Goal: Task Accomplishment & Management: Use online tool/utility

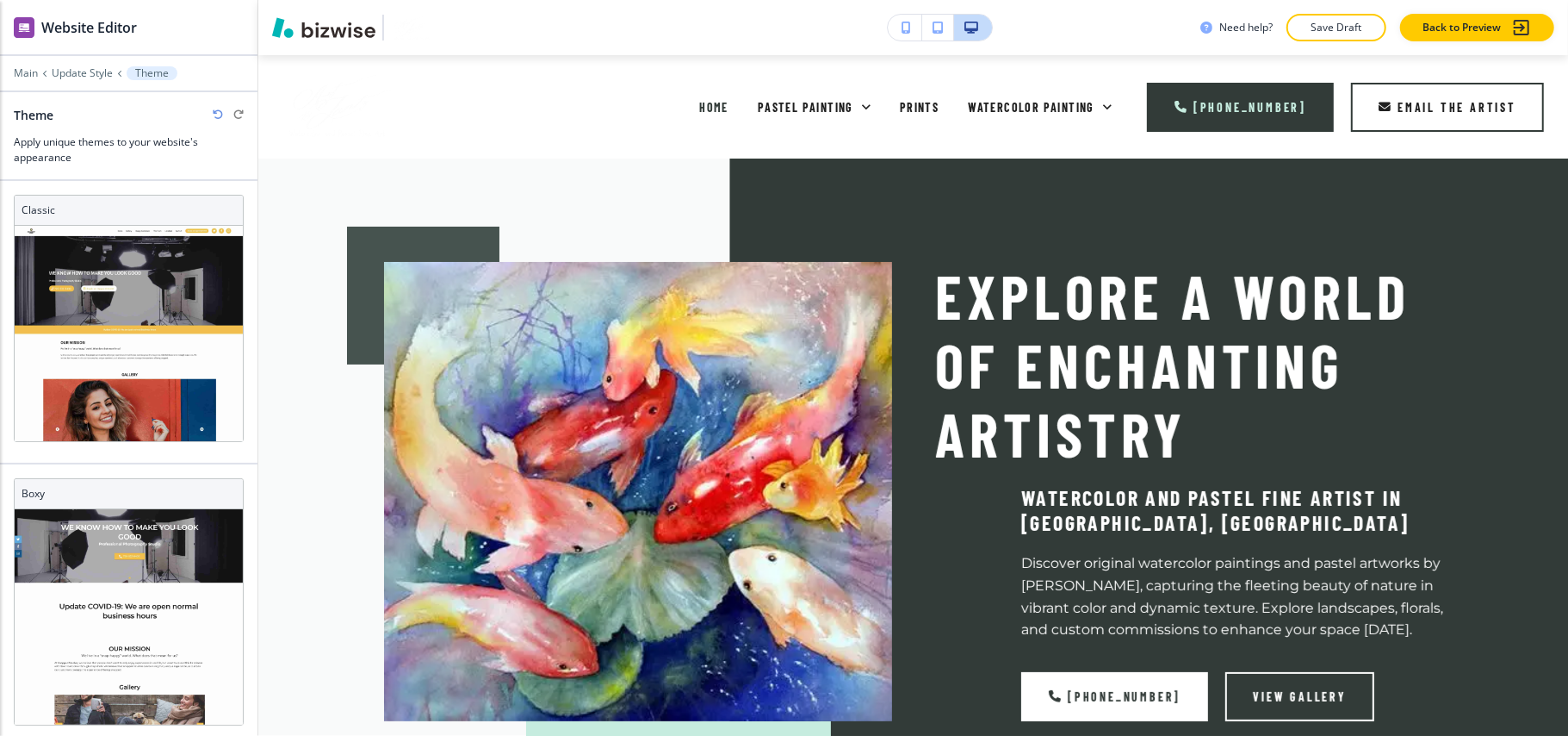
scroll to position [5, 0]
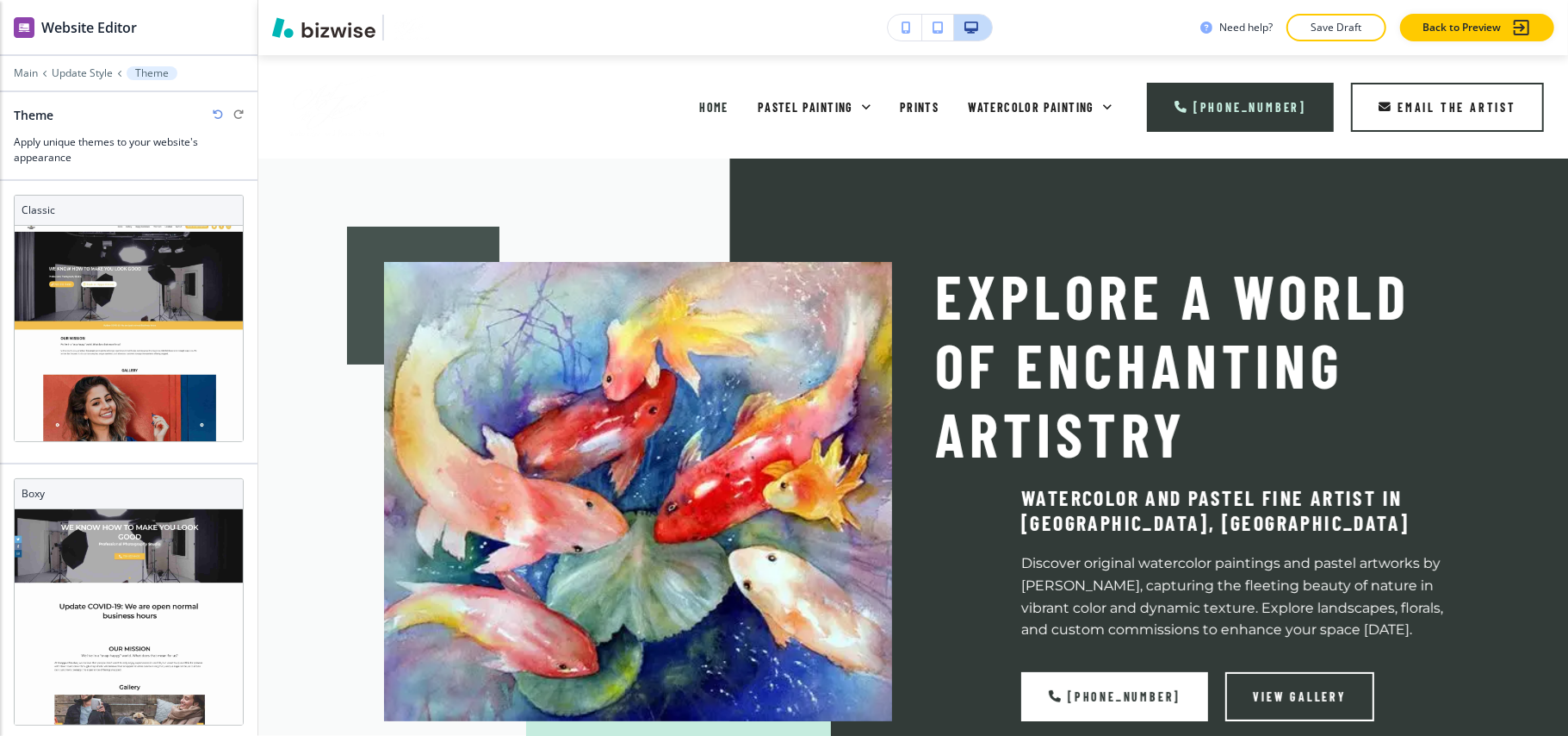
click at [84, 67] on div "Main Update Style Theme" at bounding box center [129, 73] width 230 height 14
click at [23, 79] on p "Main" at bounding box center [26, 73] width 24 height 12
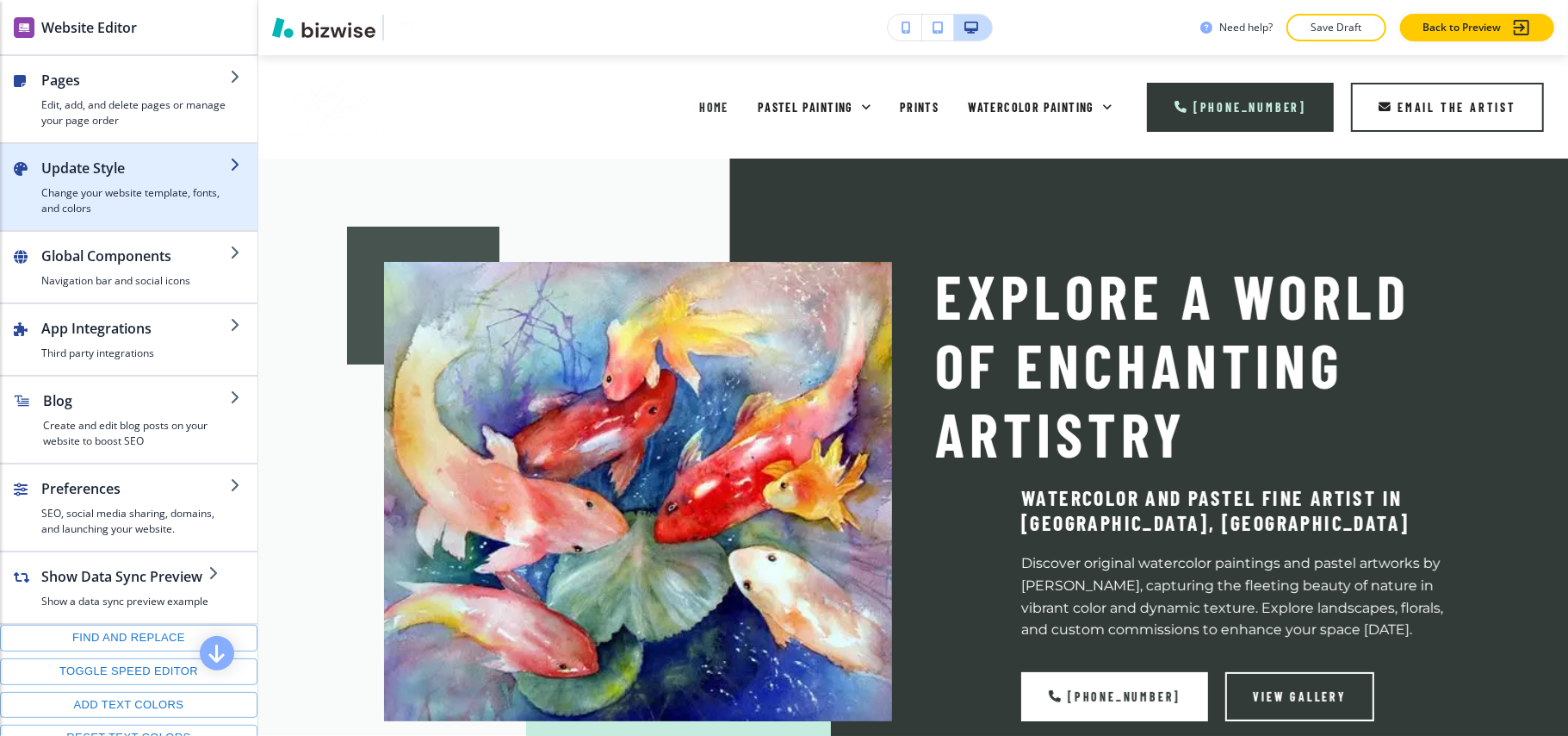
click at [63, 192] on h4 "Change your website template, fonts, and colors" at bounding box center [135, 201] width 189 height 31
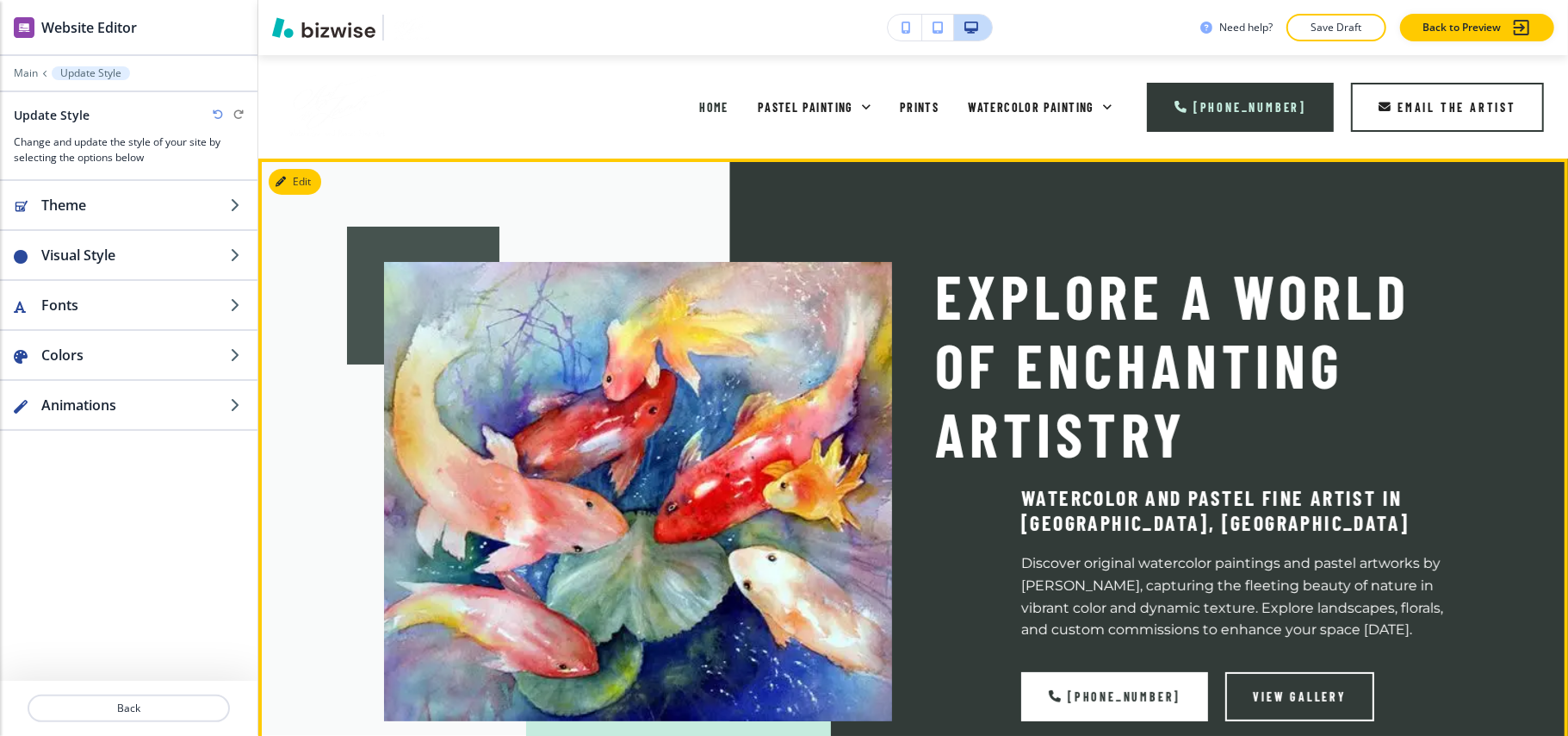
drag, startPoint x: 1354, startPoint y: 231, endPoint x: 1285, endPoint y: 231, distance: 69.0
click at [1354, 231] on div "Explore a World of Enchanting Artistry Watercolor and Pastel Fine Artist in [GE…" at bounding box center [1168, 470] width 552 height 503
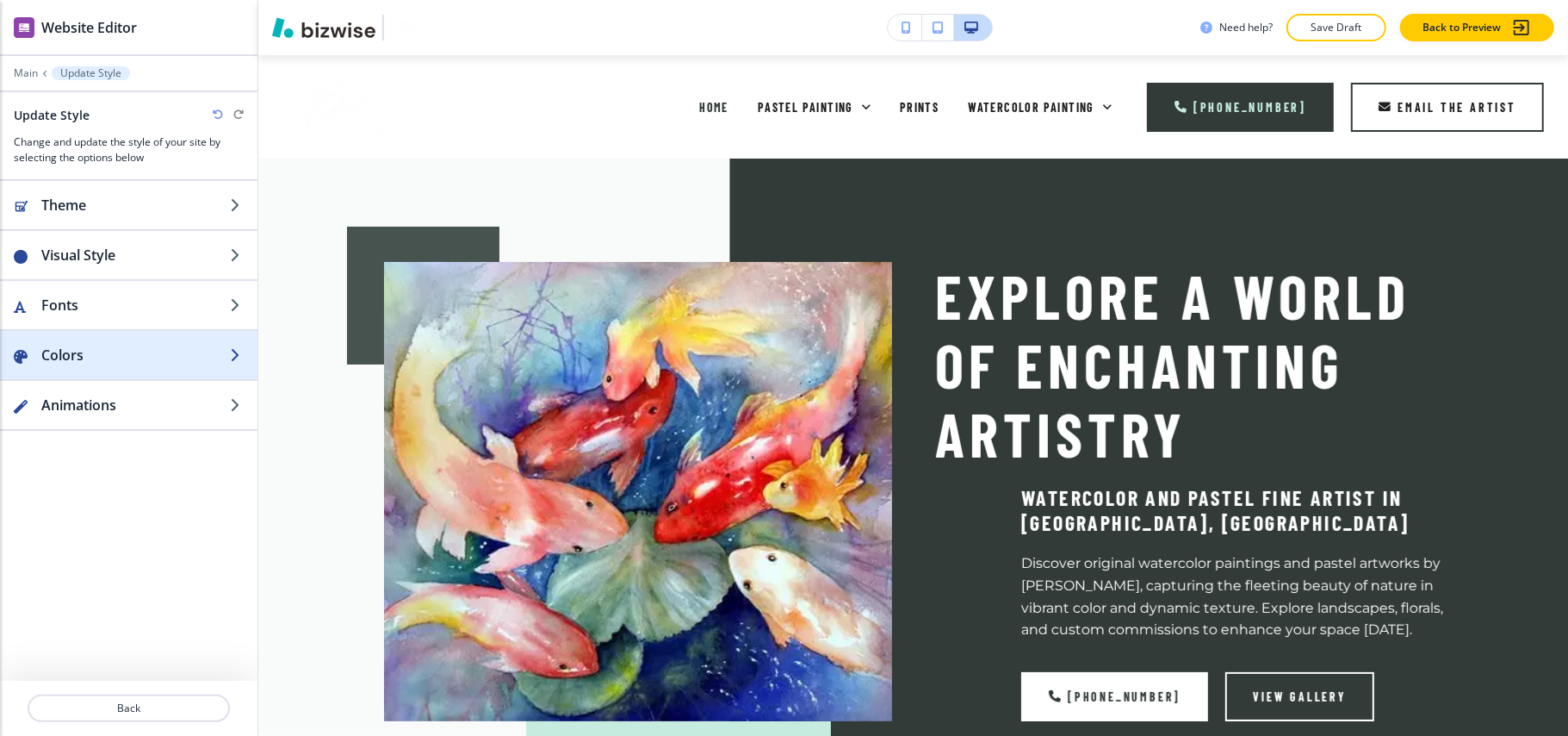
click at [81, 353] on h2 "Colors" at bounding box center [135, 355] width 189 height 21
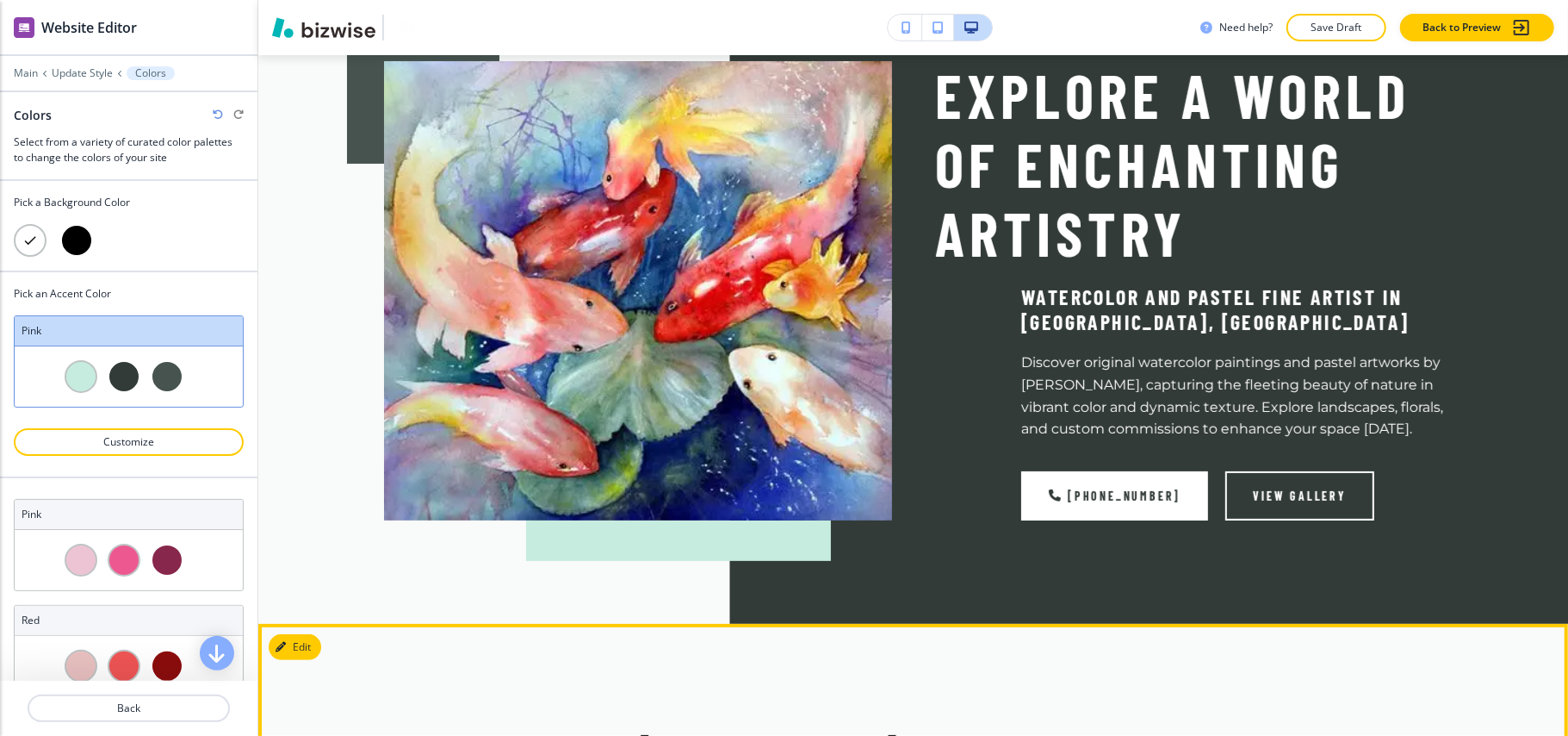
scroll to position [0, 0]
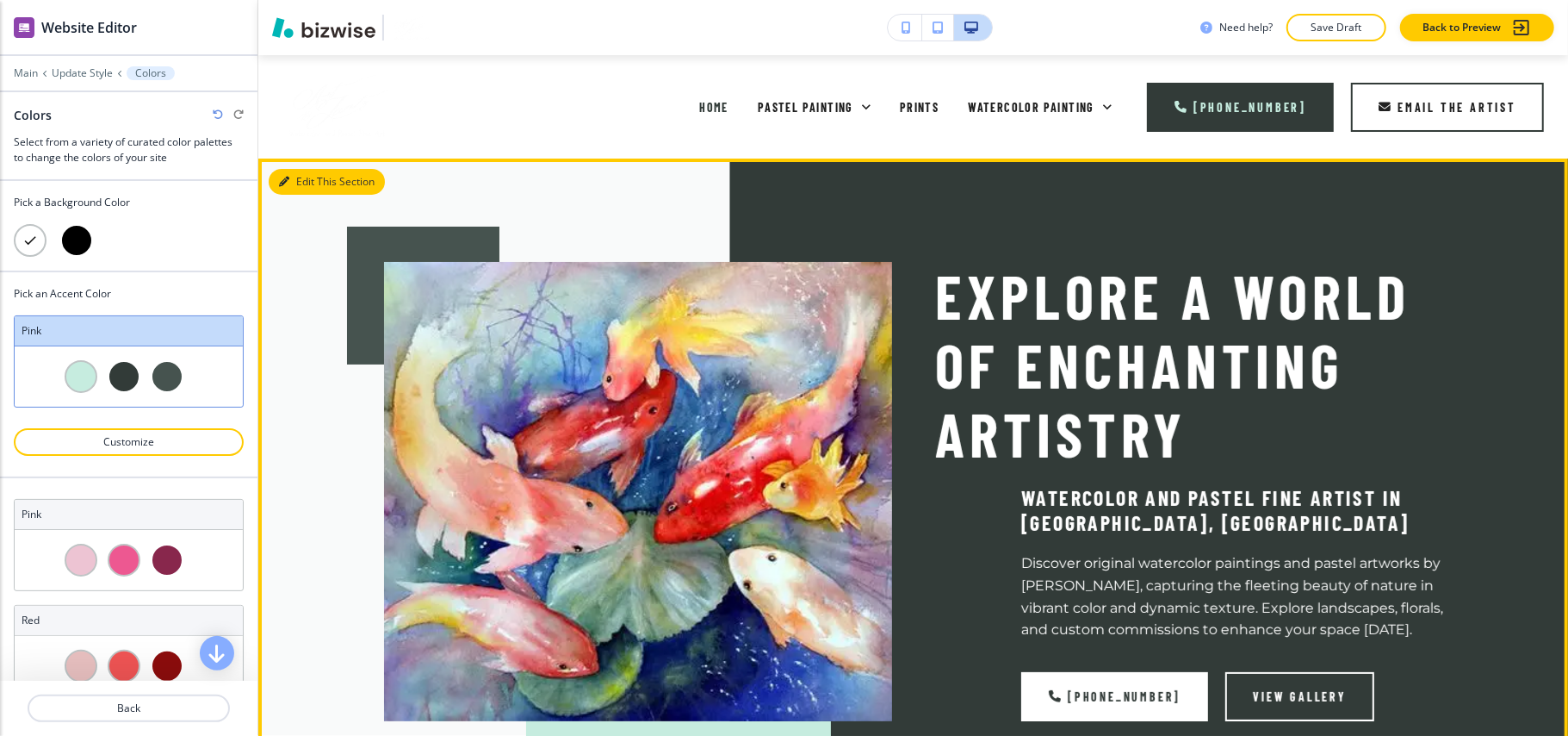
click at [300, 184] on button "Edit This Section" at bounding box center [327, 181] width 117 height 26
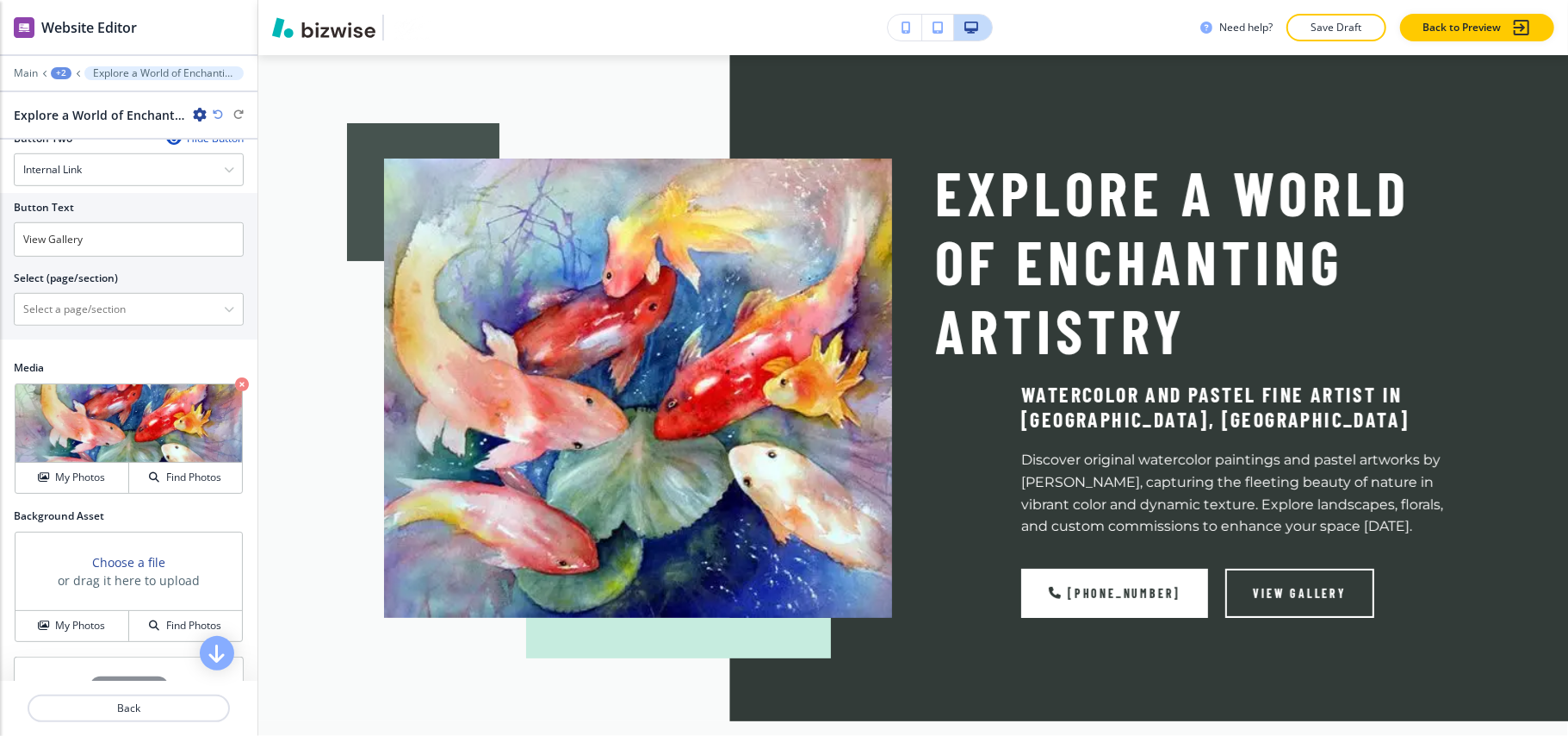
scroll to position [803, 0]
click at [89, 304] on \(page\/section\) "Manual Input" at bounding box center [119, 308] width 210 height 29
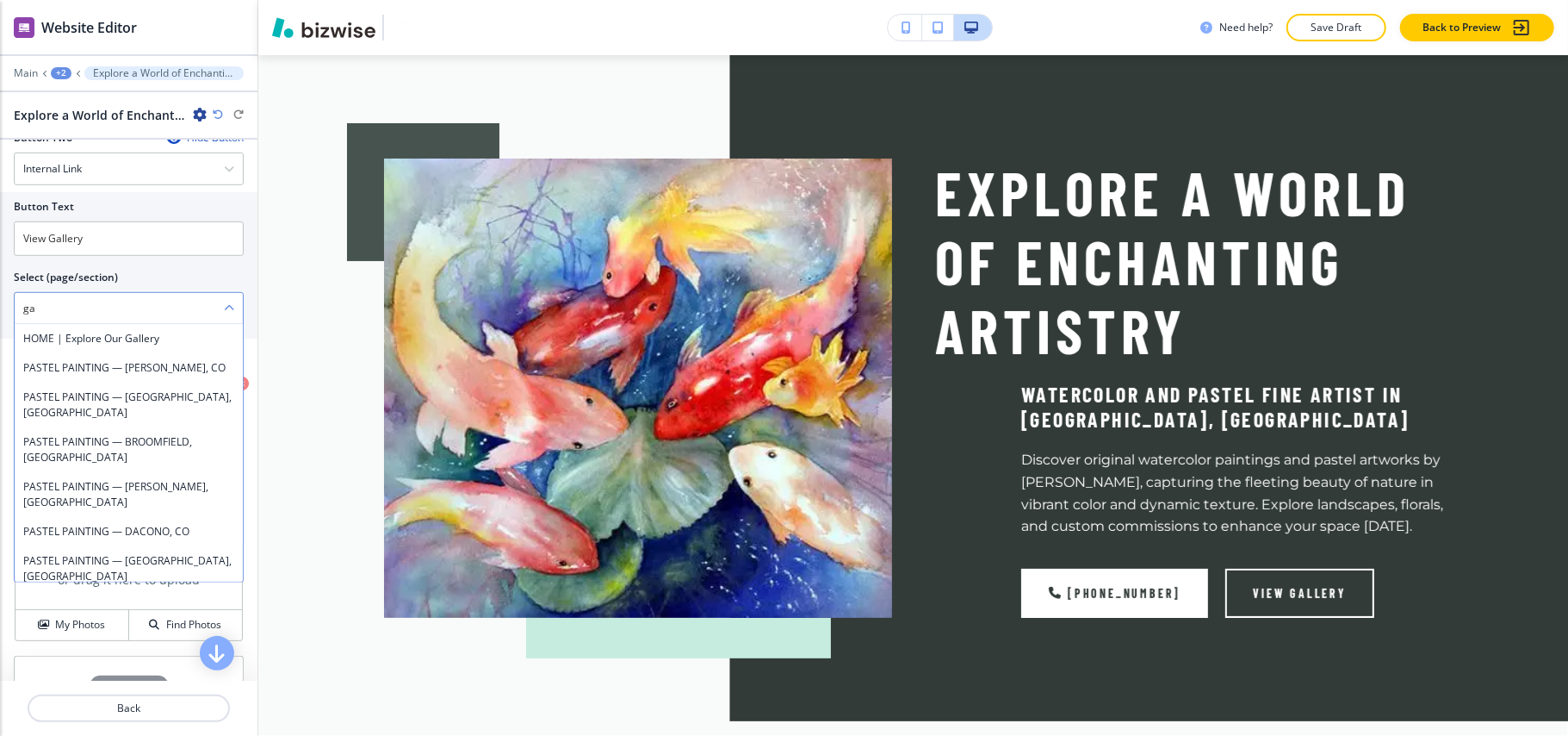
type \(page\/section\) "GALLERY"
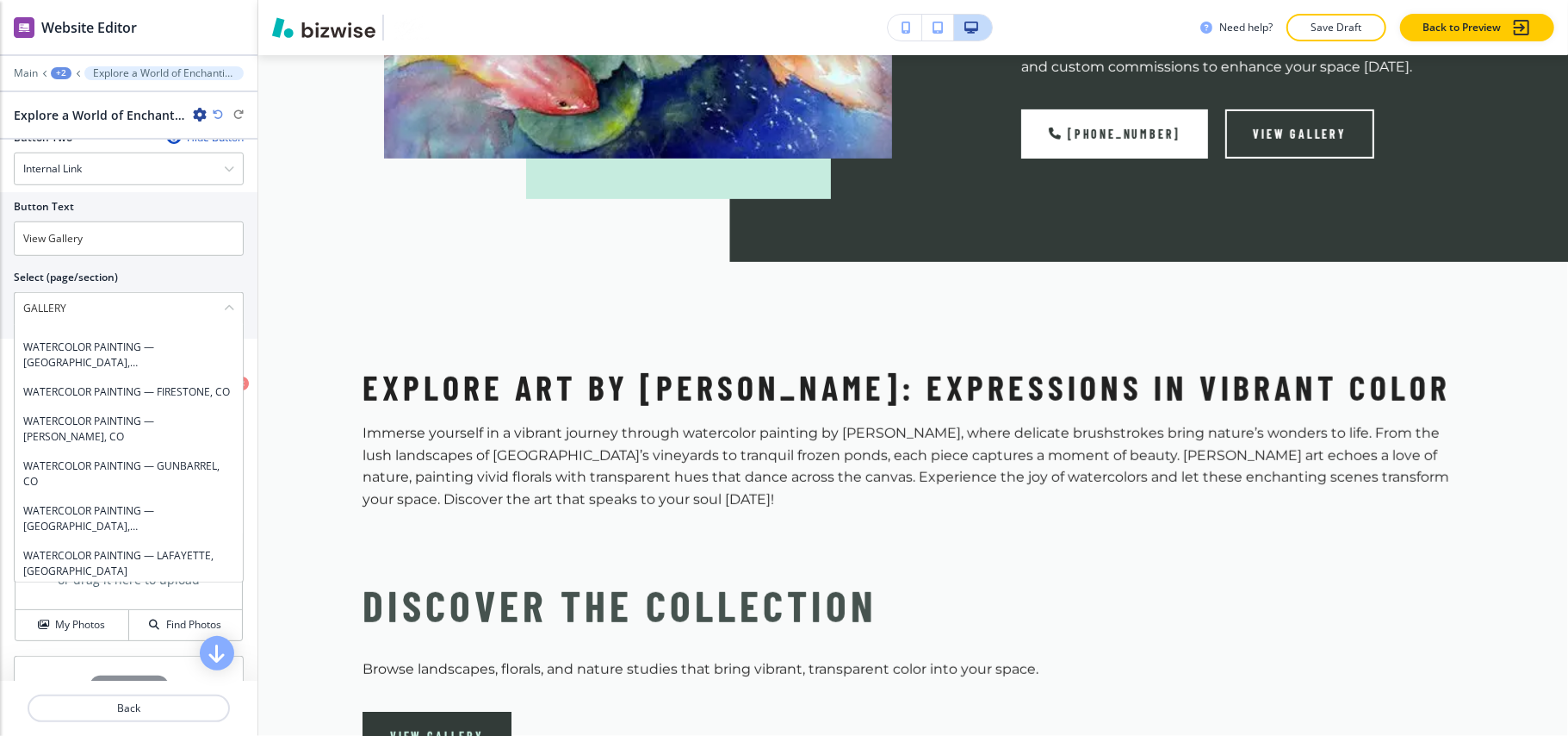
scroll to position [0, 0]
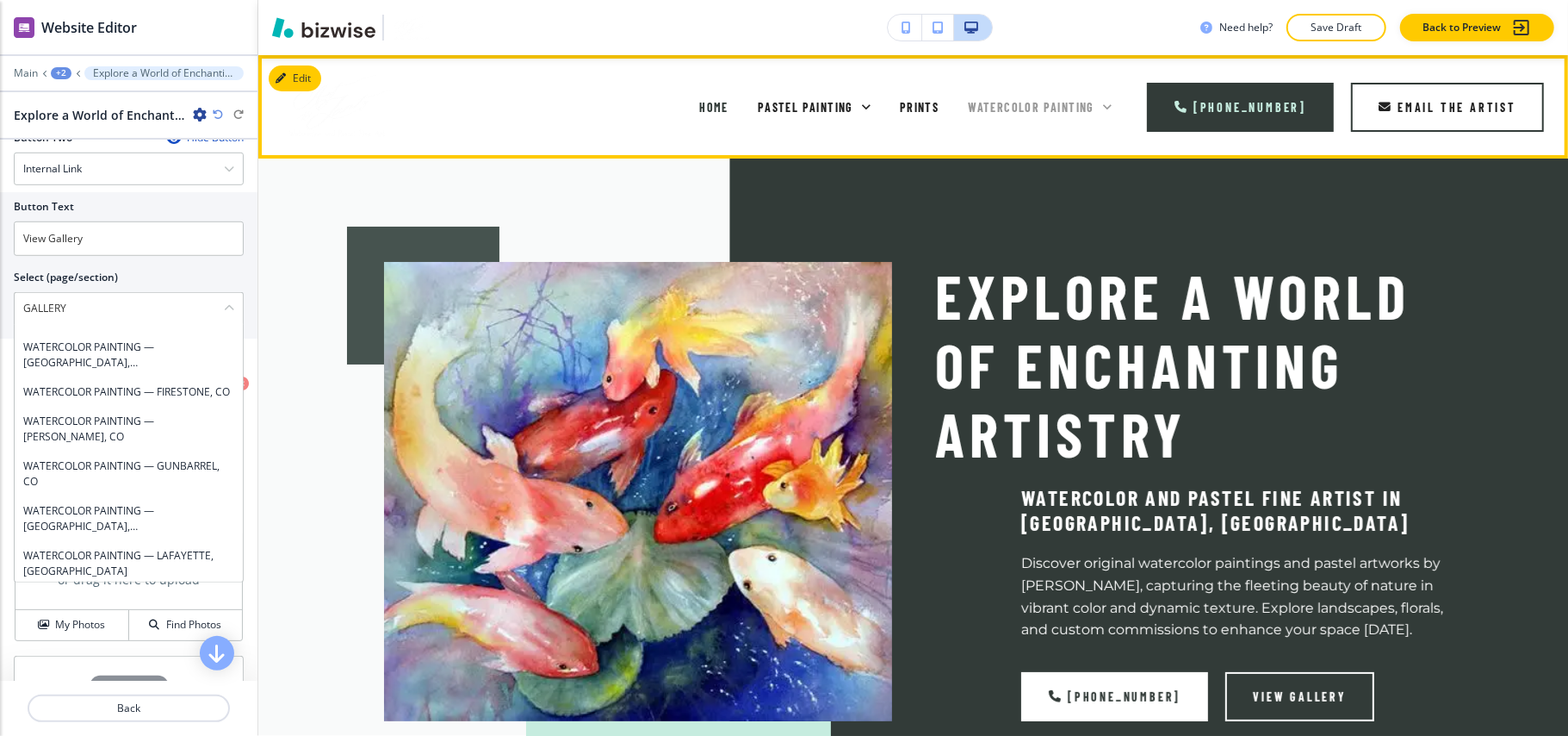
click at [1108, 104] on icon at bounding box center [1108, 107] width 17 height 17
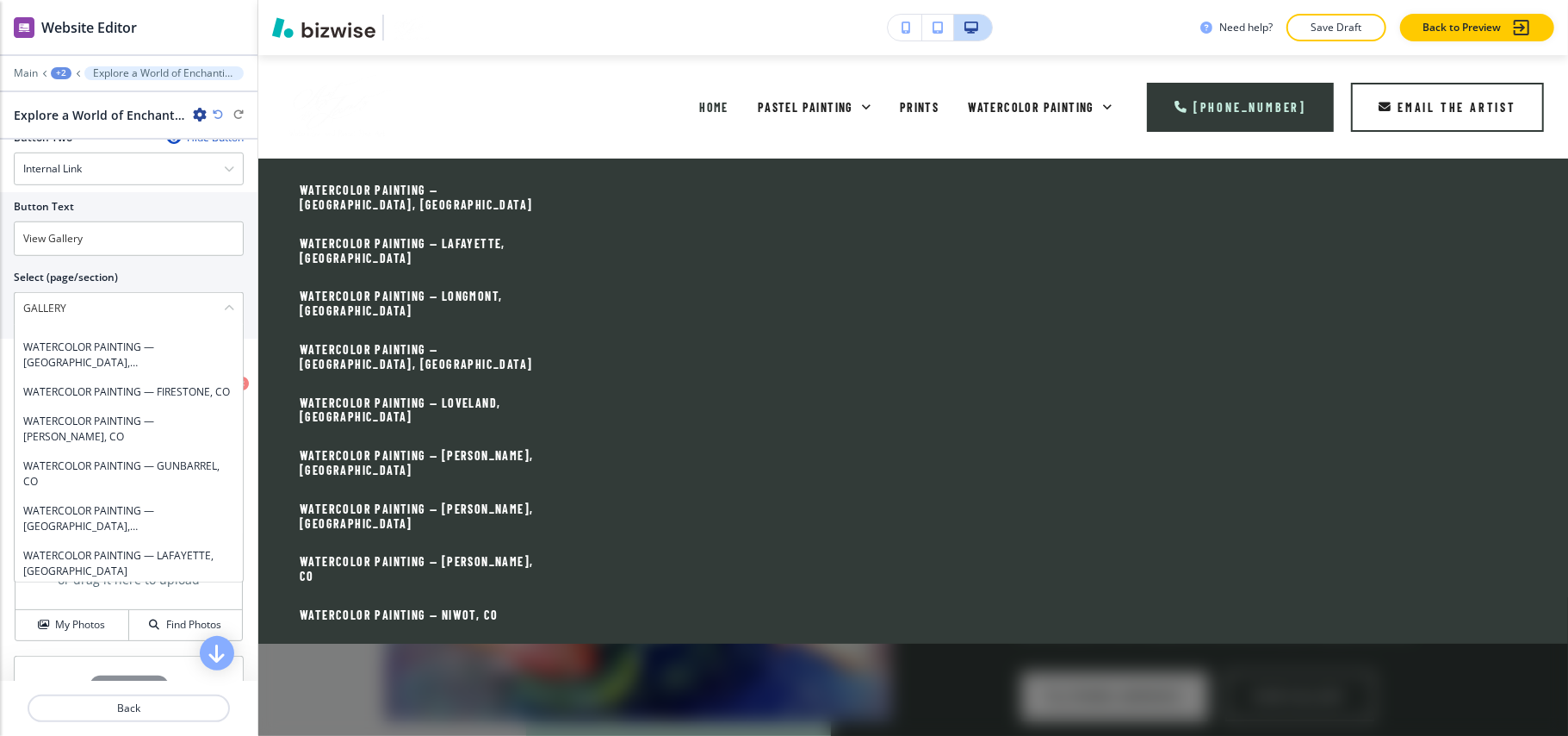
scroll to position [586, 0]
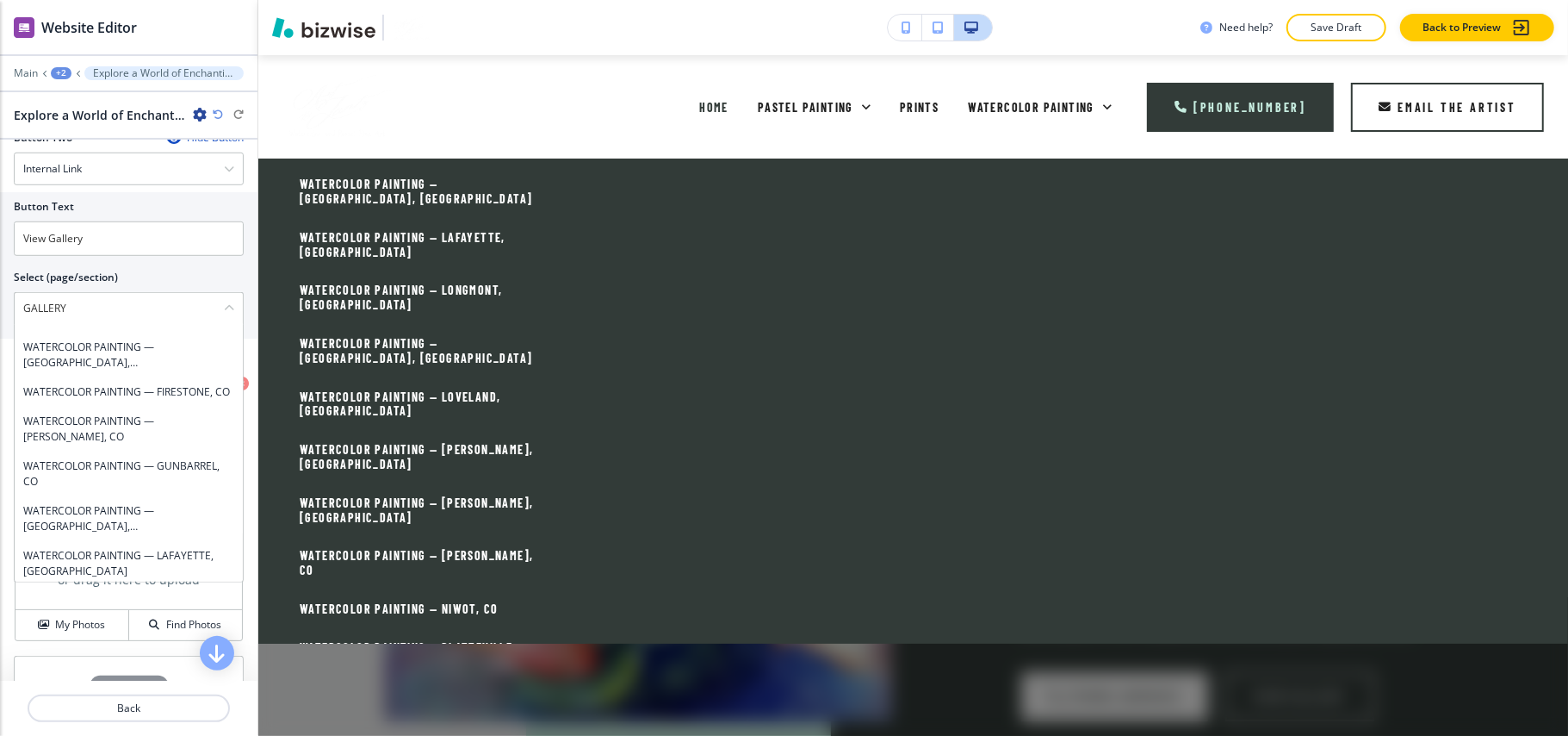
click at [882, 679] on div at bounding box center [913, 447] width 1310 height 577
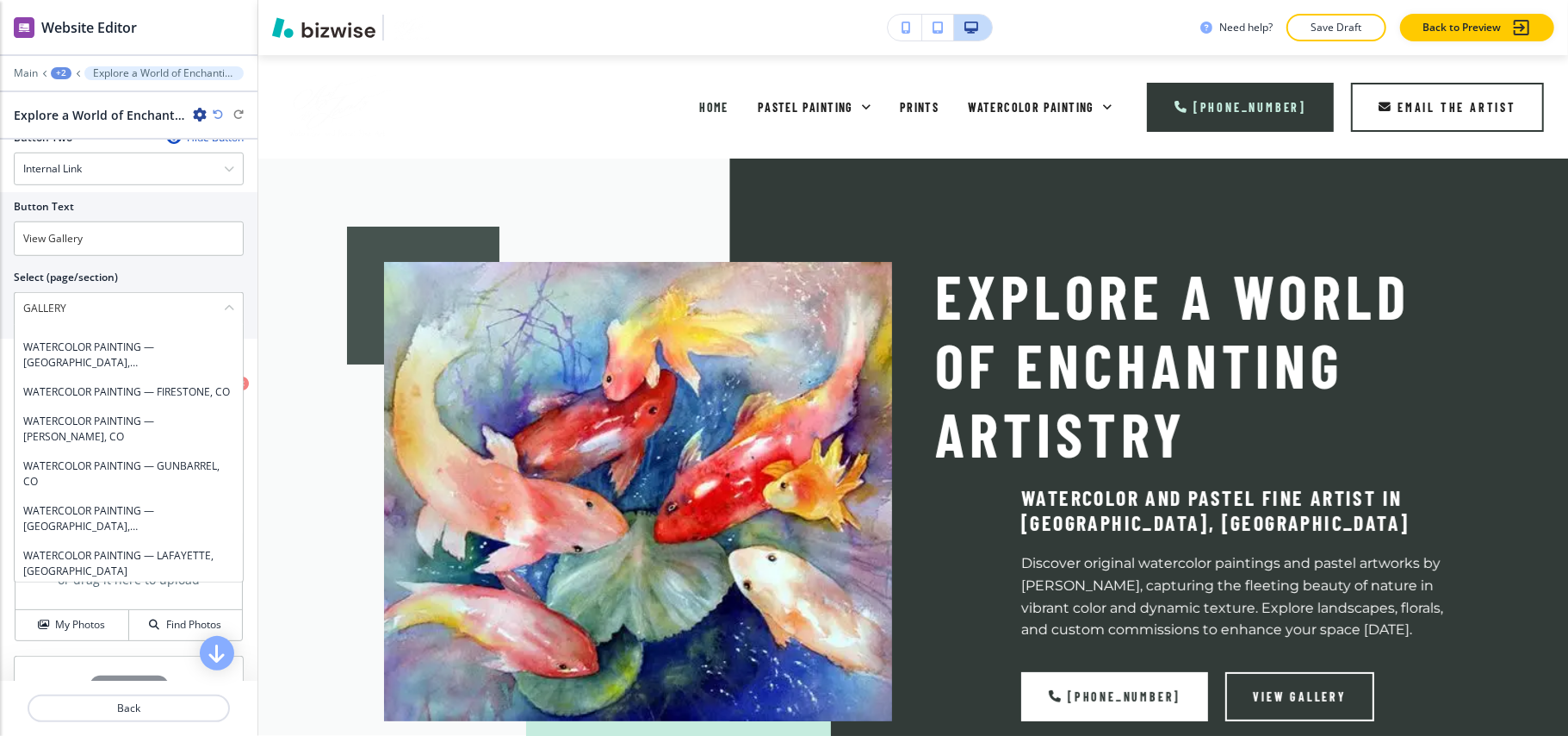
scroll to position [0, 0]
click at [62, 72] on div "+2" at bounding box center [61, 73] width 21 height 12
click at [72, 120] on button "HOME" at bounding box center [106, 132] width 110 height 31
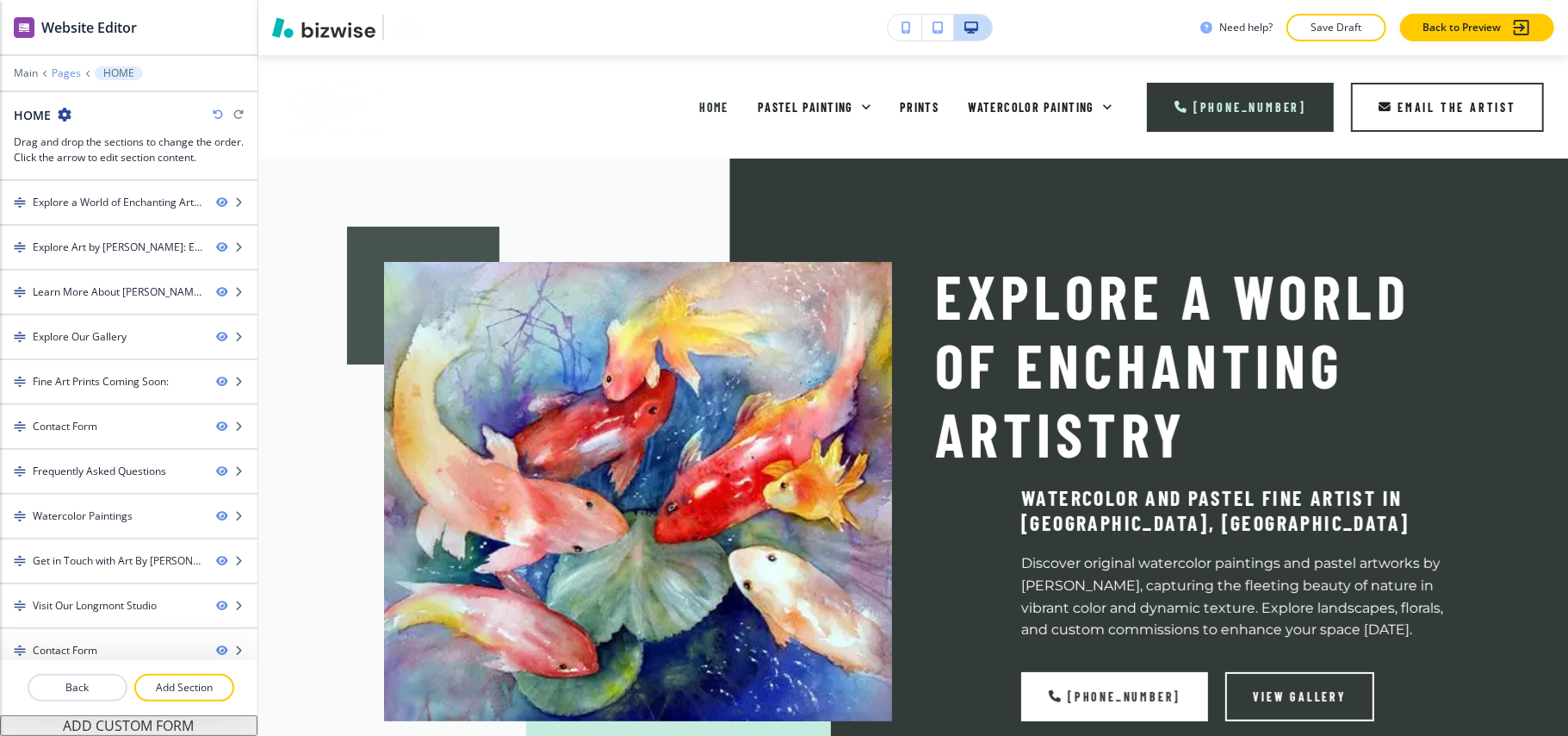
click at [58, 77] on p "Pages" at bounding box center [67, 73] width 29 height 12
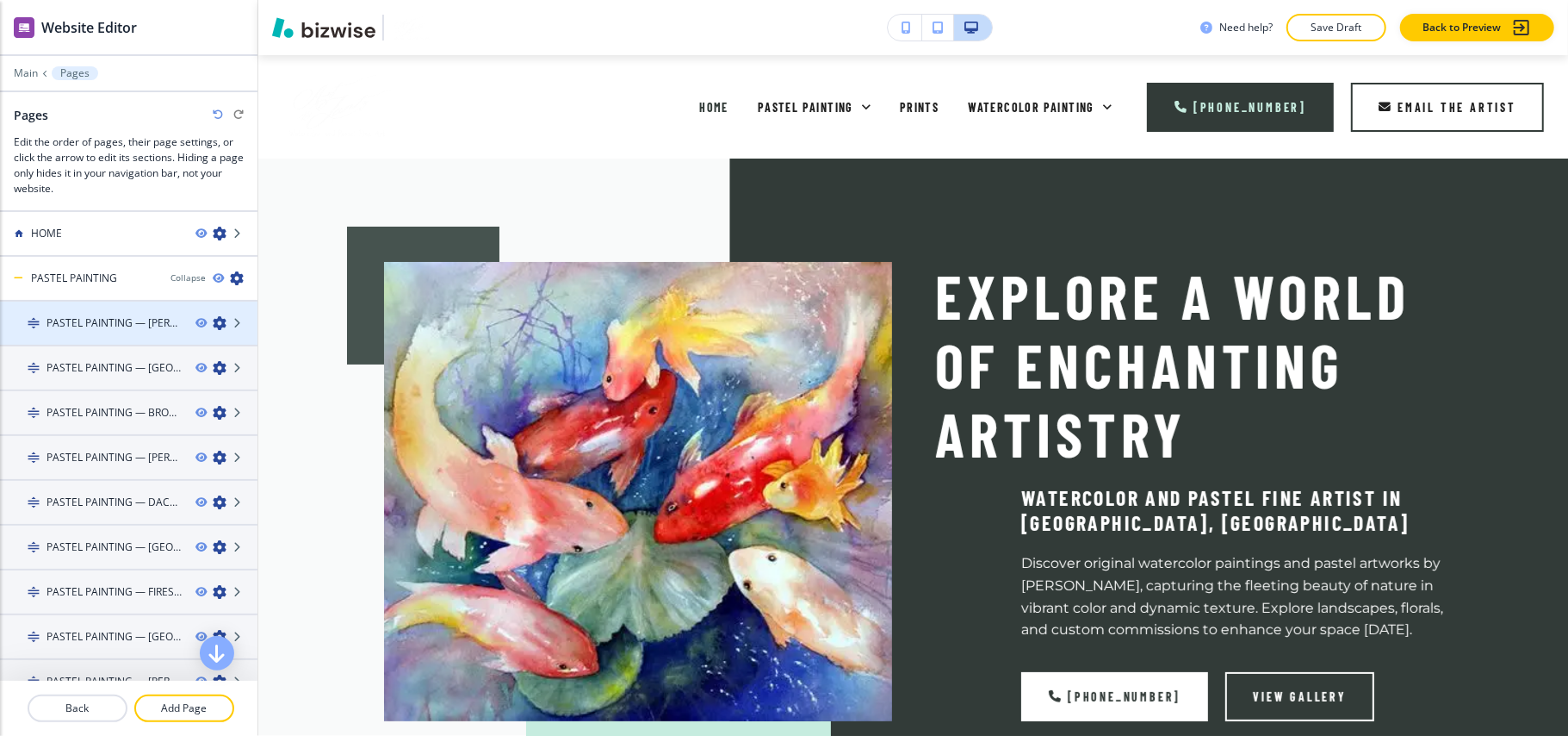
click at [93, 324] on h4 "PASTEL PAINTING — [PERSON_NAME], CO" at bounding box center [114, 323] width 135 height 16
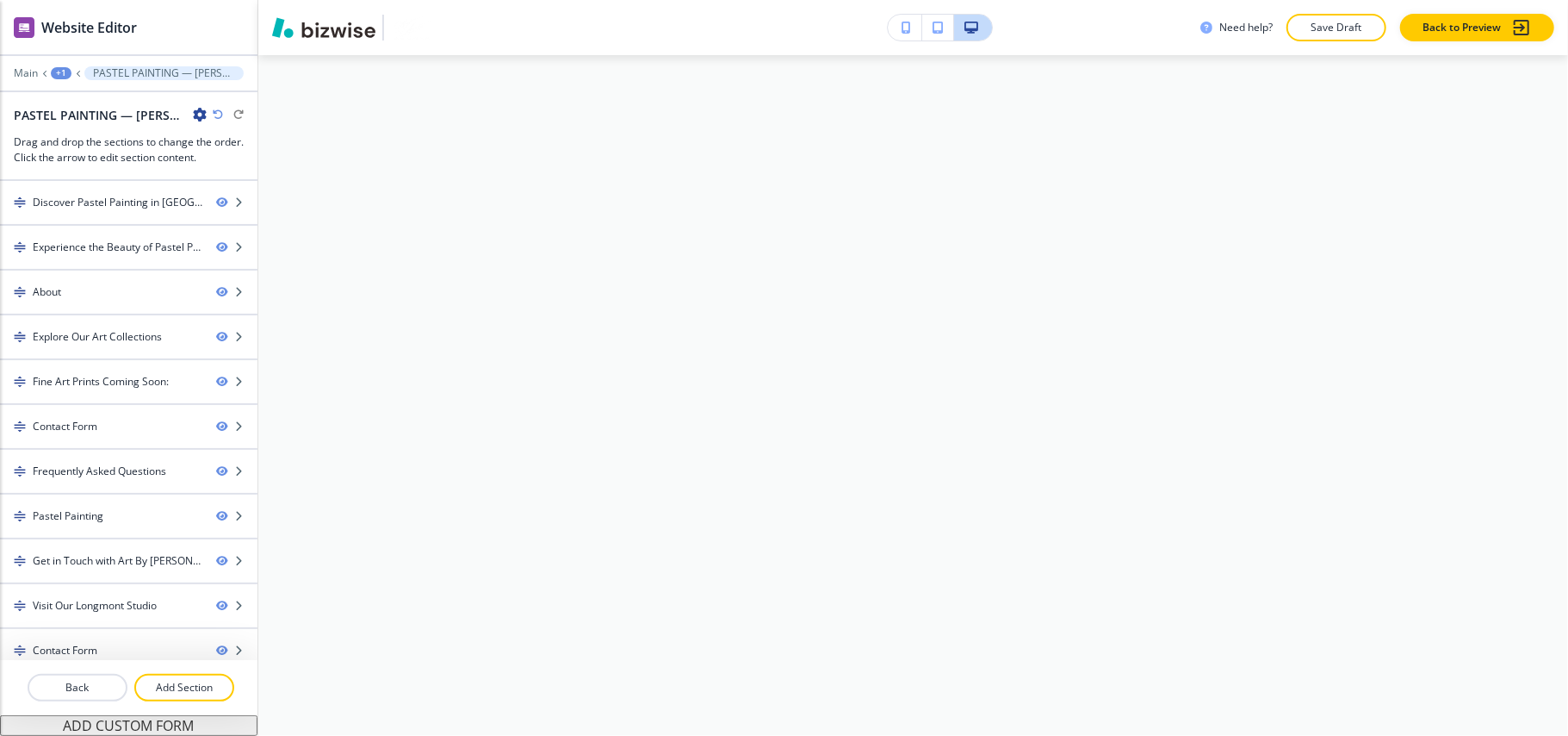
scroll to position [2987, 0]
click at [57, 72] on div "+1" at bounding box center [61, 73] width 21 height 12
click at [79, 97] on p "Pages" at bounding box center [106, 101] width 88 height 16
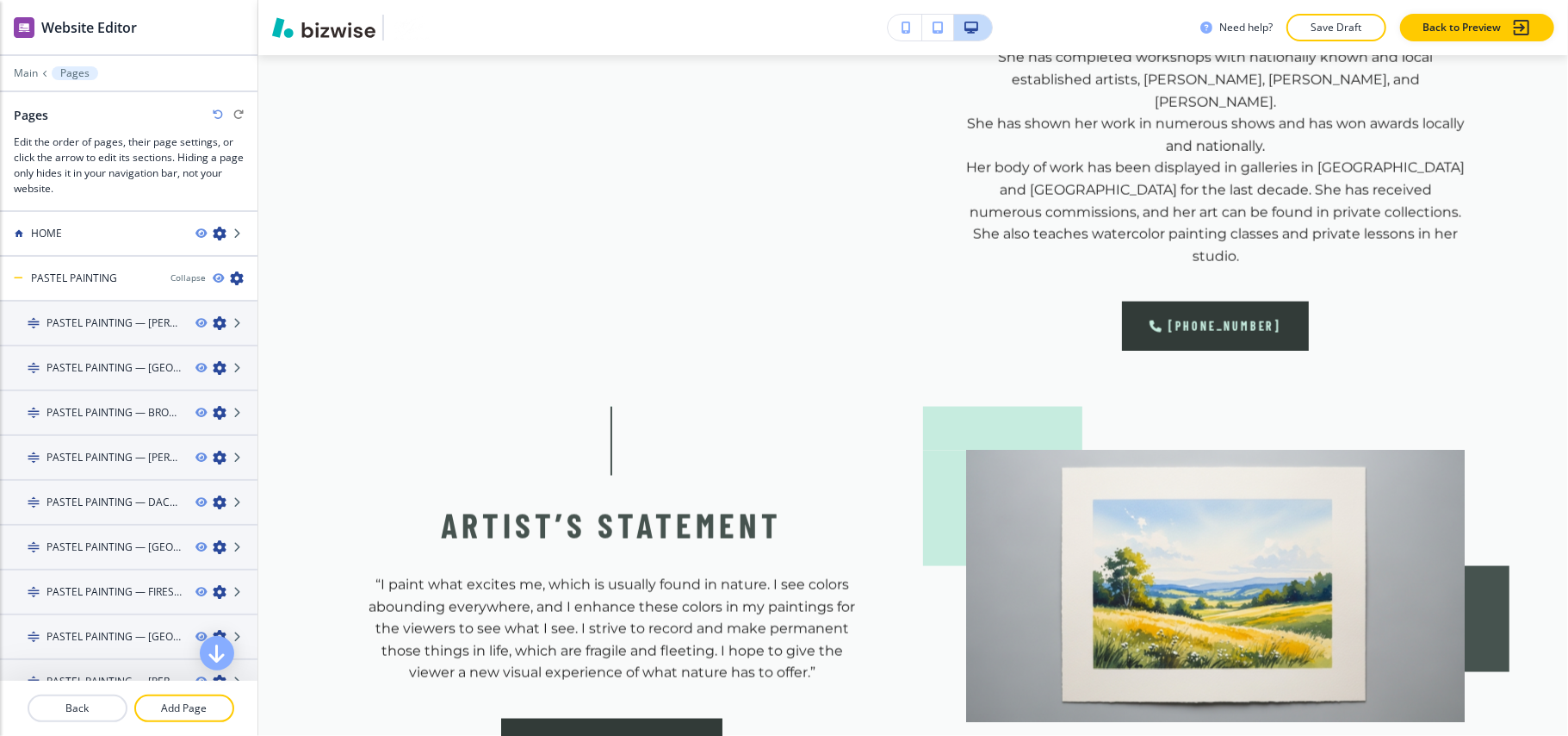
scroll to position [0, 0]
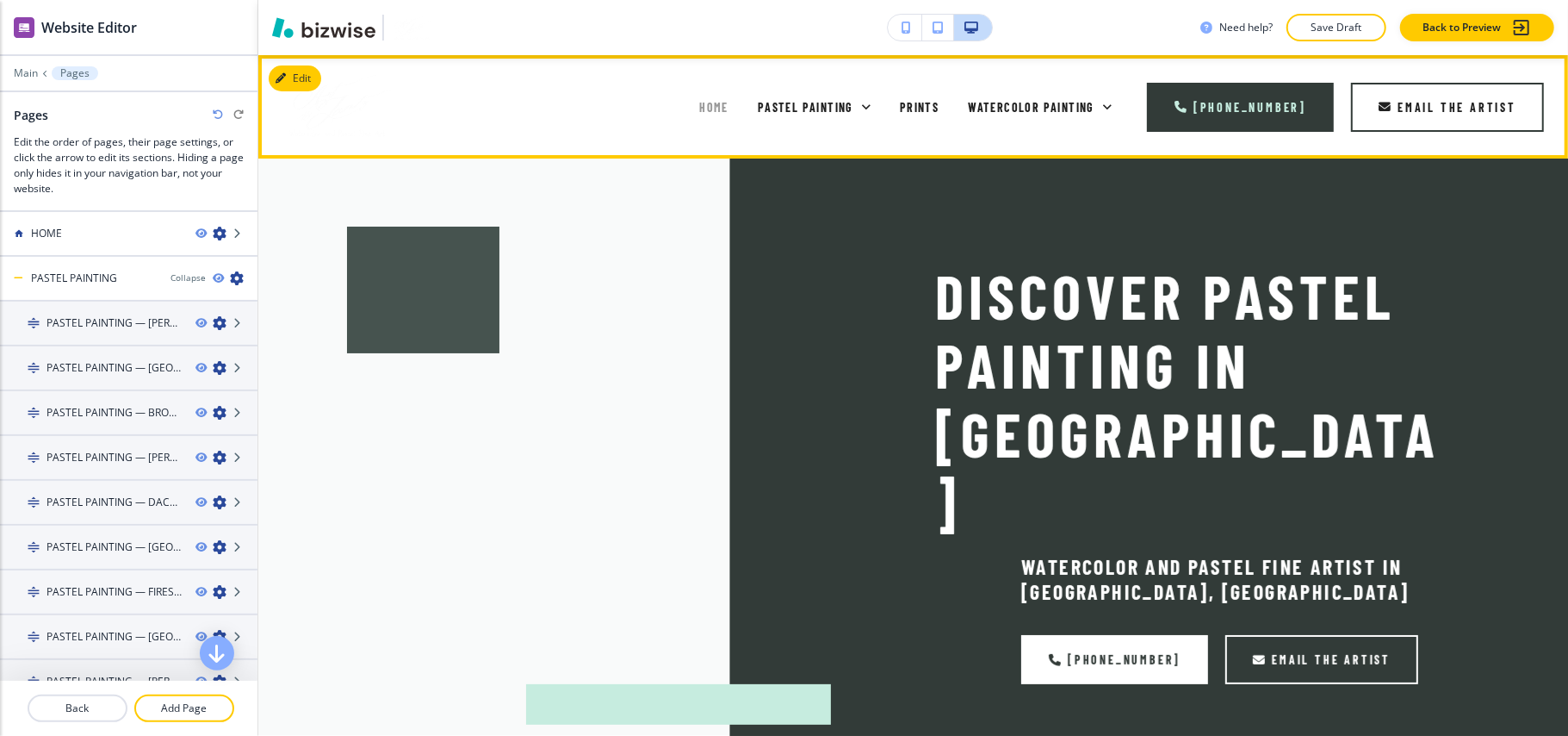
click at [707, 112] on span "HOME" at bounding box center [714, 108] width 29 height 15
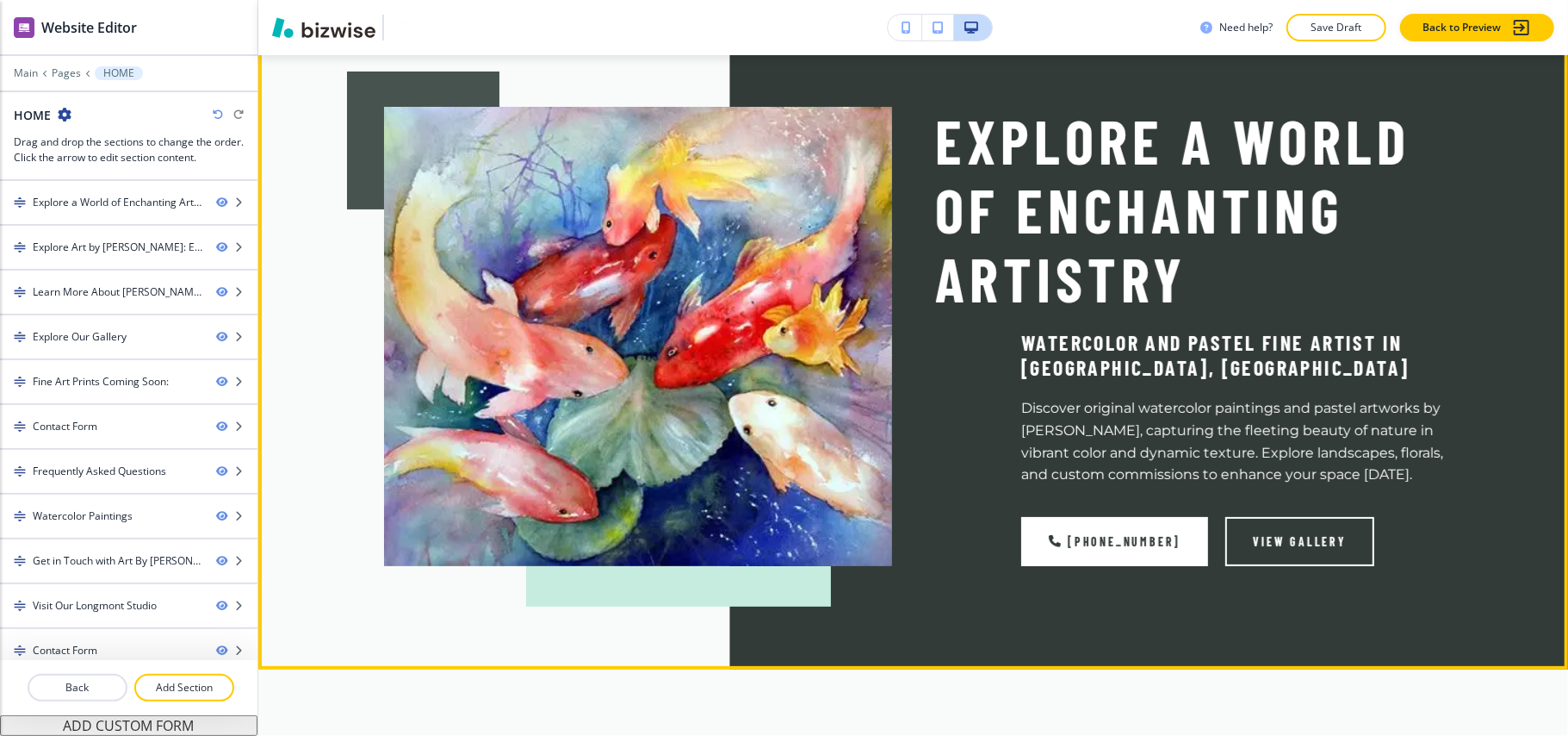
scroll to position [115, 0]
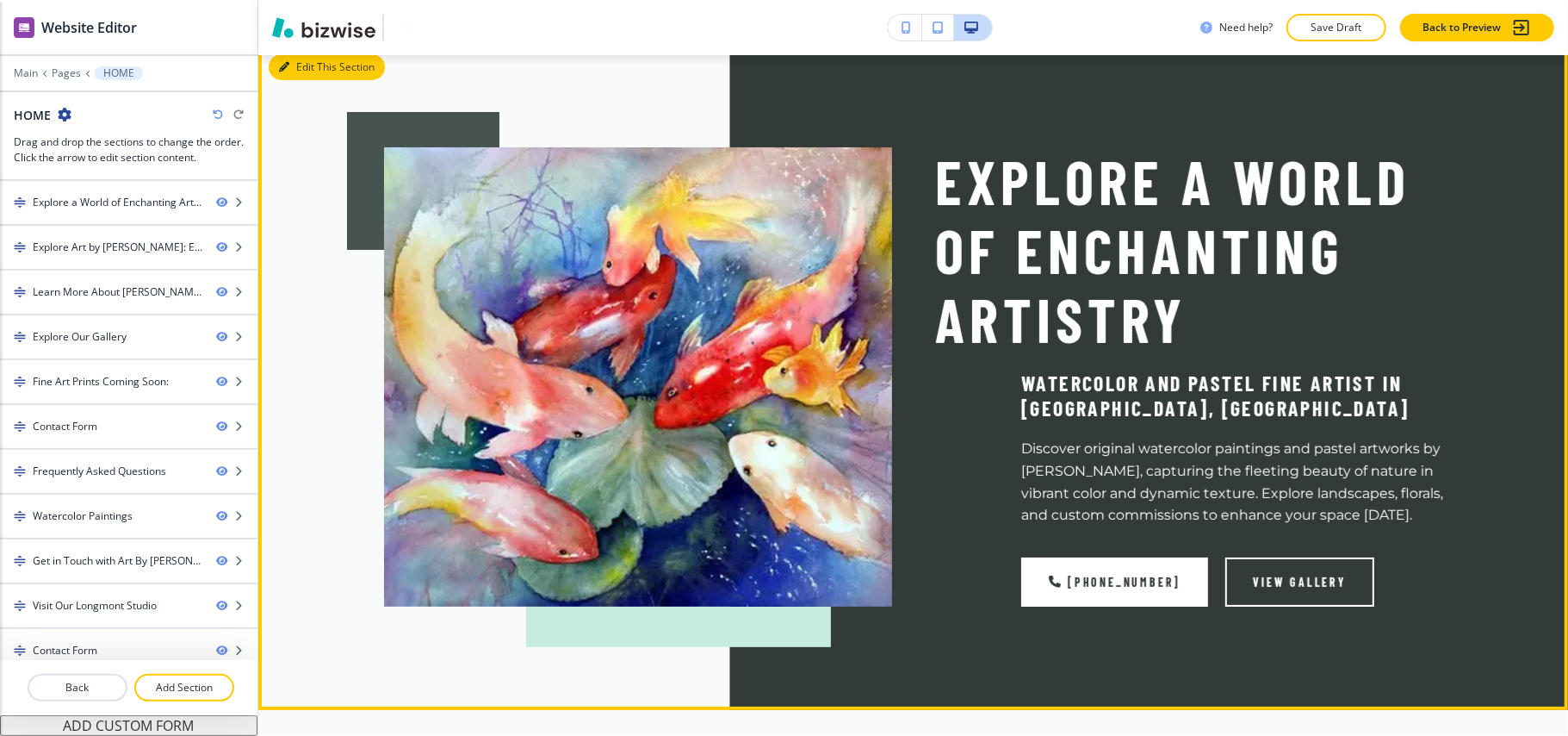
click at [322, 66] on button "Edit This Section" at bounding box center [327, 67] width 117 height 26
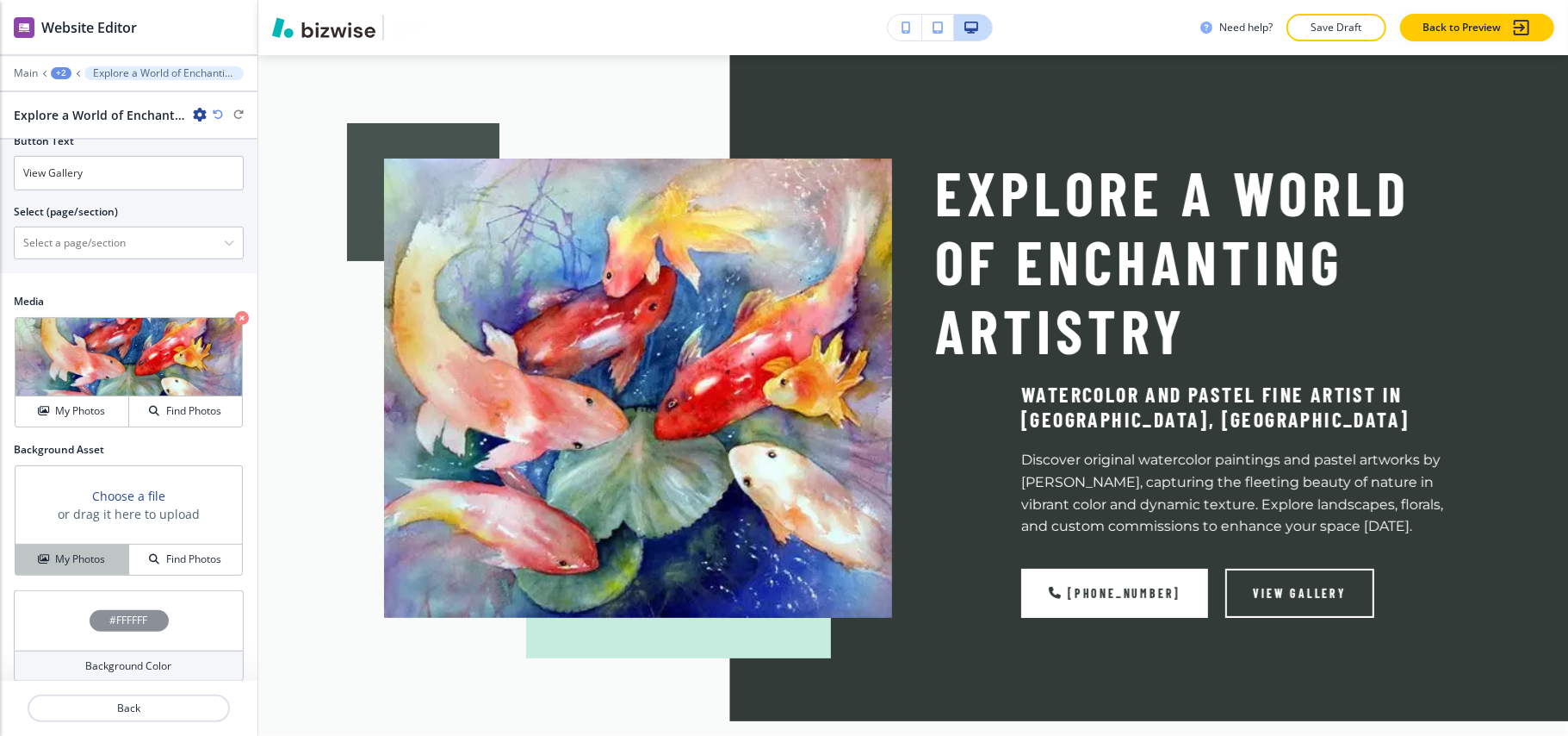
scroll to position [934, 0]
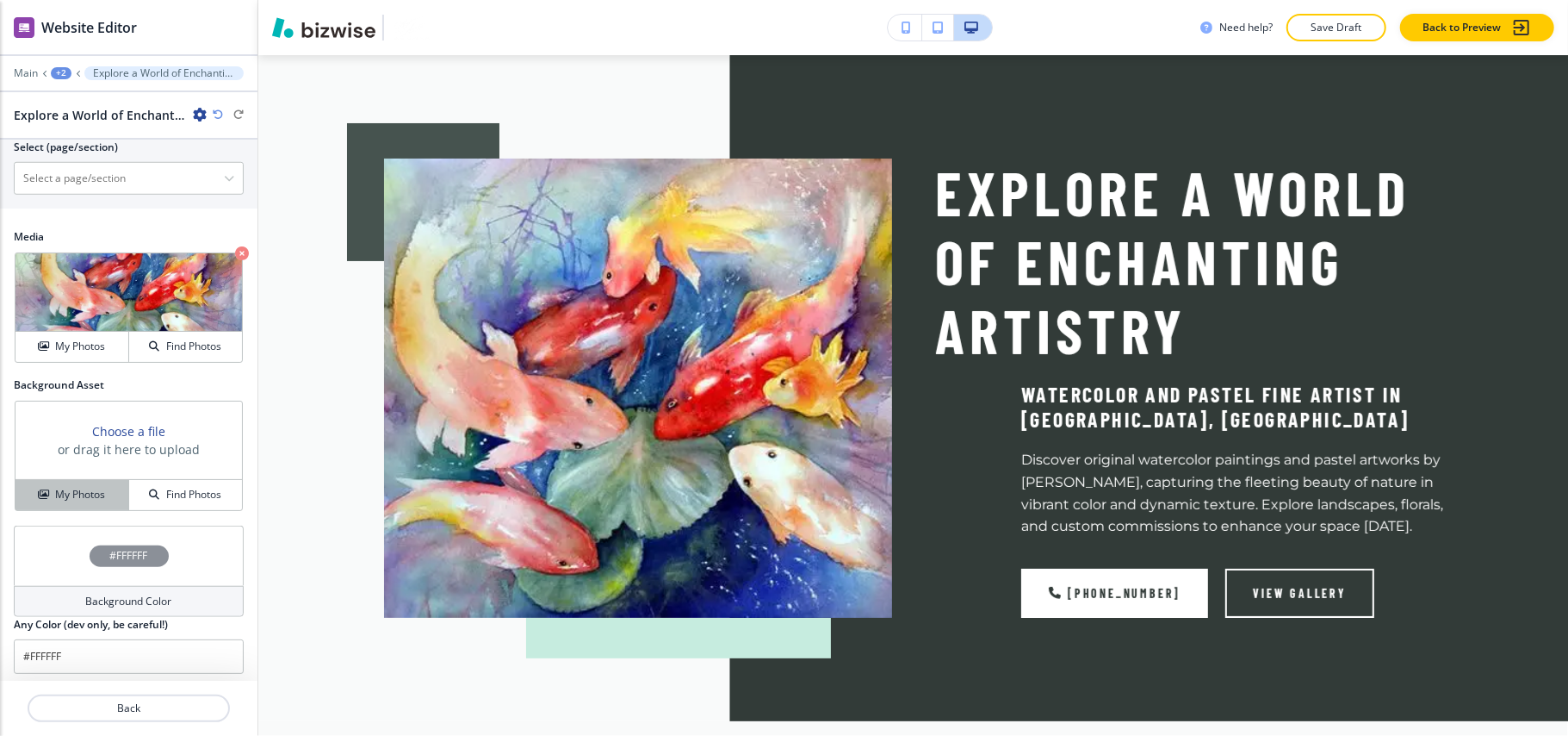
click at [74, 487] on h4 "My Photos" at bounding box center [79, 494] width 50 height 16
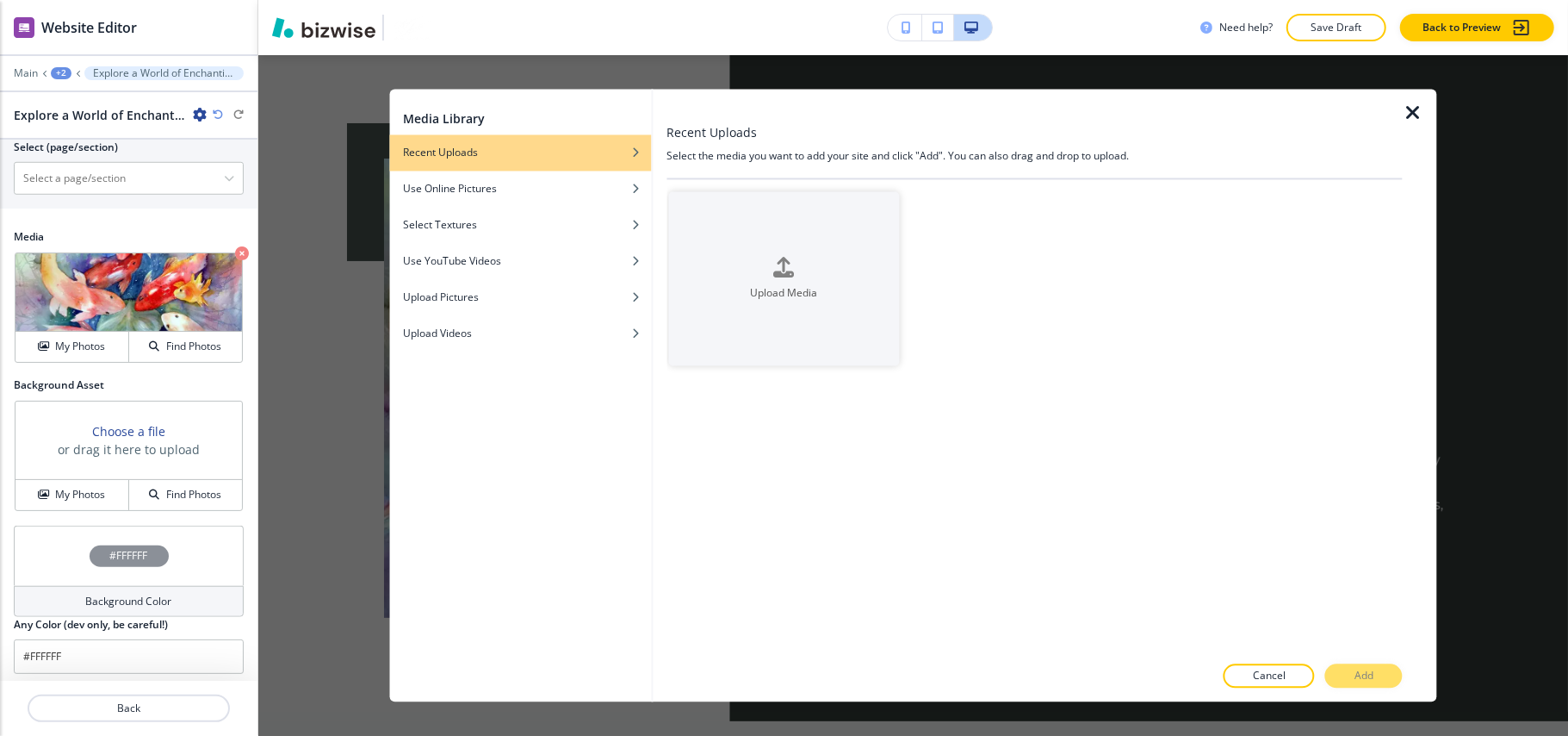
click at [1412, 107] on icon "button" at bounding box center [1413, 113] width 21 height 21
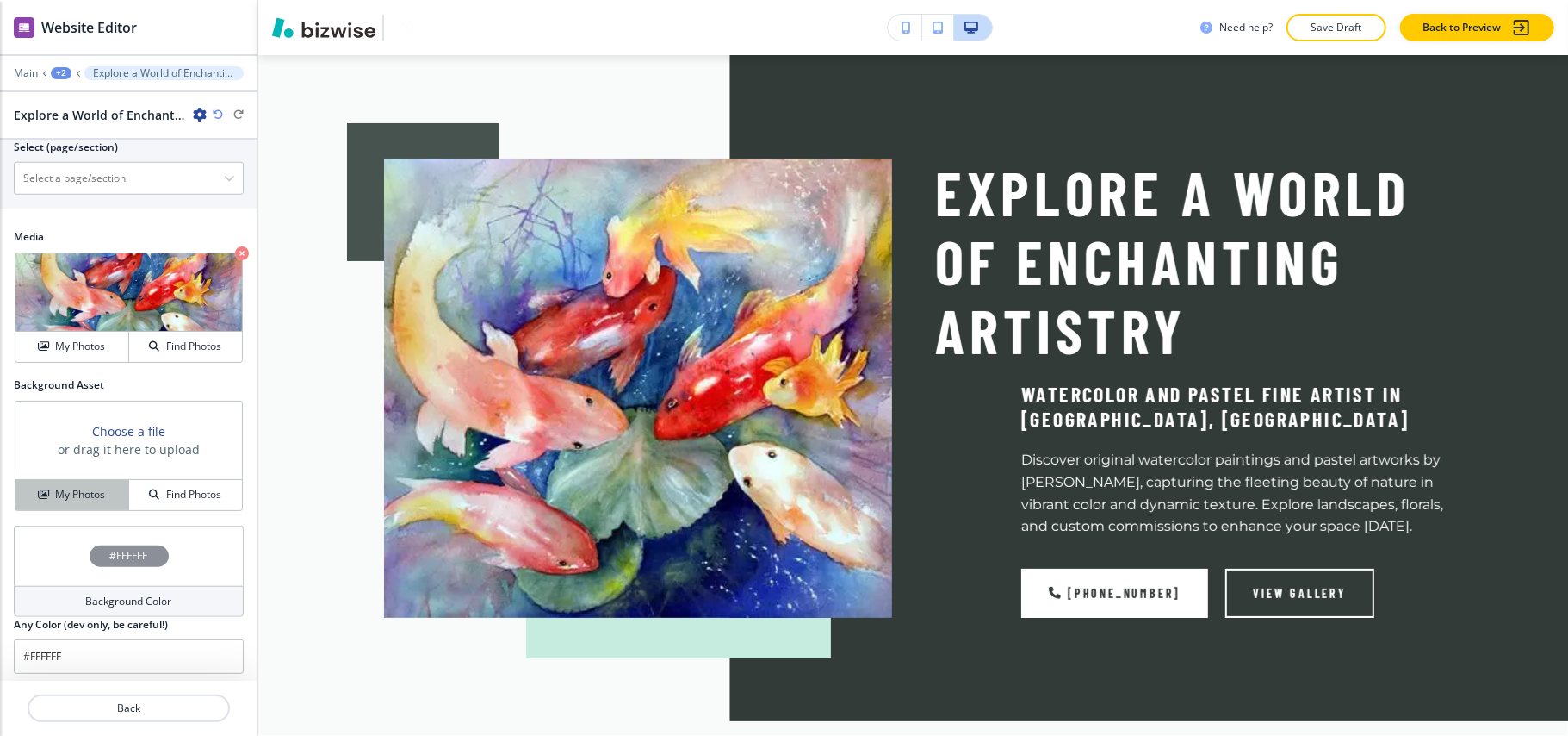
click at [84, 480] on button "My Photos" at bounding box center [72, 494] width 114 height 30
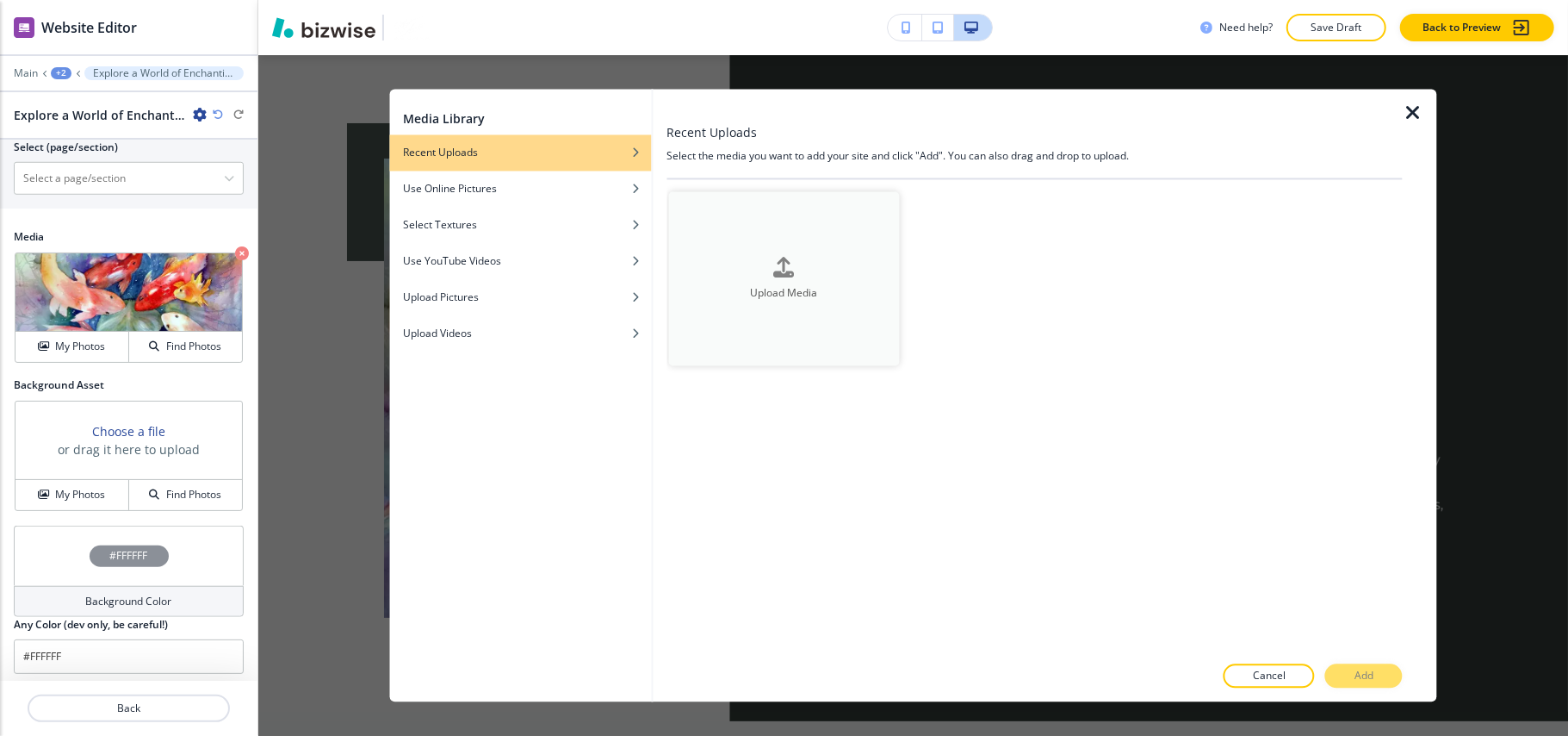
click at [793, 265] on icon "button" at bounding box center [784, 267] width 21 height 21
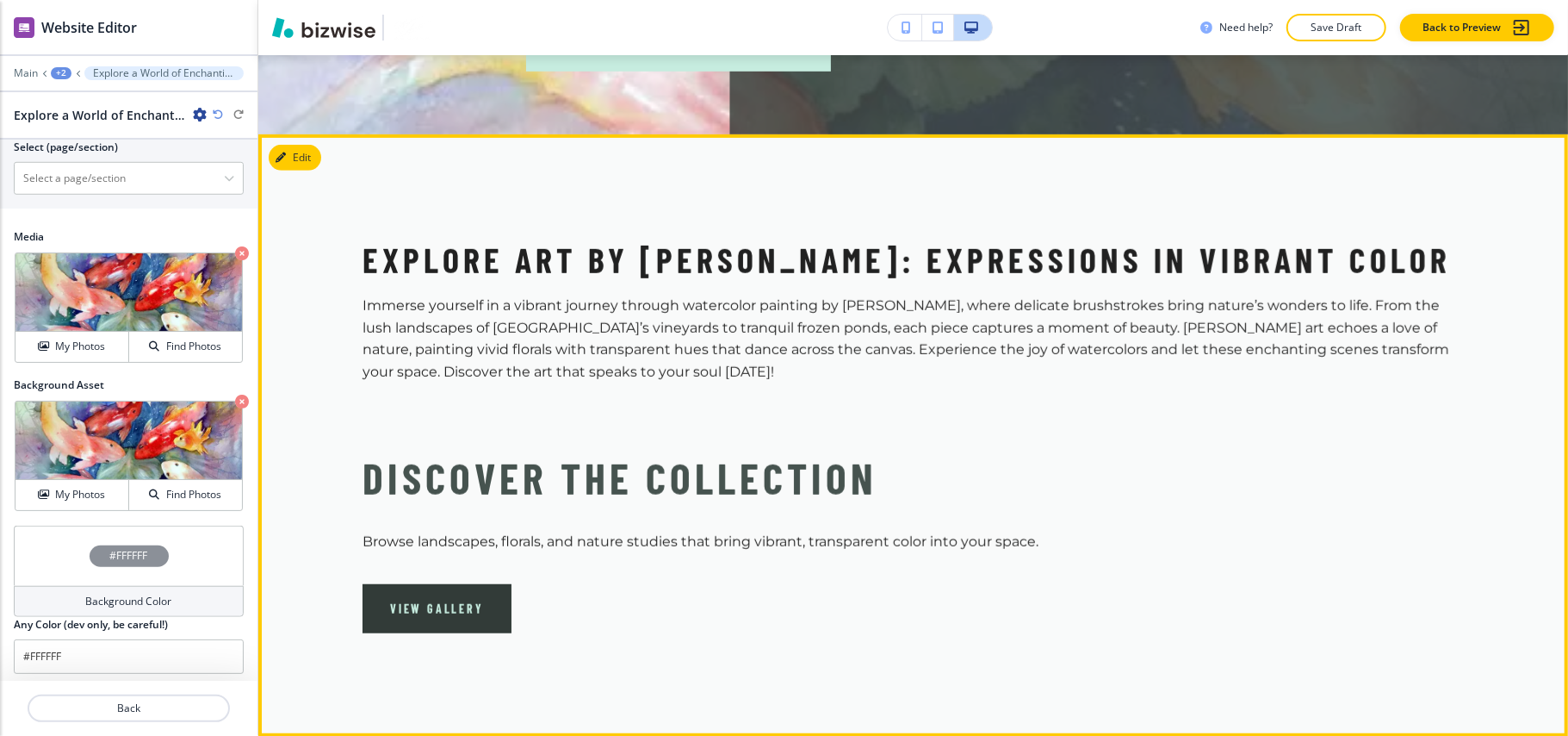
scroll to position [689, 0]
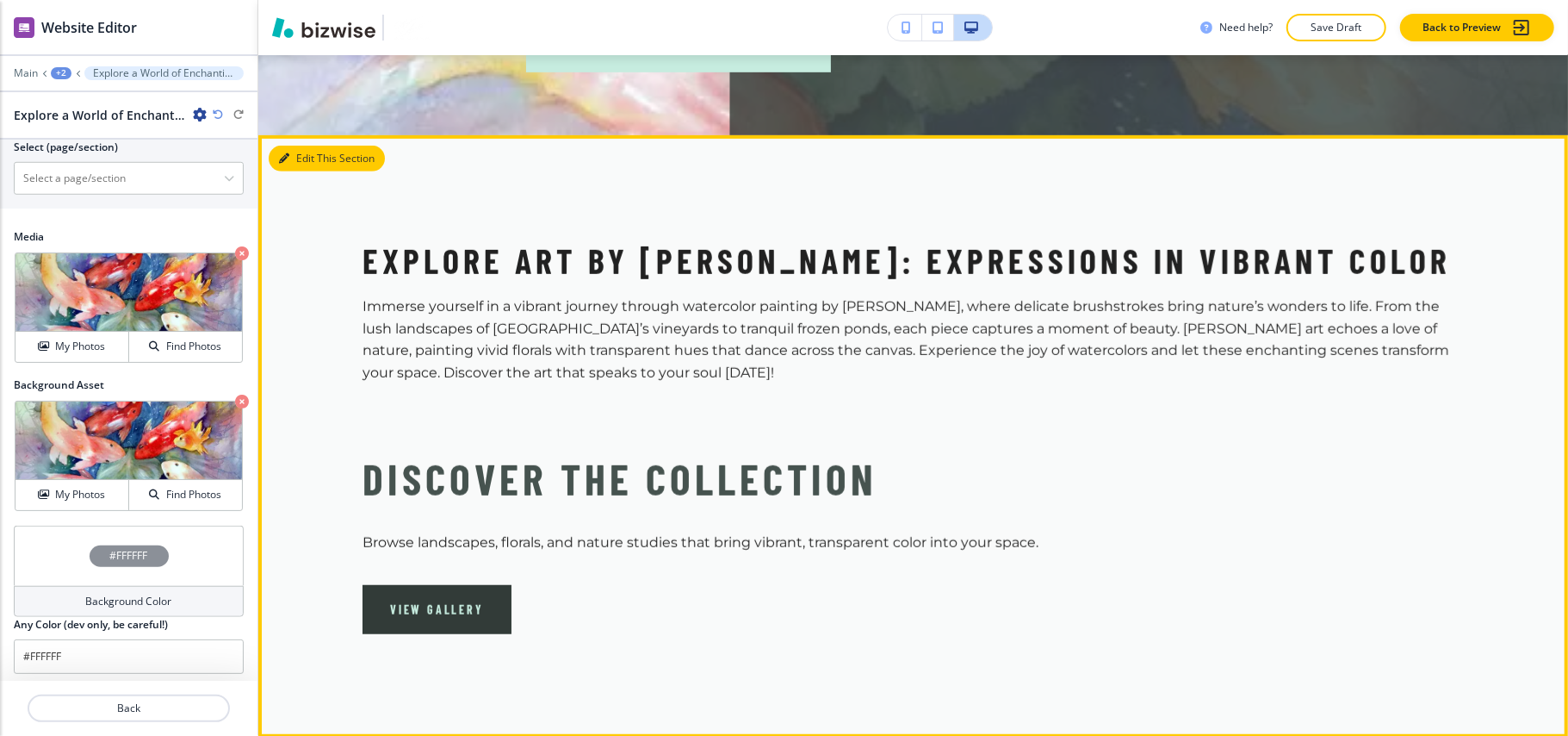
click at [297, 146] on button "Edit This Section" at bounding box center [327, 159] width 117 height 26
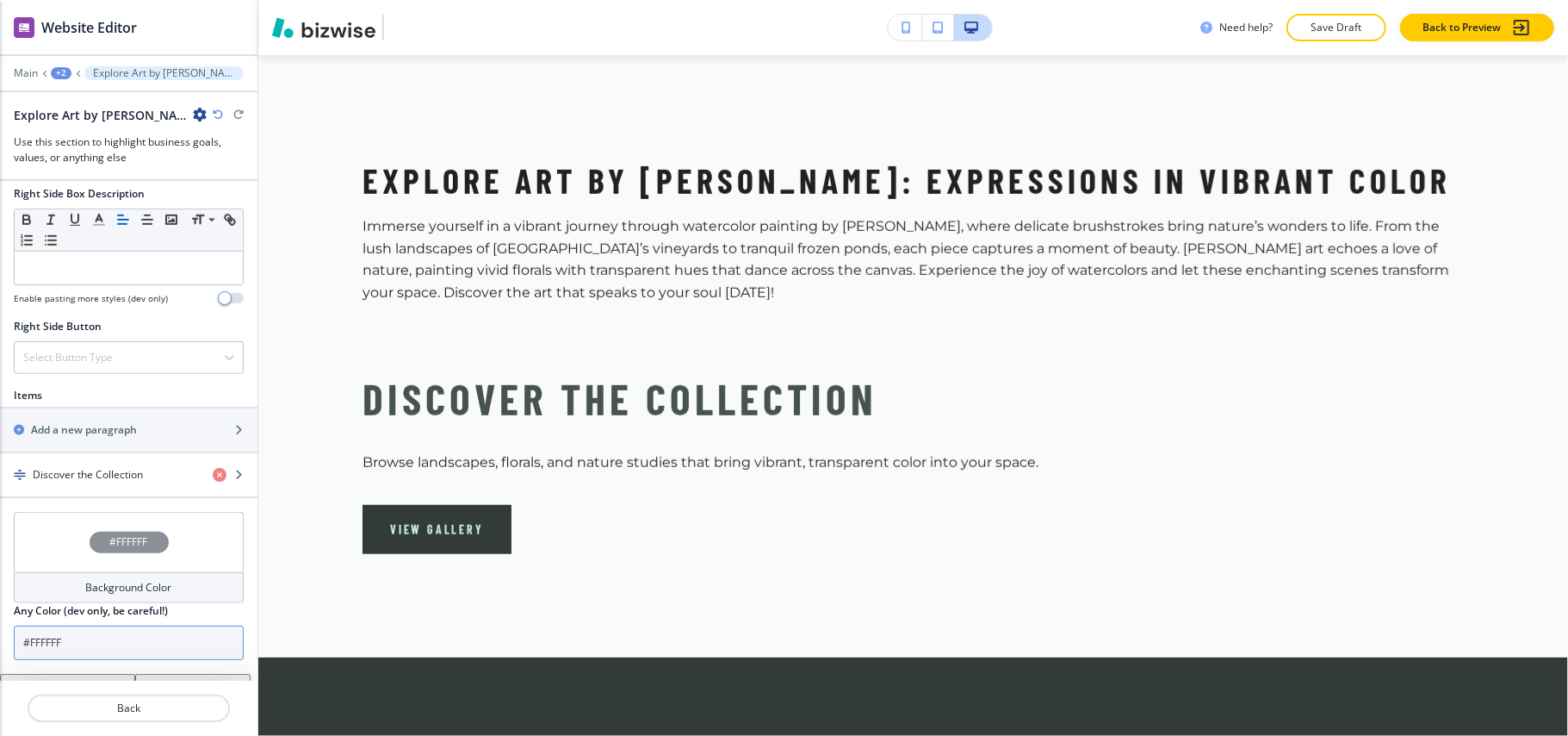
scroll to position [1013, 0]
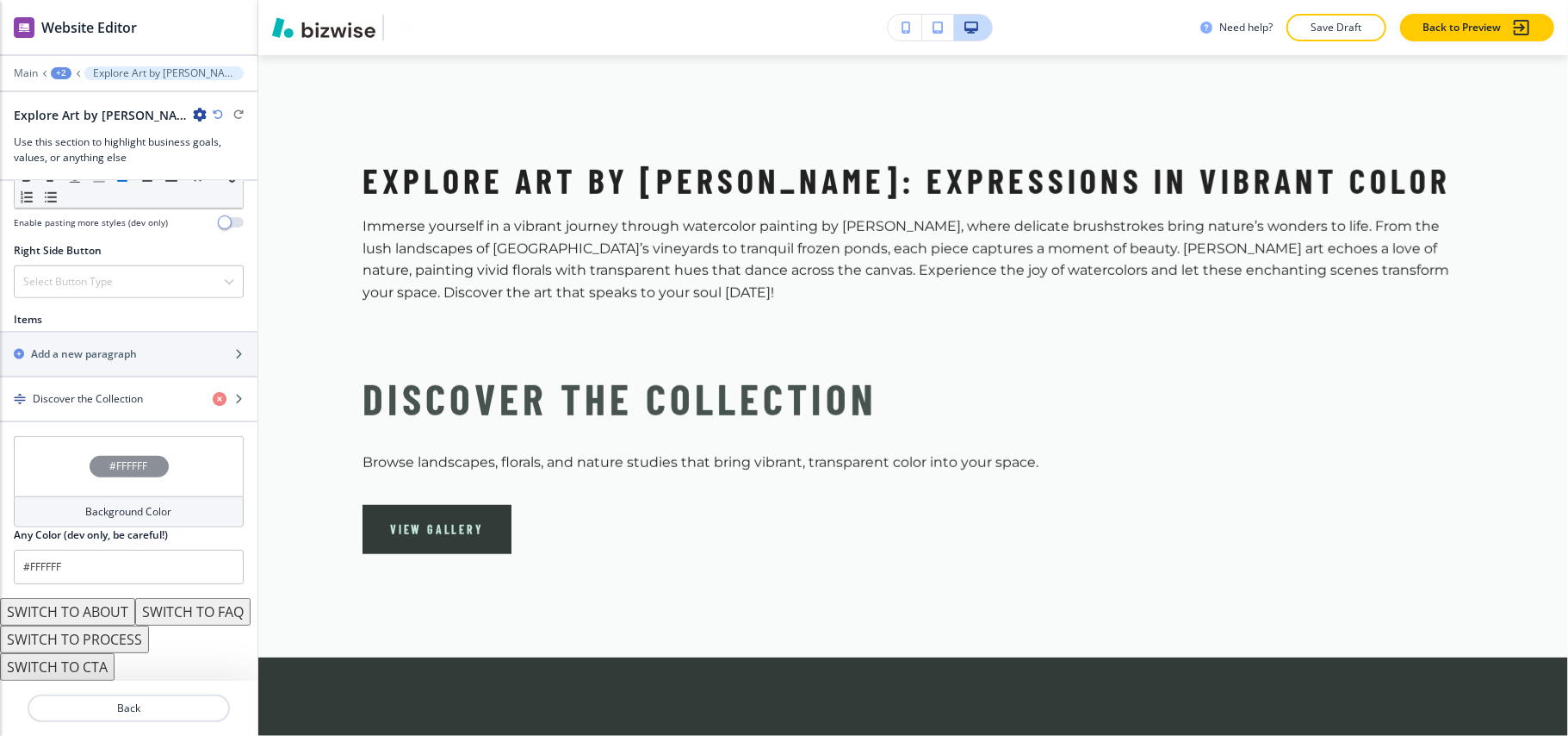
click at [94, 598] on button "SWITCH TO ABOUT" at bounding box center [67, 612] width 135 height 27
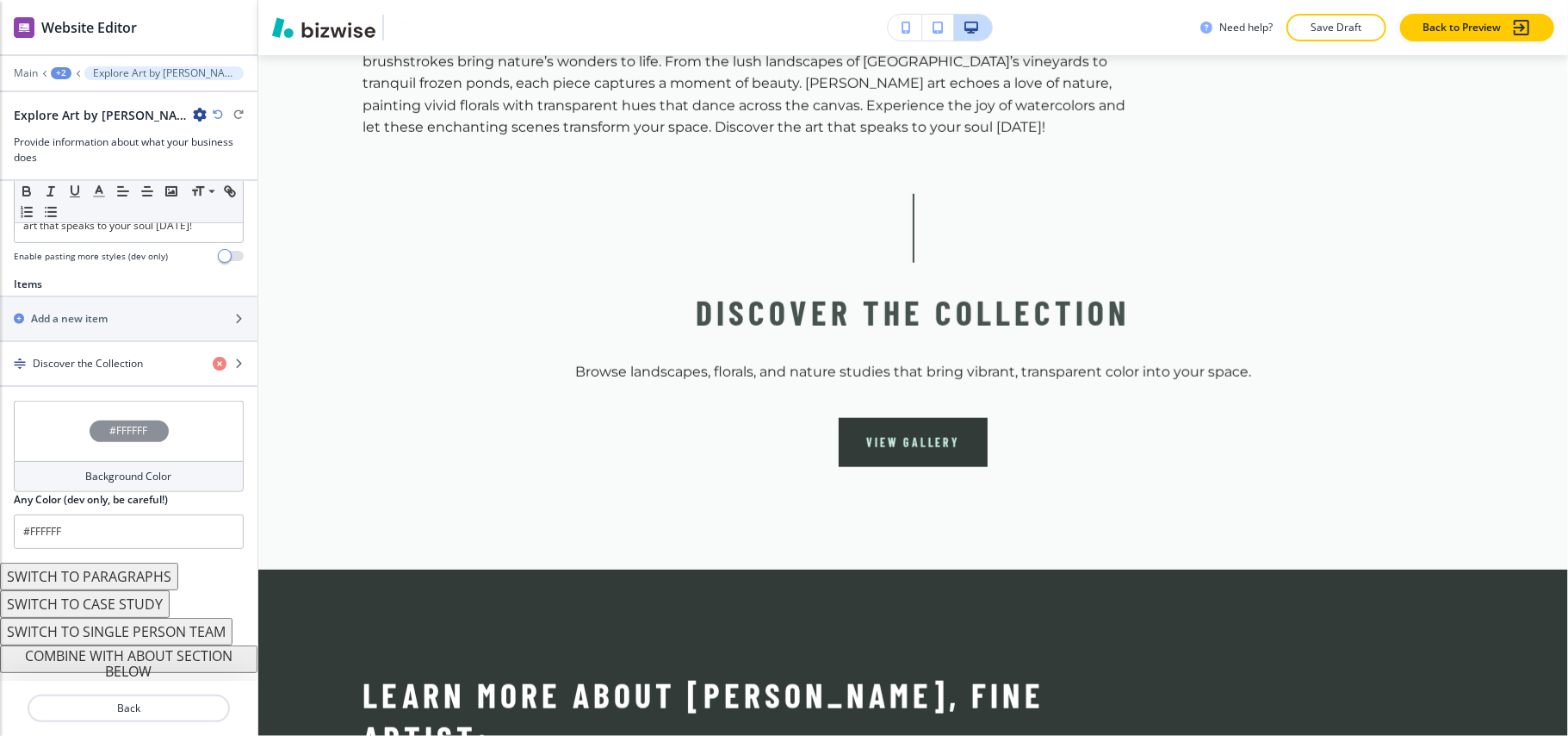
scroll to position [552, 0]
click at [63, 366] on h4 "Discover the Collection" at bounding box center [88, 363] width 110 height 16
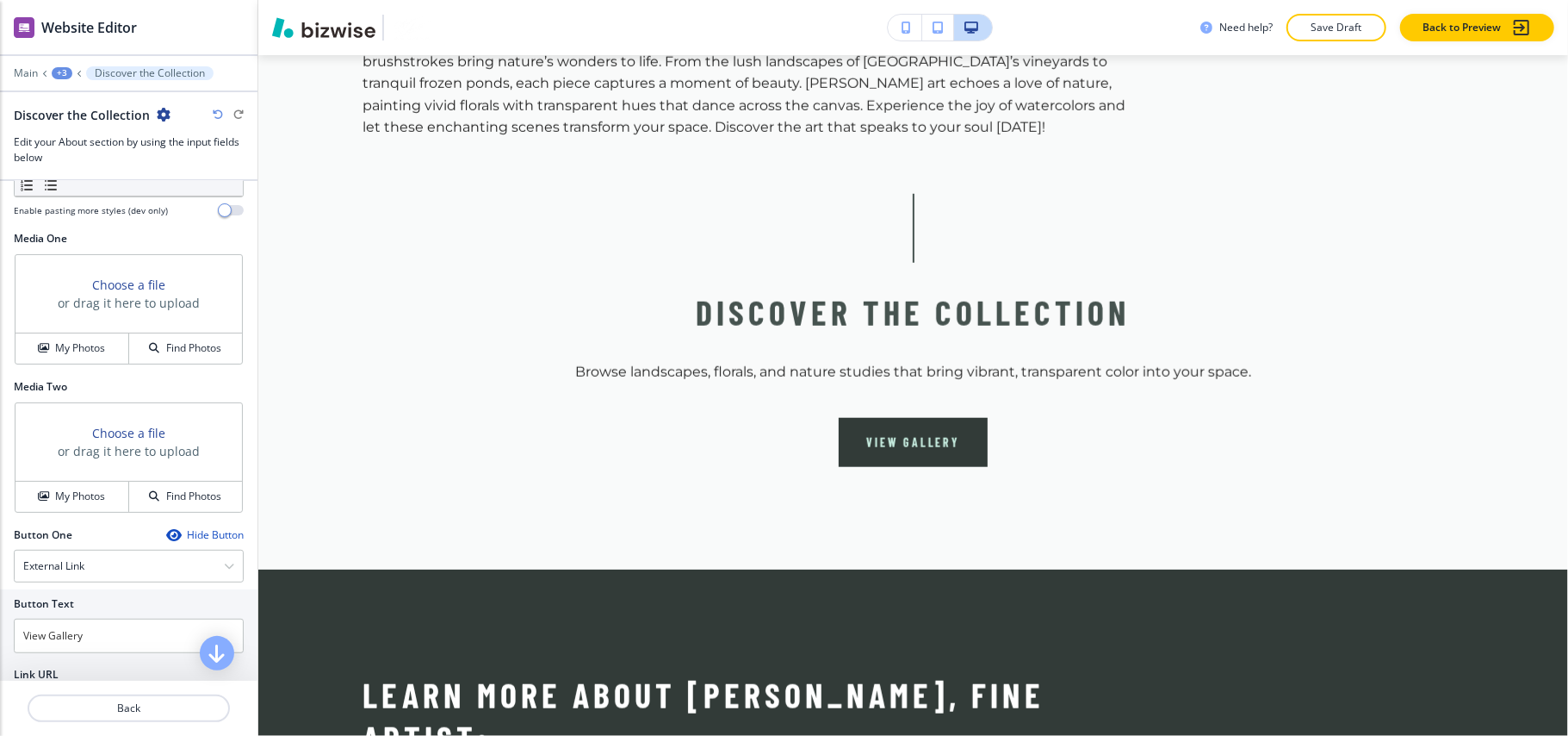
scroll to position [574, 0]
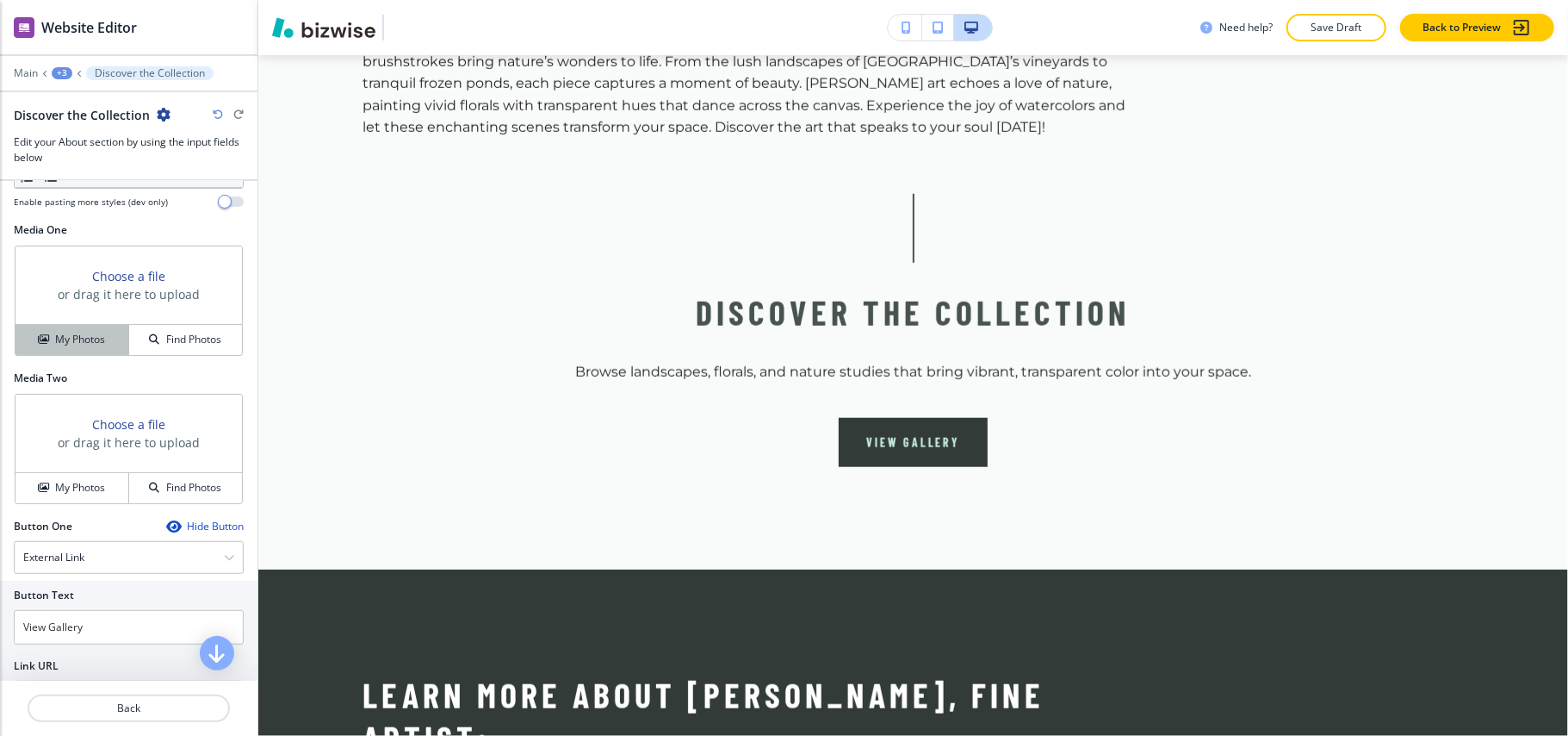
click at [77, 347] on h4 "My Photos" at bounding box center [79, 339] width 50 height 16
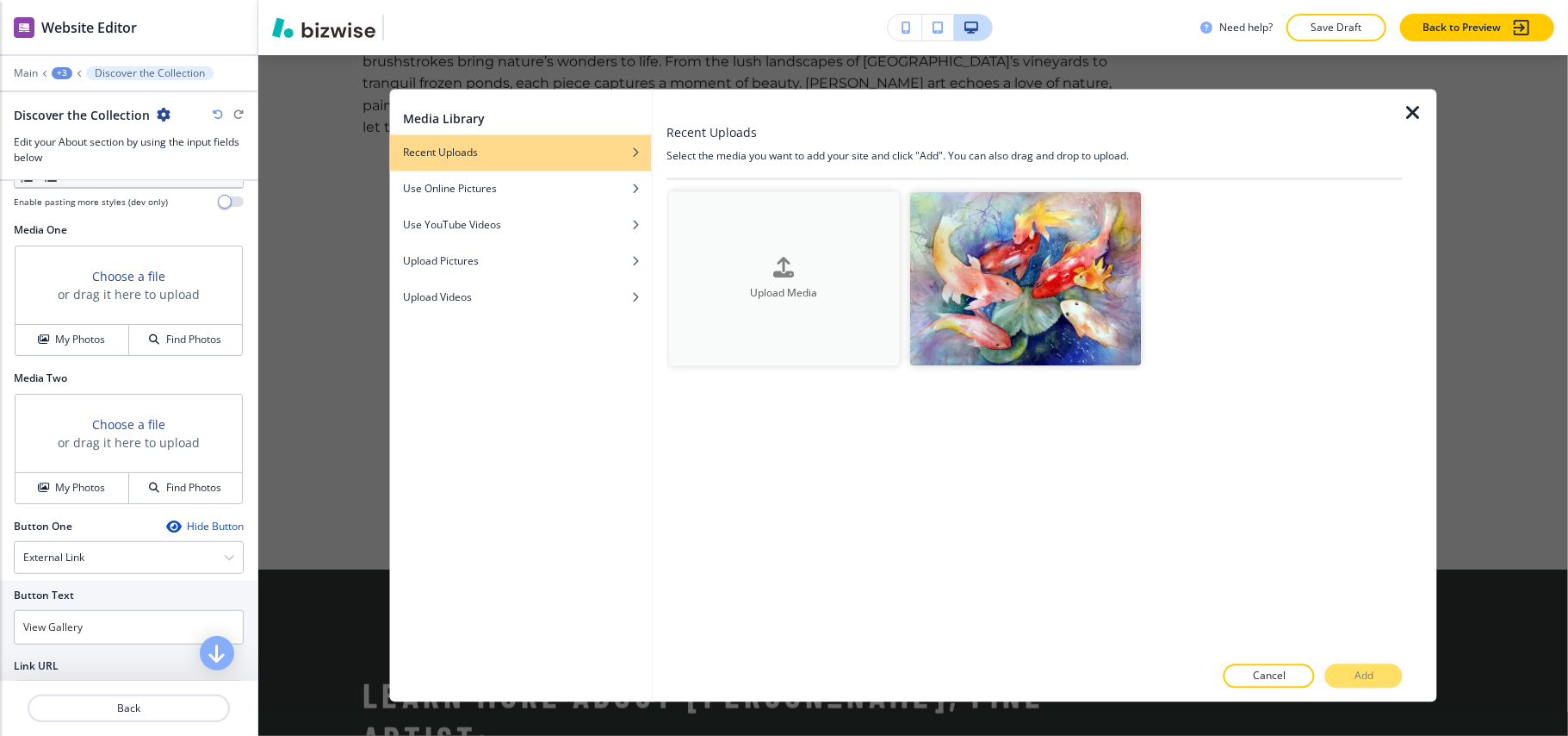
click at [775, 319] on button "Upload Media" at bounding box center [784, 279] width 232 height 174
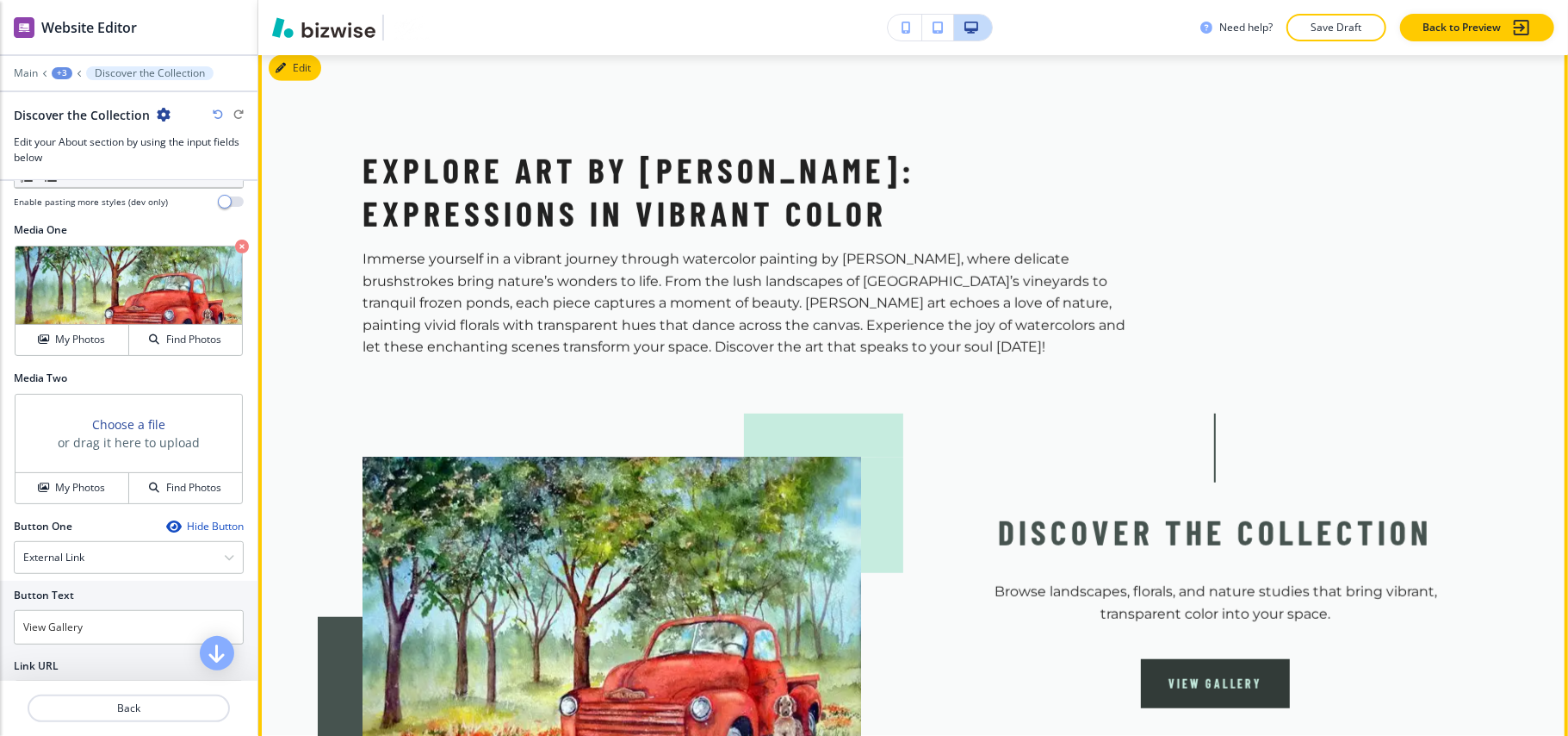
scroll to position [770, 0]
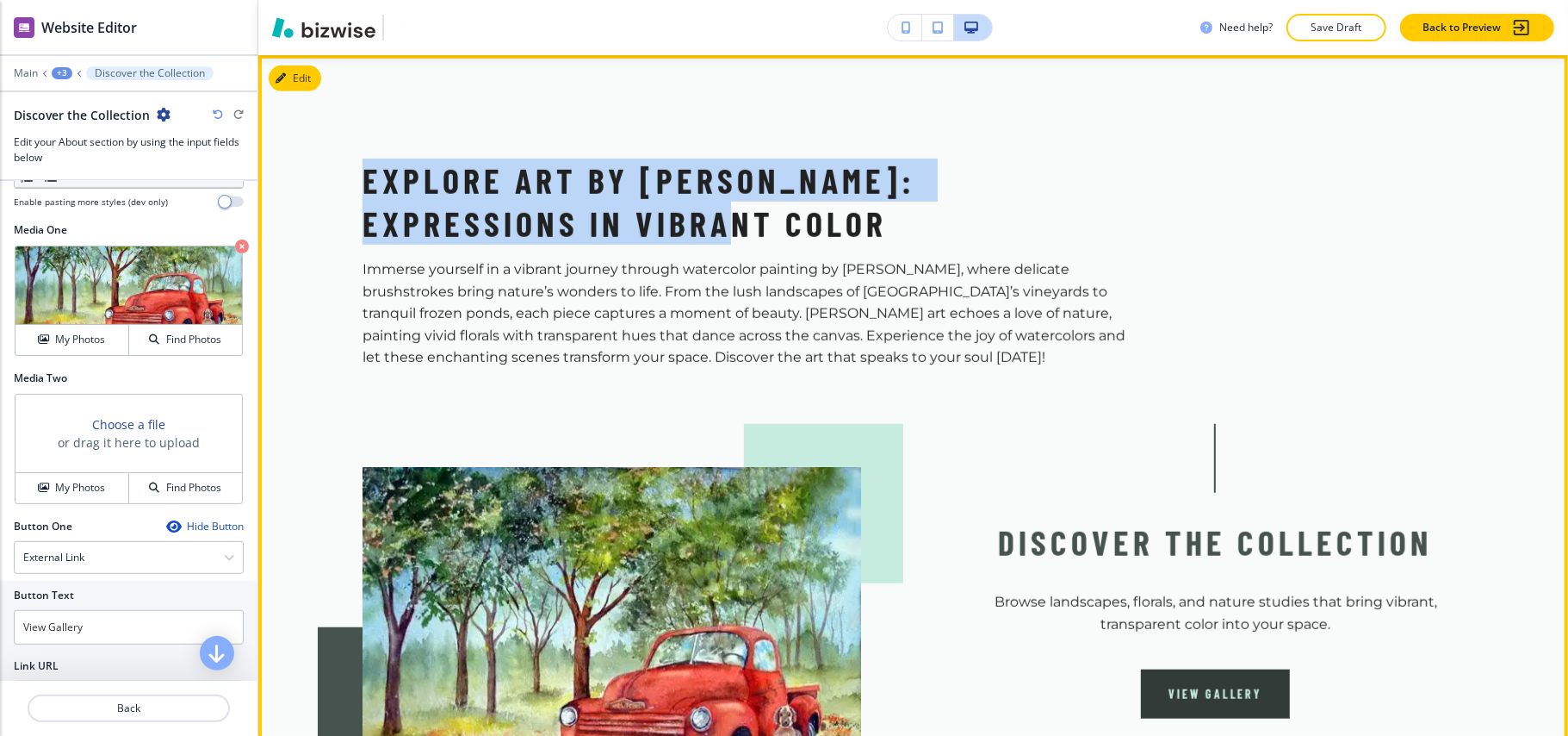
drag, startPoint x: 366, startPoint y: 177, endPoint x: 635, endPoint y: 215, distance: 271.7
click at [635, 215] on h2 "Explore Art by [PERSON_NAME]: Expressions in Vibrant Color" at bounding box center [748, 202] width 771 height 86
drag, startPoint x: 504, startPoint y: 203, endPoint x: 527, endPoint y: 221, distance: 29.2
drag, startPoint x: 527, startPoint y: 221, endPoint x: 439, endPoint y: 181, distance: 96.7
copy h2 "Explore Art by [PERSON_NAME]: Expressions in Vibrant Color"
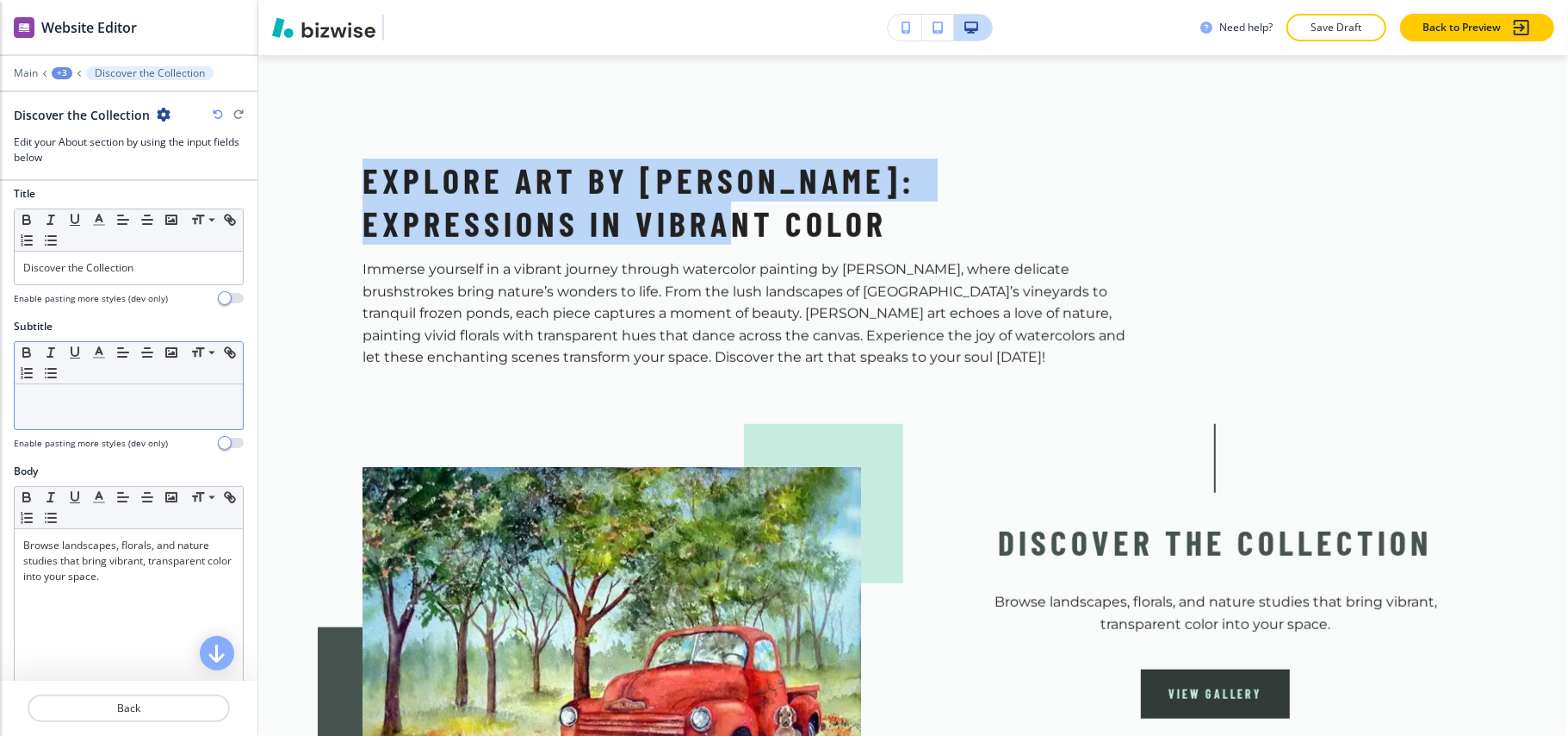
scroll to position [0, 0]
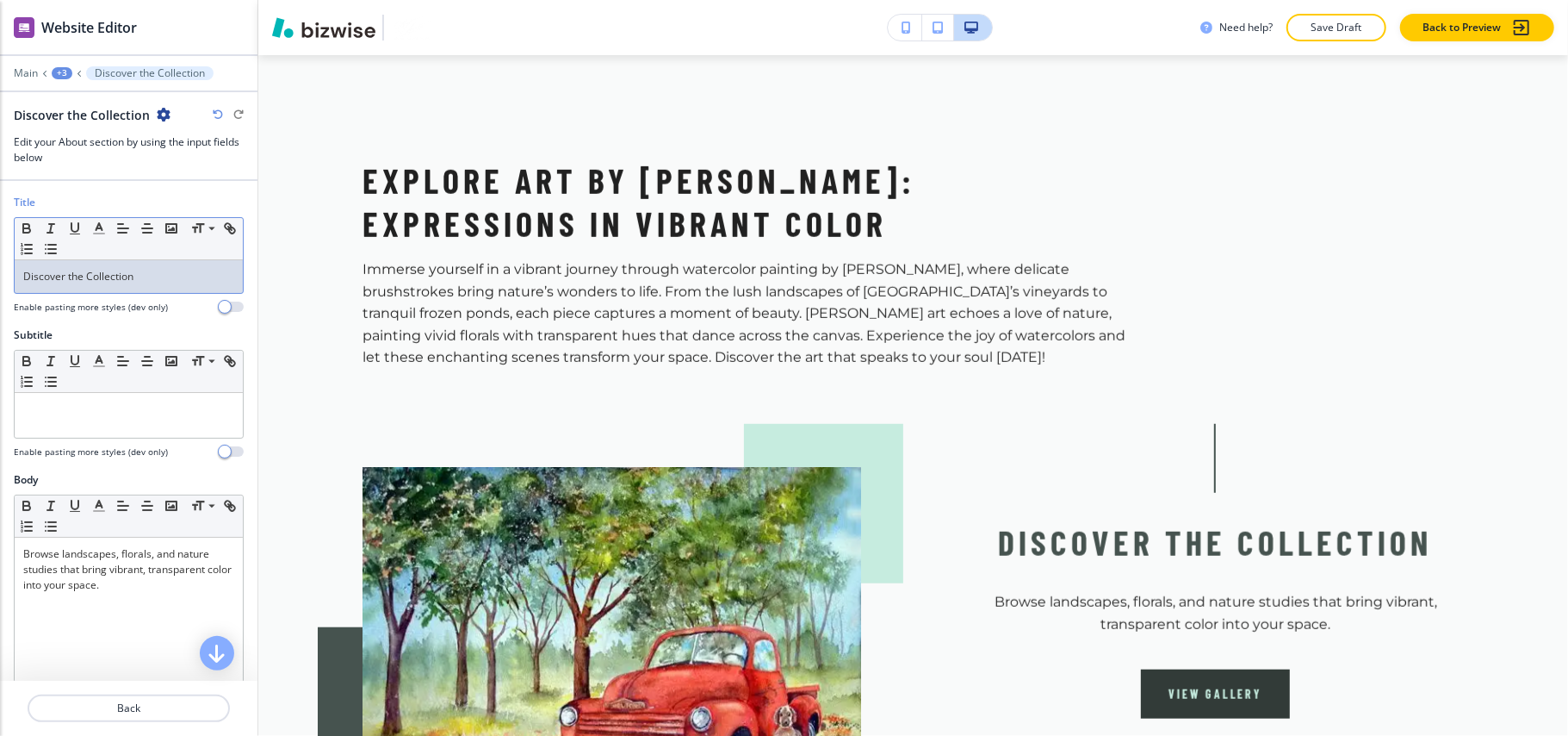
click at [139, 274] on p "Discover the Collection" at bounding box center [129, 276] width 211 height 16
click at [141, 274] on p "Discover the Collection" at bounding box center [129, 276] width 211 height 16
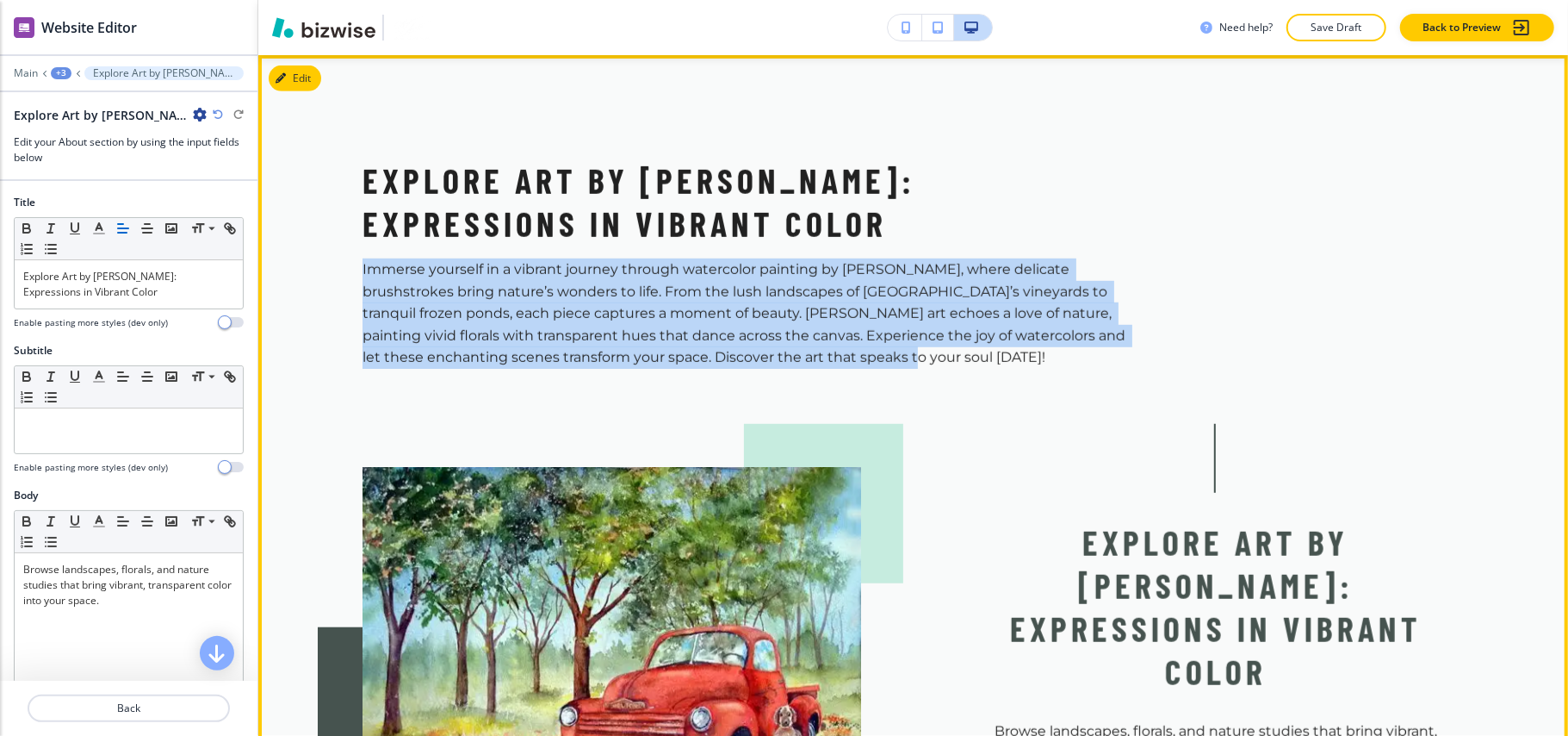
drag, startPoint x: 352, startPoint y: 264, endPoint x: 817, endPoint y: 366, distance: 476.1
click at [817, 366] on section "Explore Art by [PERSON_NAME]: Expressions in Vibrant Color Immerse yourself in …" at bounding box center [913, 503] width 1310 height 897
copy p "Immerse yourself in a vibrant journey through watercolor painting by [PERSON_NA…"
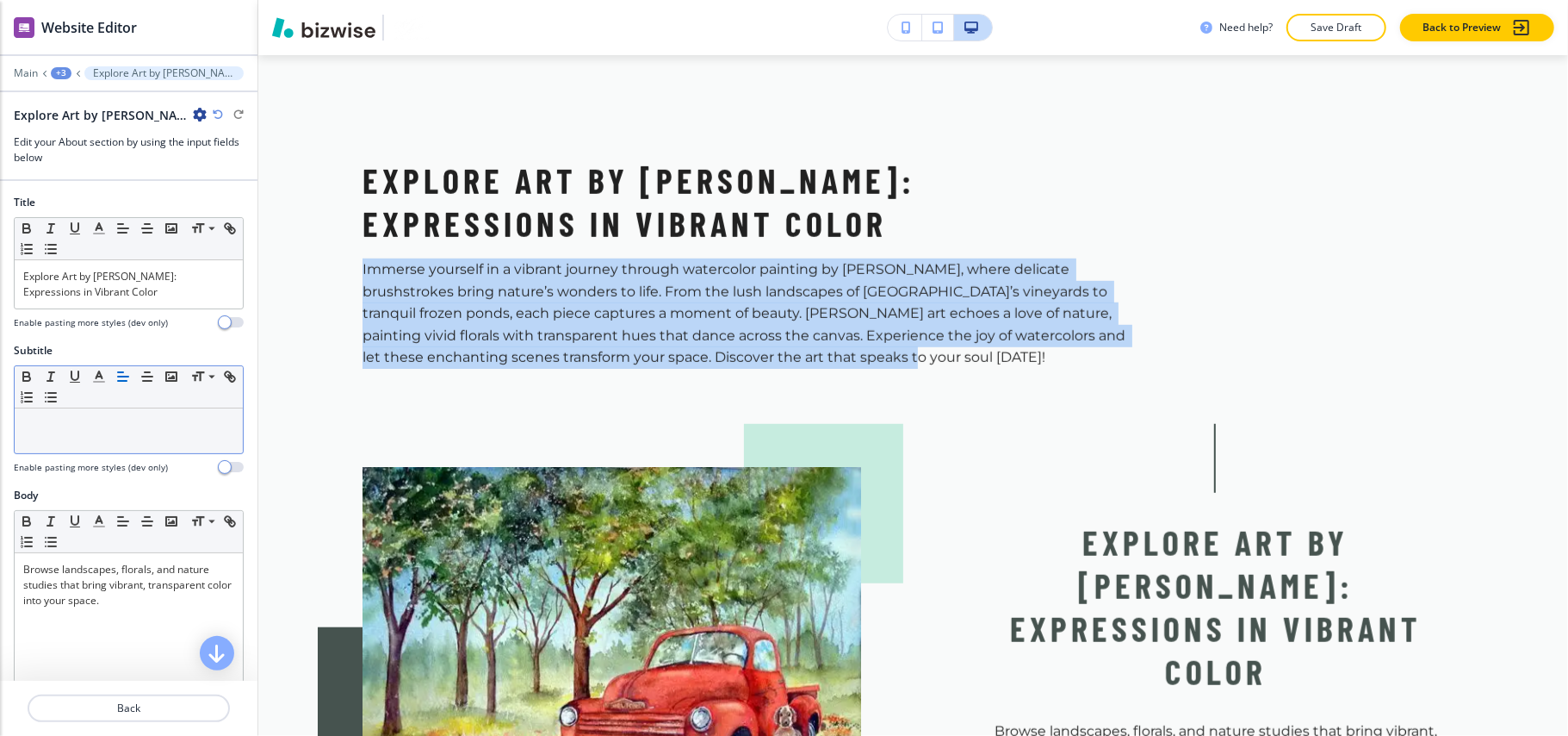
scroll to position [229, 0]
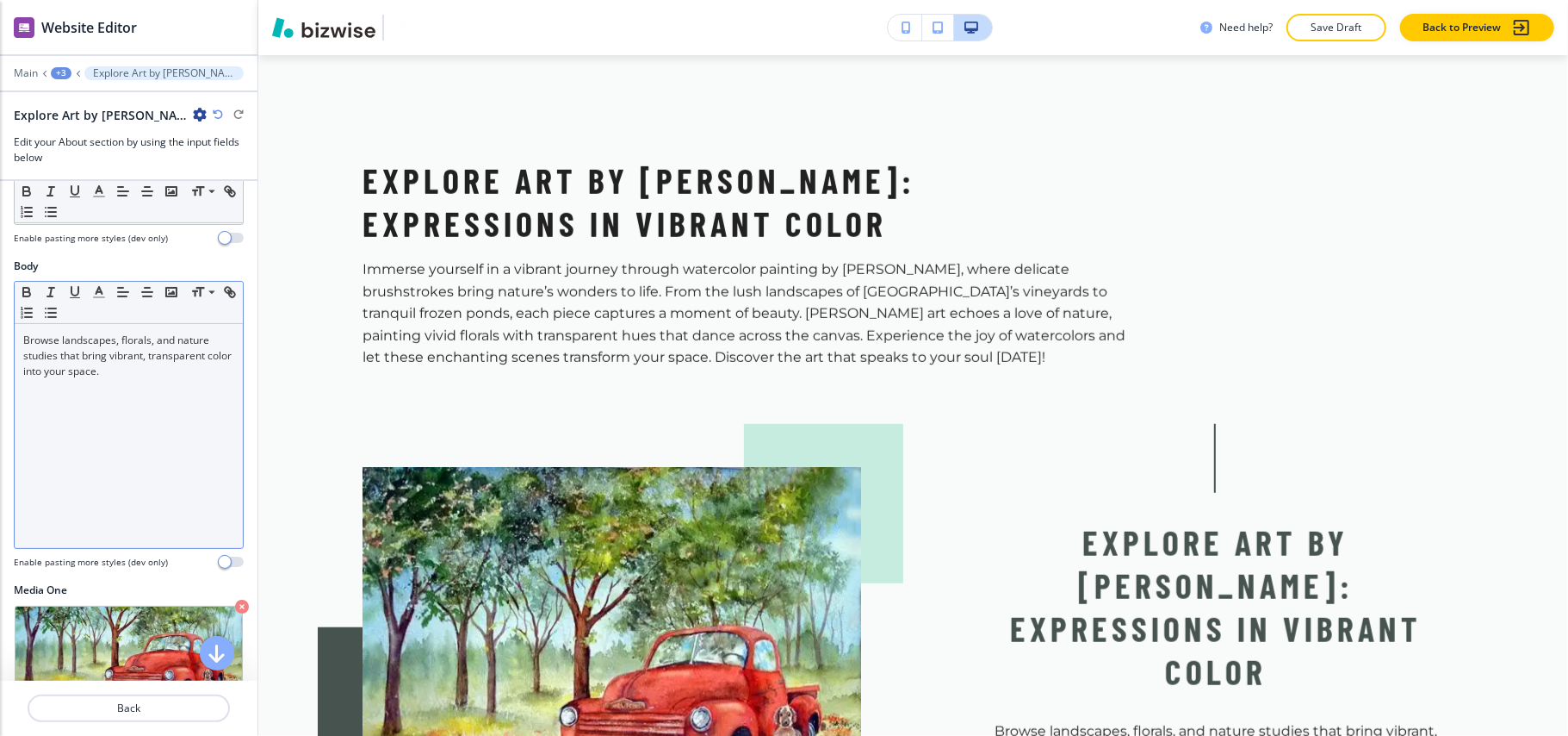
click at [120, 413] on div "Browse landscapes, florals, and nature studies that bring vibrant, transparent …" at bounding box center [129, 436] width 228 height 224
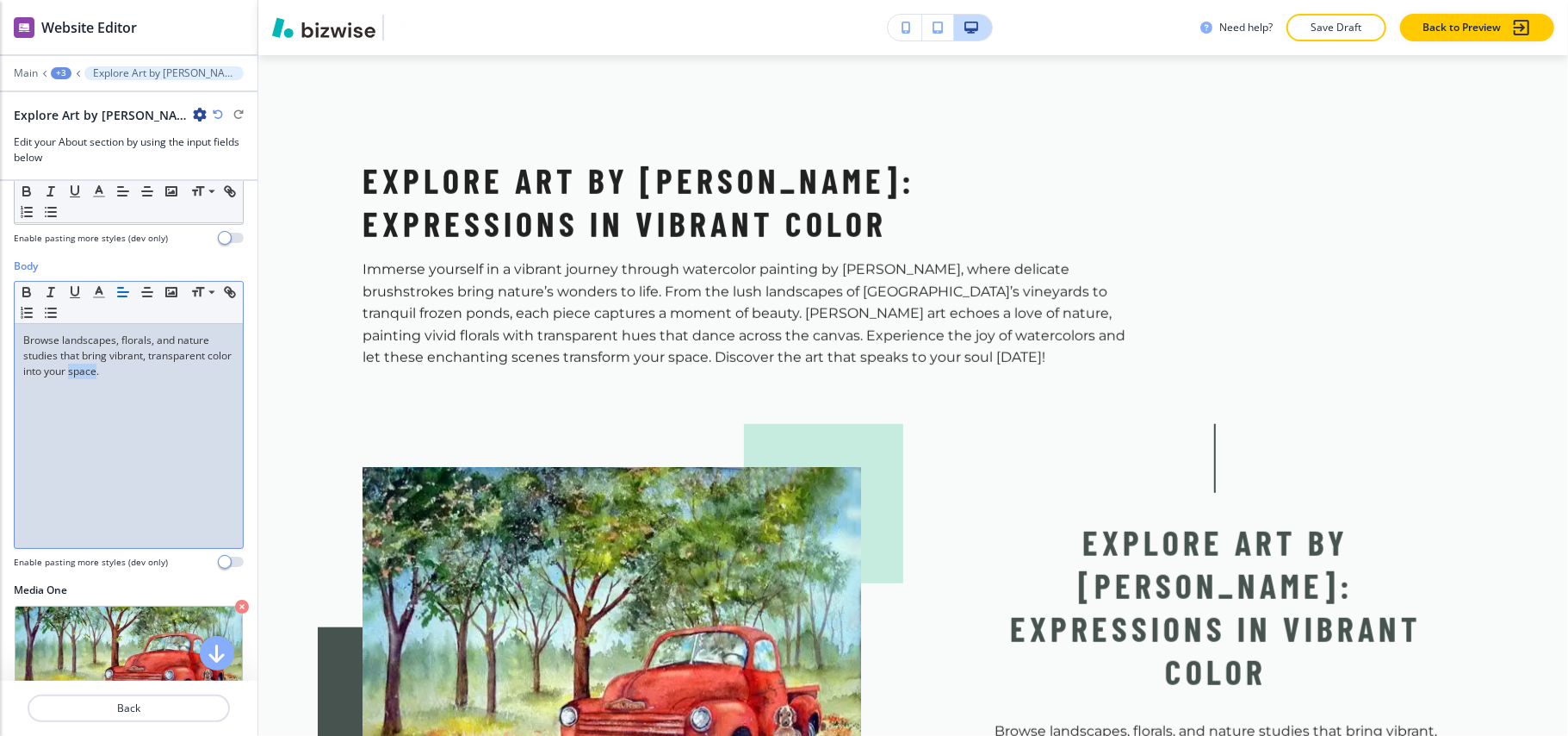
click at [120, 413] on div "Browse landscapes, florals, and nature studies that bring vibrant, transparent …" at bounding box center [129, 436] width 228 height 224
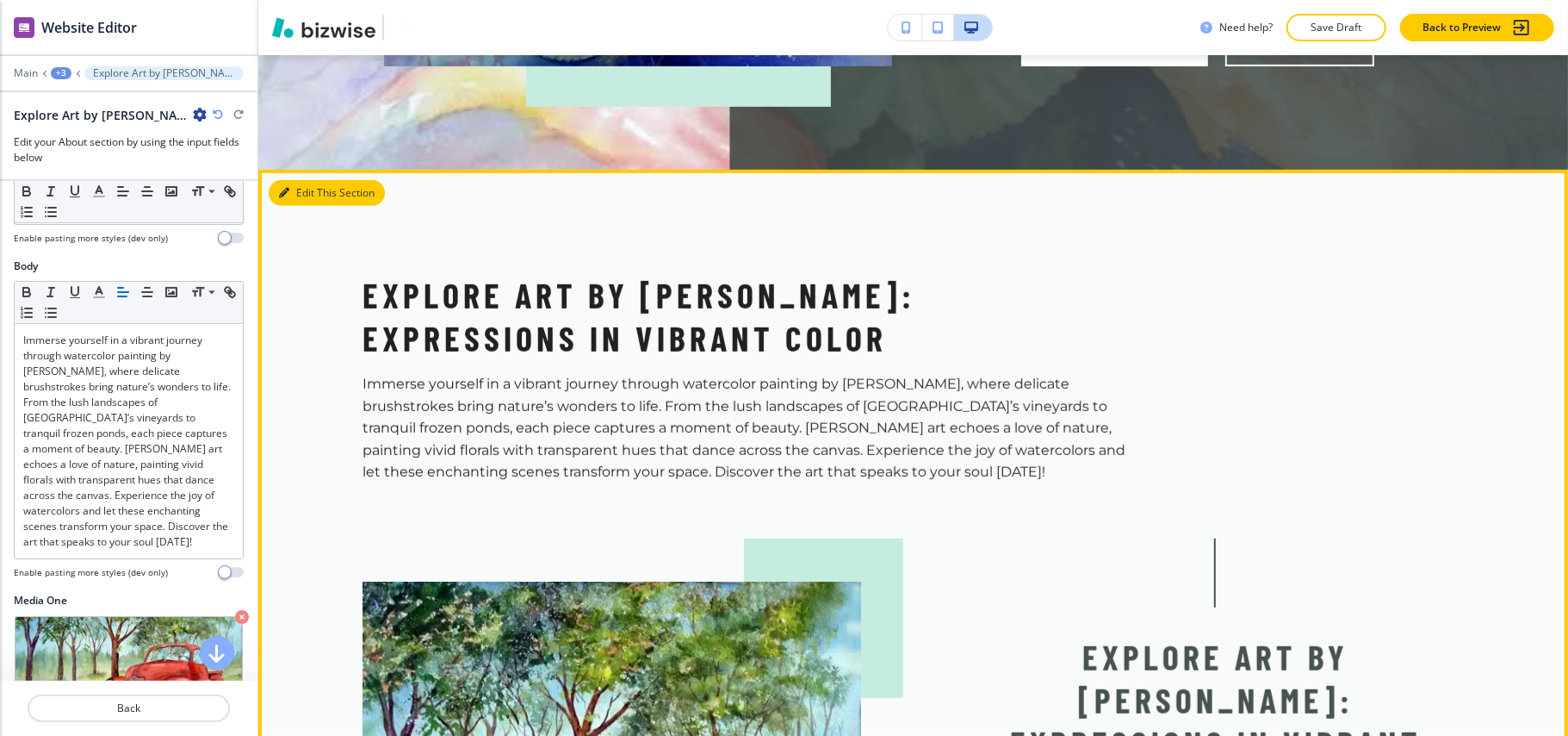
click at [286, 187] on button "Edit This Section" at bounding box center [327, 192] width 117 height 26
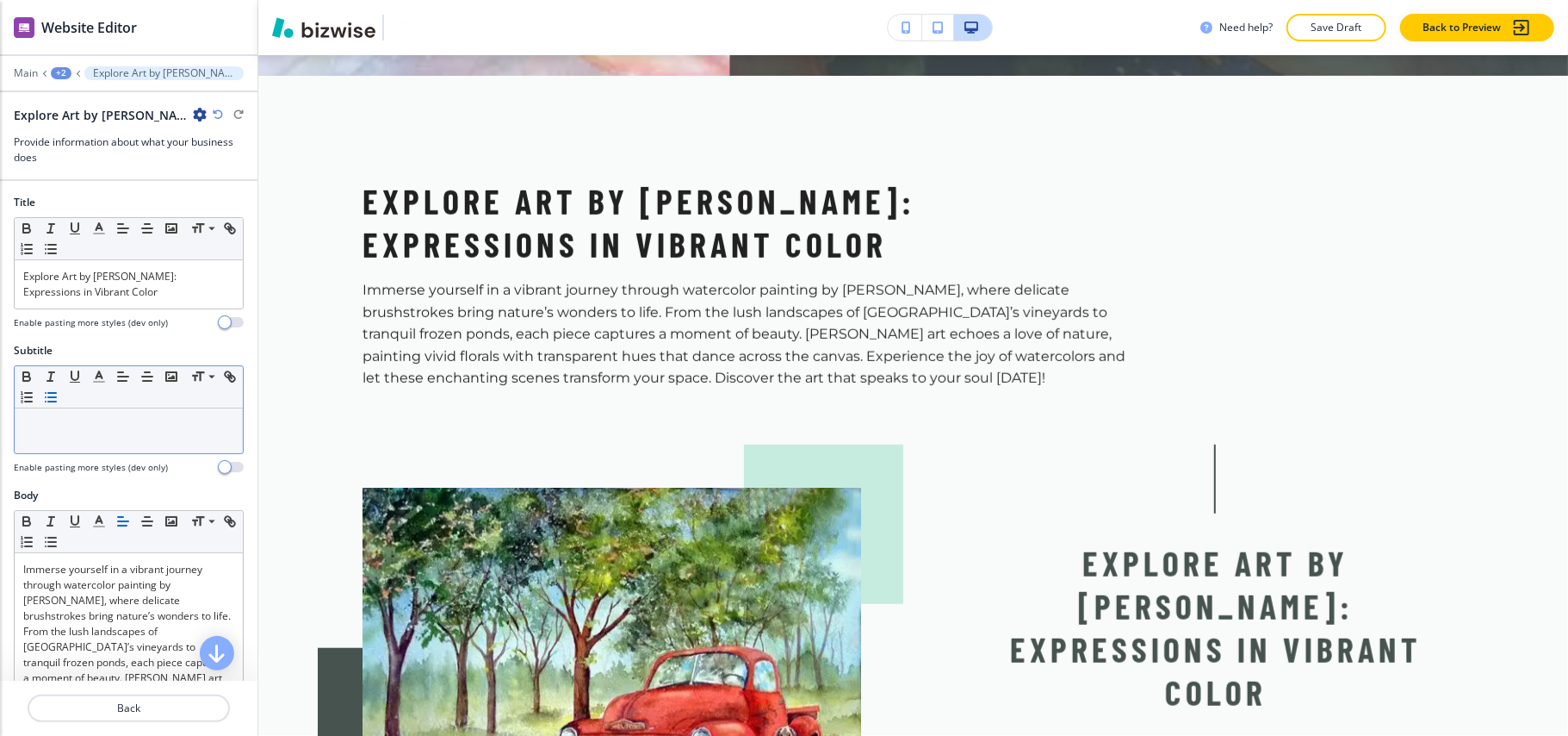
scroll to position [770, 0]
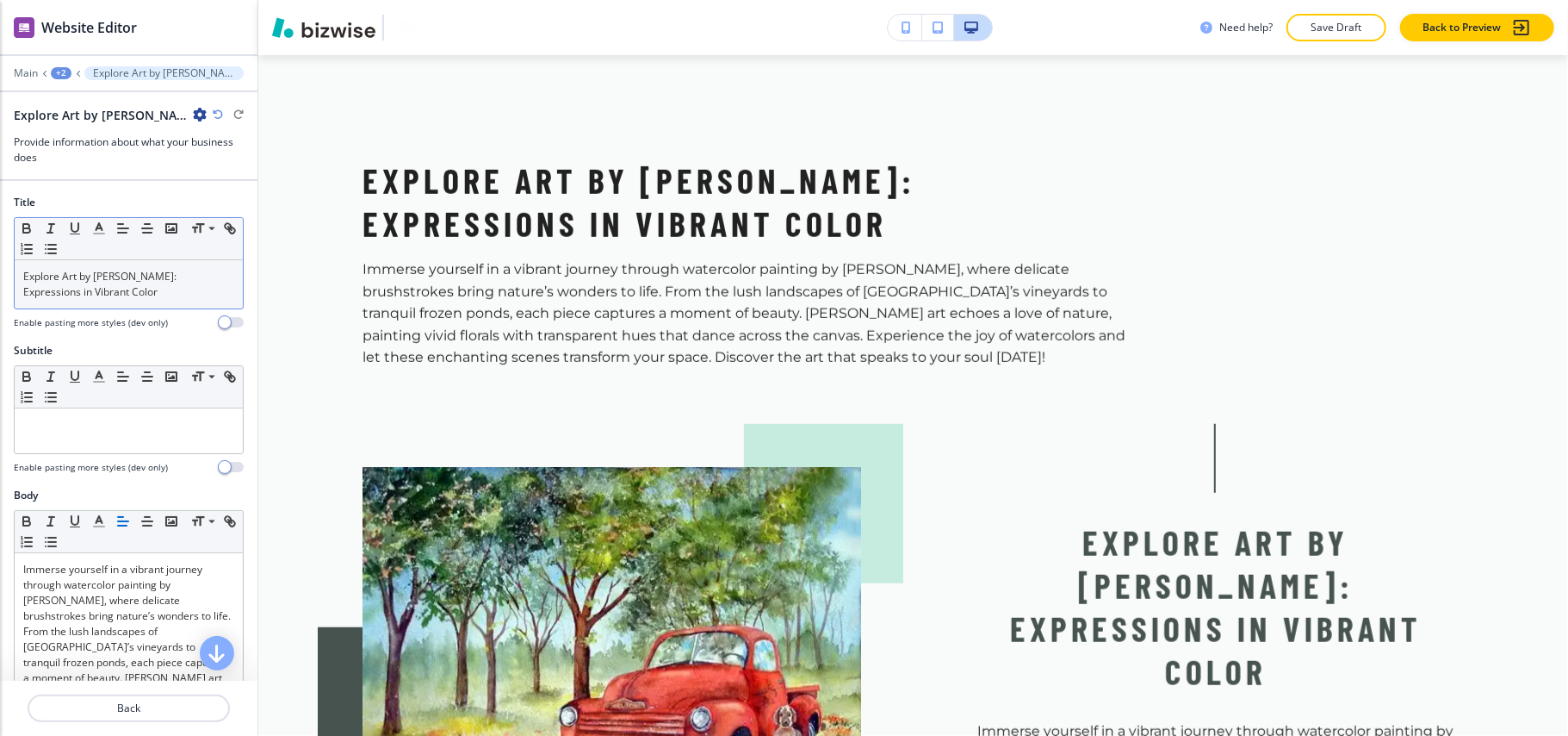
click at [98, 294] on p "Explore Art by [PERSON_NAME]: Expressions in Vibrant Color" at bounding box center [129, 285] width 211 height 31
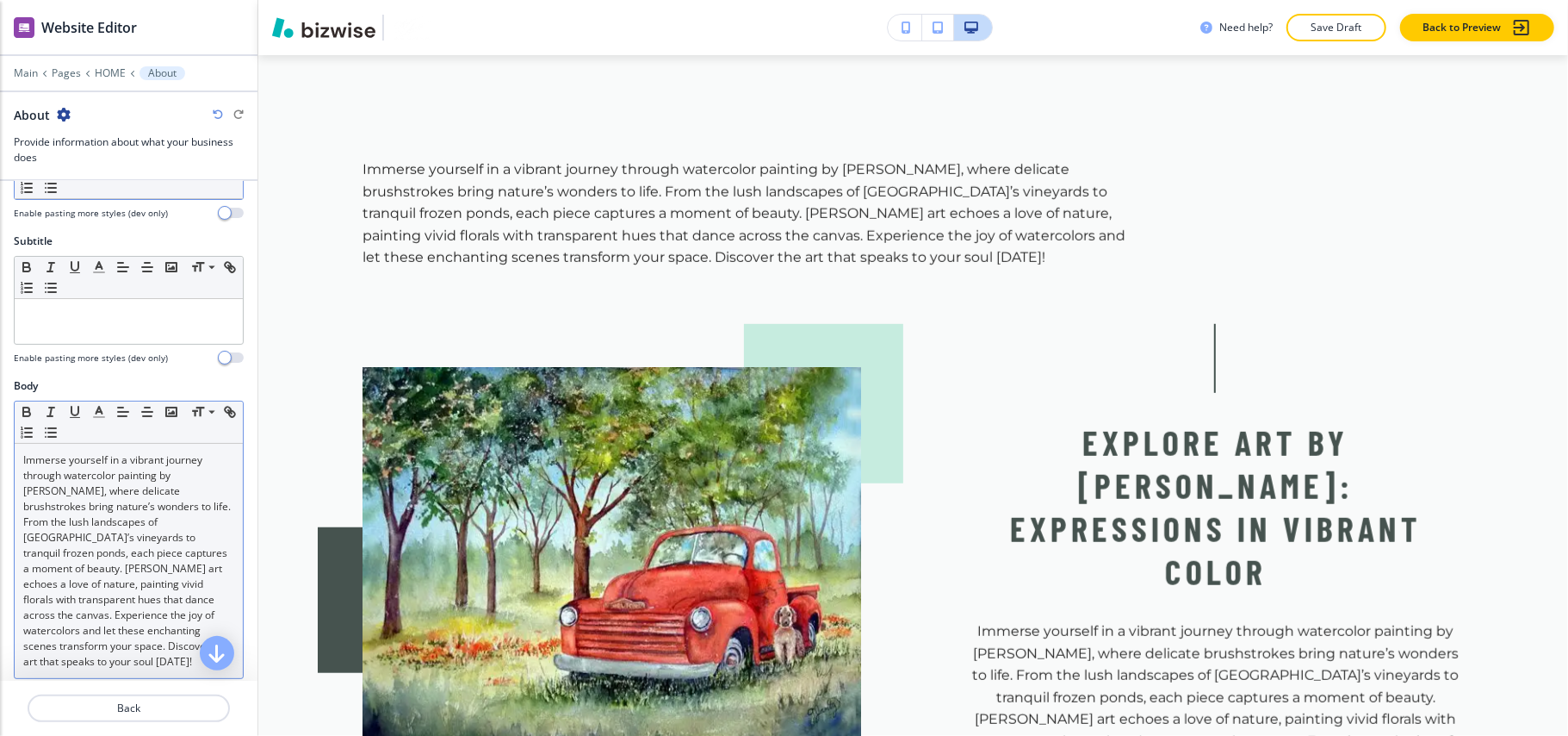
scroll to position [229, 0]
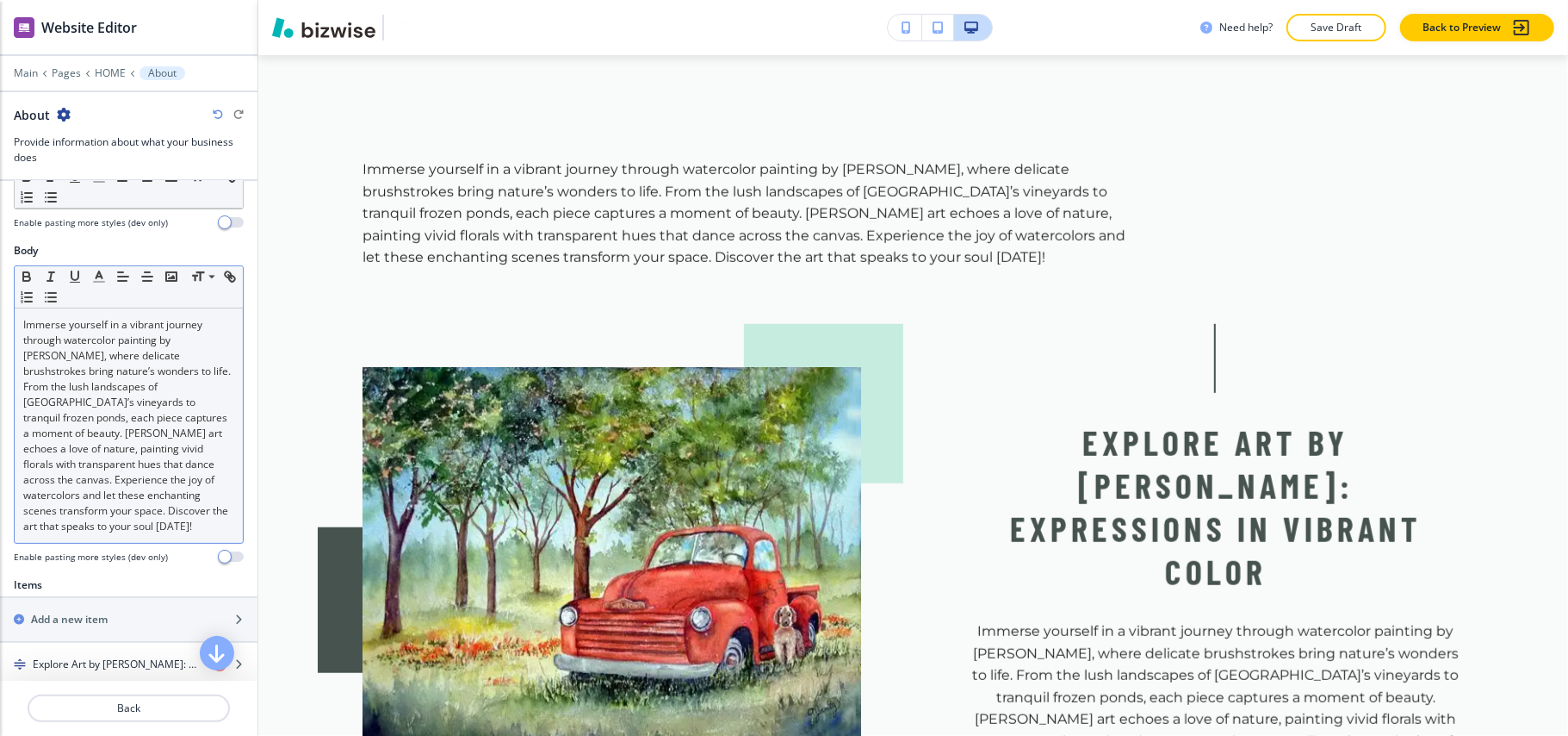
click at [125, 418] on p "Immerse yourself in a vibrant journey through watercolor painting by [PERSON_NA…" at bounding box center [129, 426] width 211 height 217
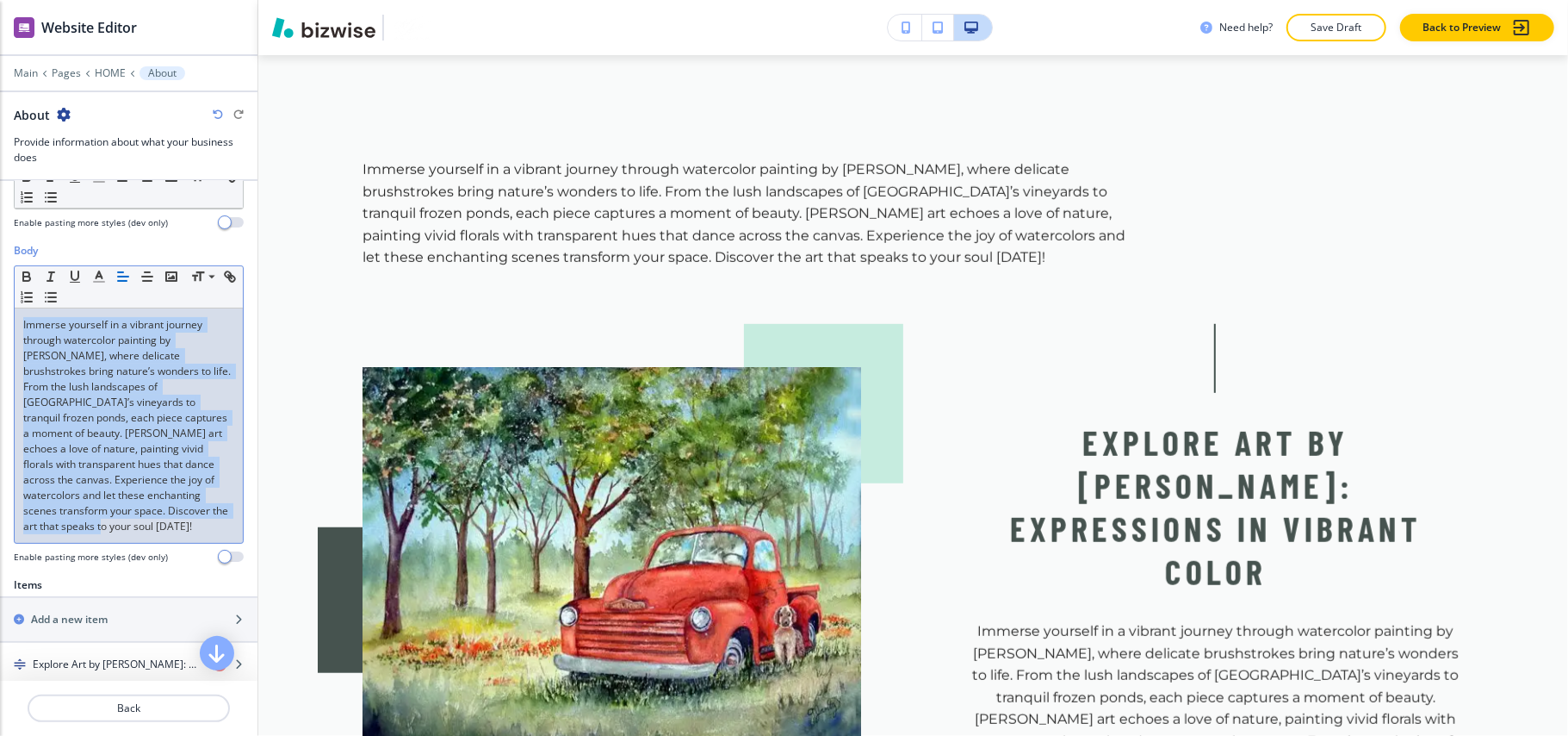
click at [125, 418] on p "Immerse yourself in a vibrant journey through watercolor painting by [PERSON_NA…" at bounding box center [129, 426] width 211 height 217
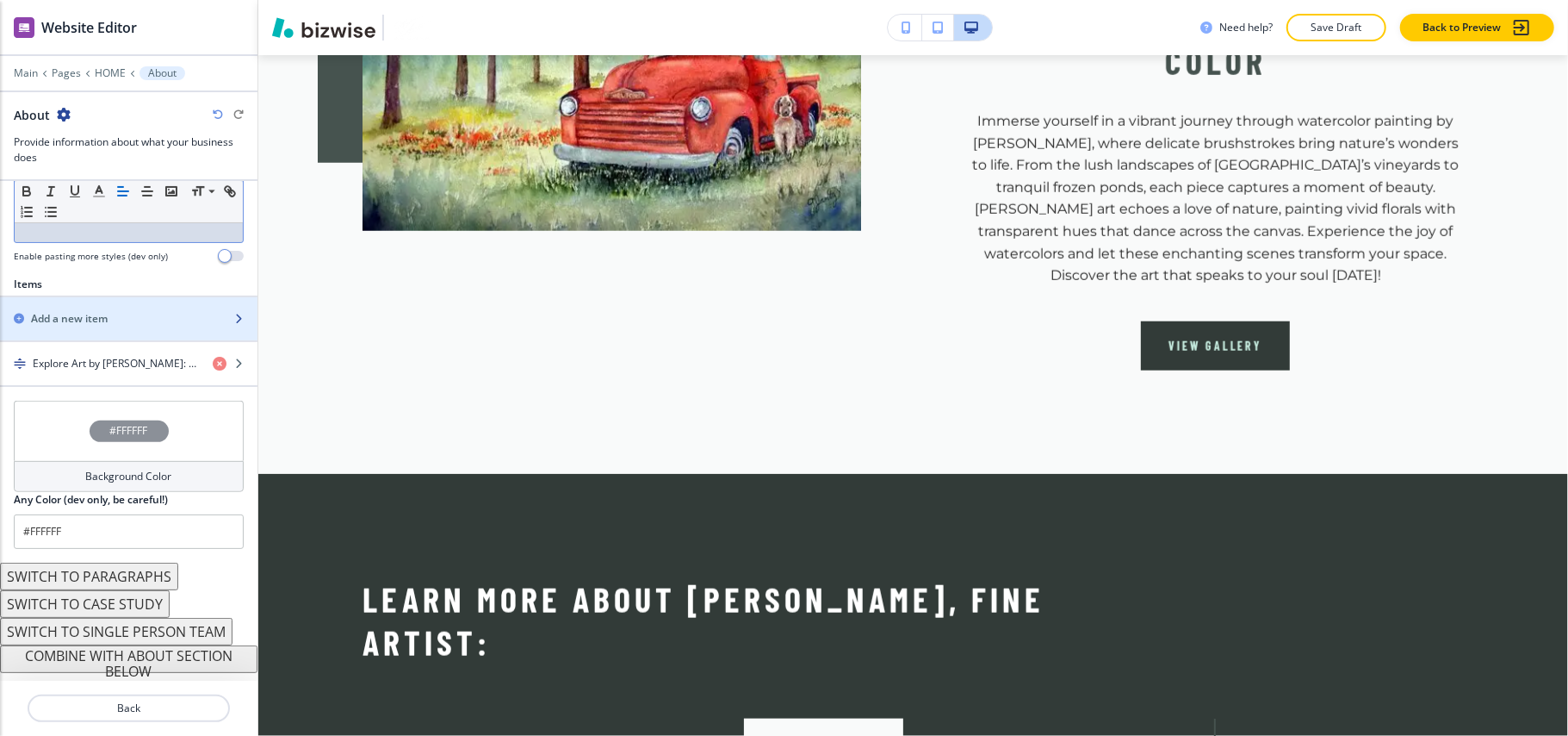
scroll to position [524, 0]
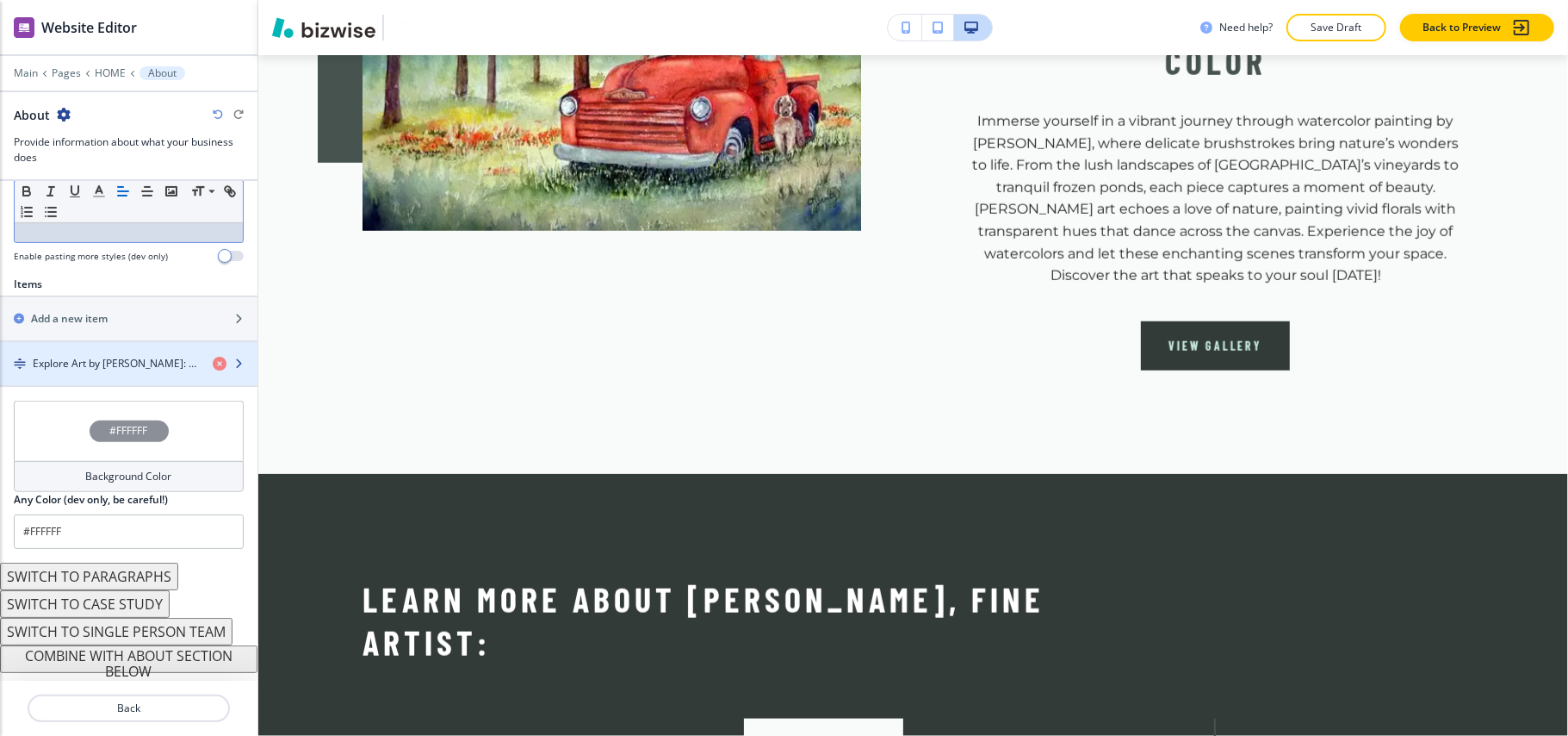
click at [66, 363] on h4 "Explore Art by [PERSON_NAME]: Expressions in Vibrant Color" at bounding box center [116, 363] width 166 height 16
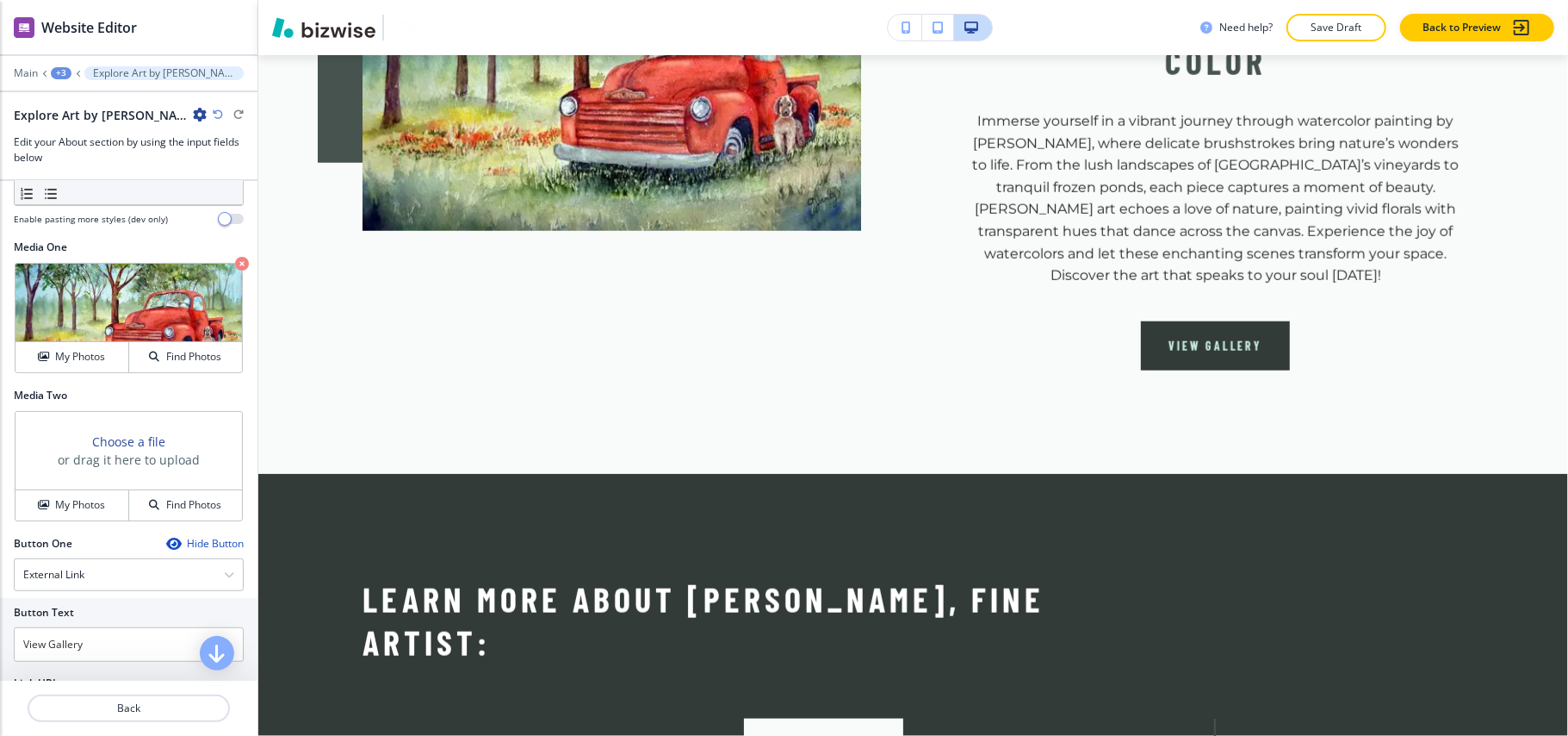
scroll to position [744, 0]
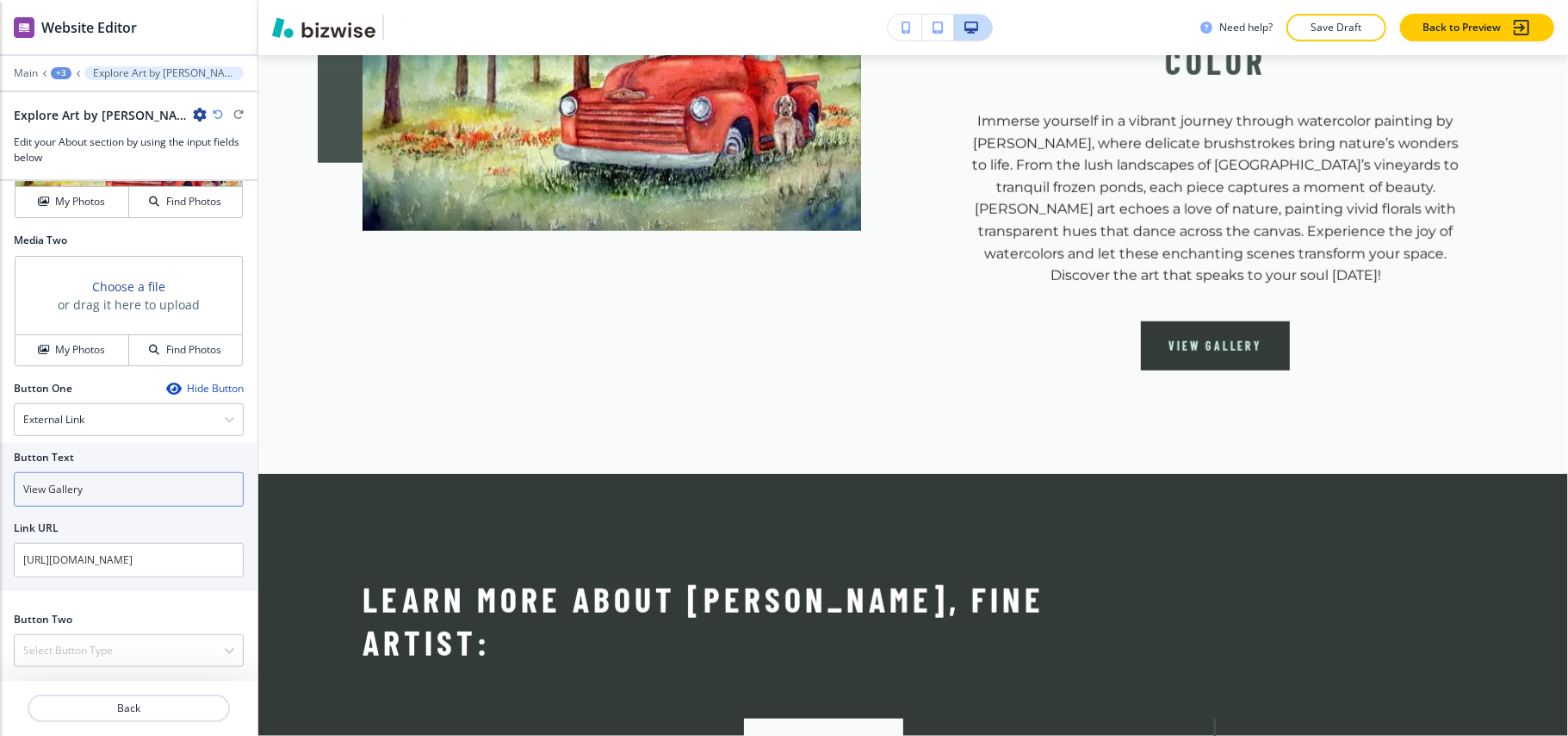
click at [90, 491] on input "View Gallery" at bounding box center [129, 490] width 230 height 35
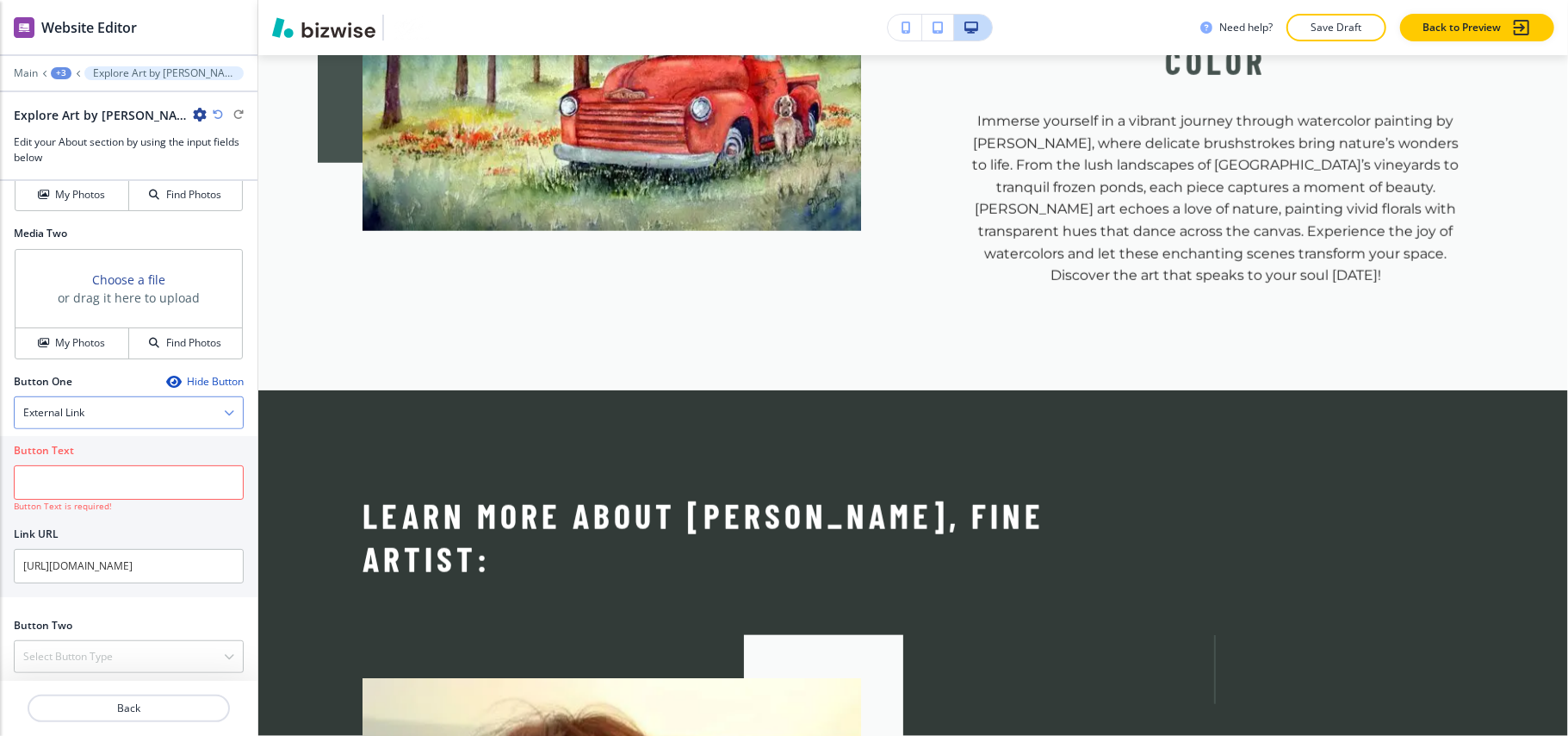
click at [111, 407] on div "External Link" at bounding box center [129, 413] width 228 height 31
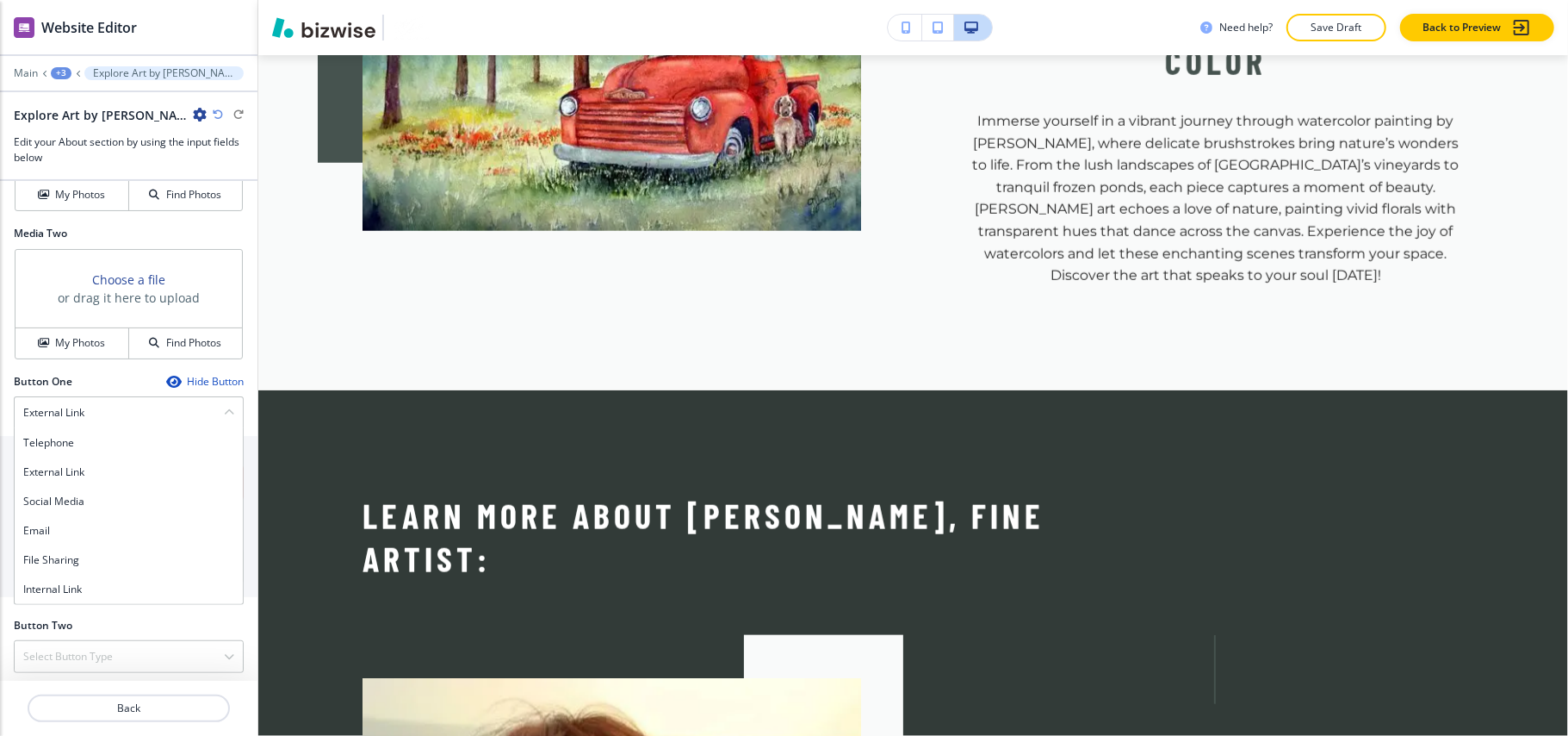
drag, startPoint x: 70, startPoint y: 596, endPoint x: 74, endPoint y: 577, distance: 19.4
click at [70, 595] on h4 "Internal Link" at bounding box center [129, 589] width 211 height 16
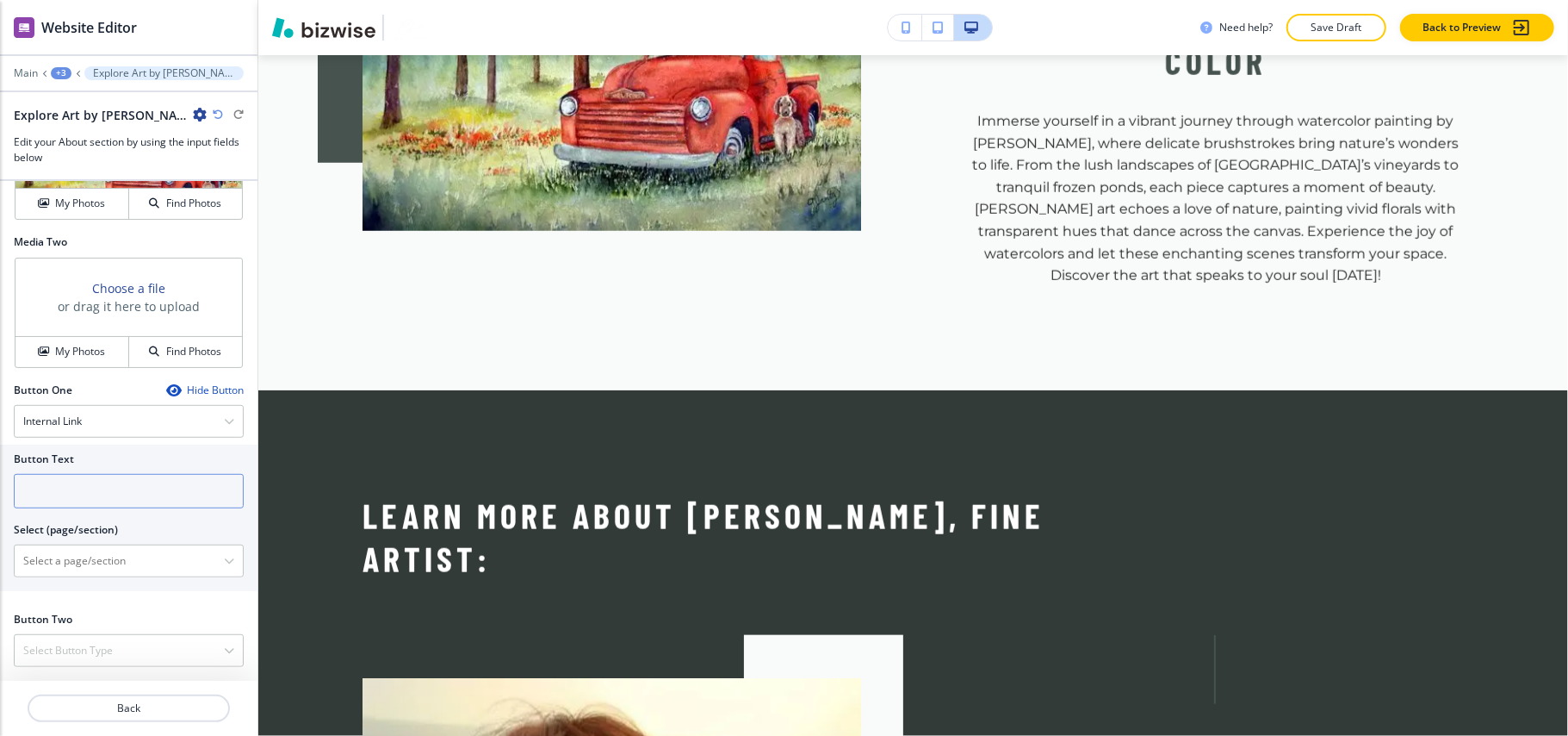
scroll to position [742, 0]
paste input "View Gallery"
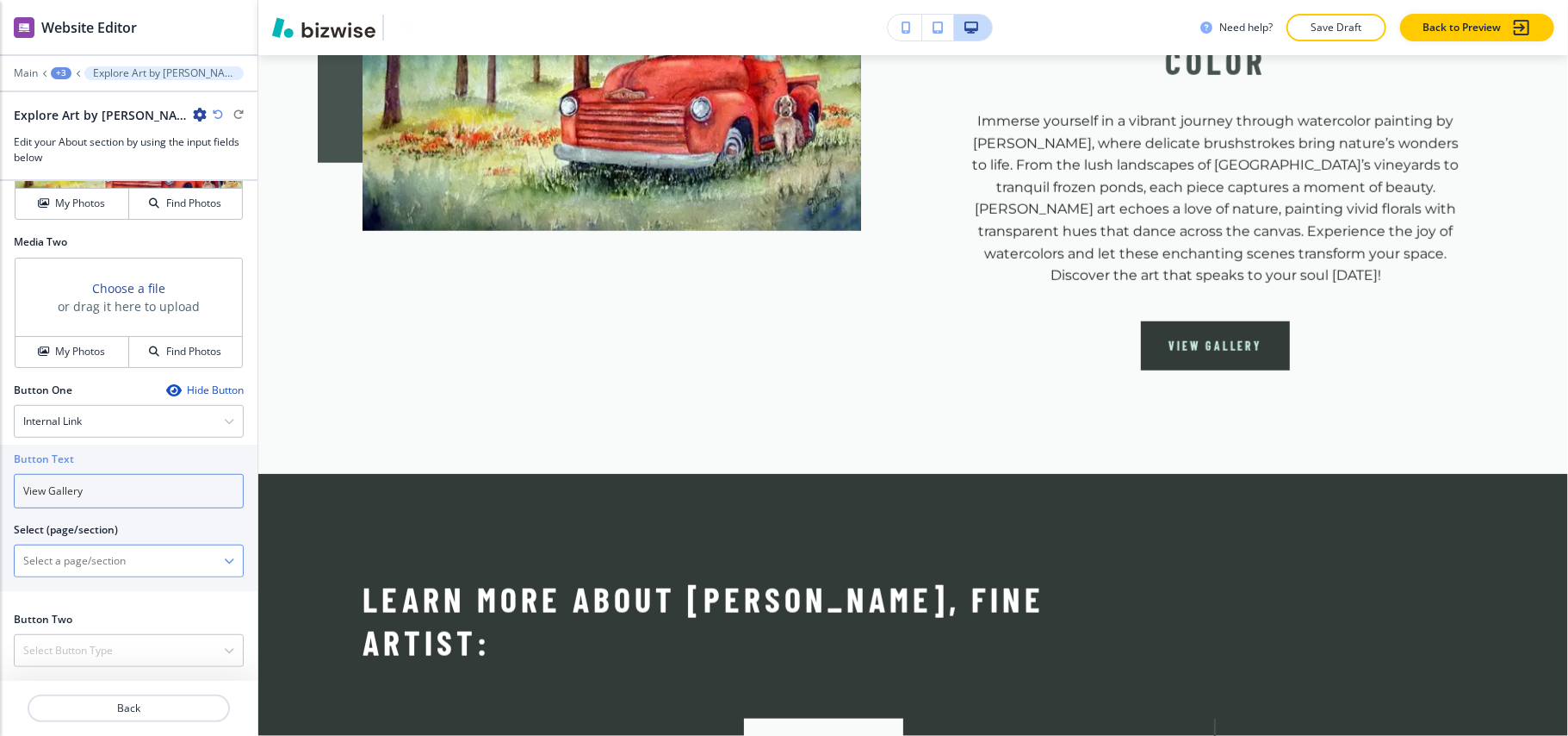
type input "View Gallery"
click at [84, 554] on \(page\/section\) "Manual Input" at bounding box center [119, 561] width 210 height 29
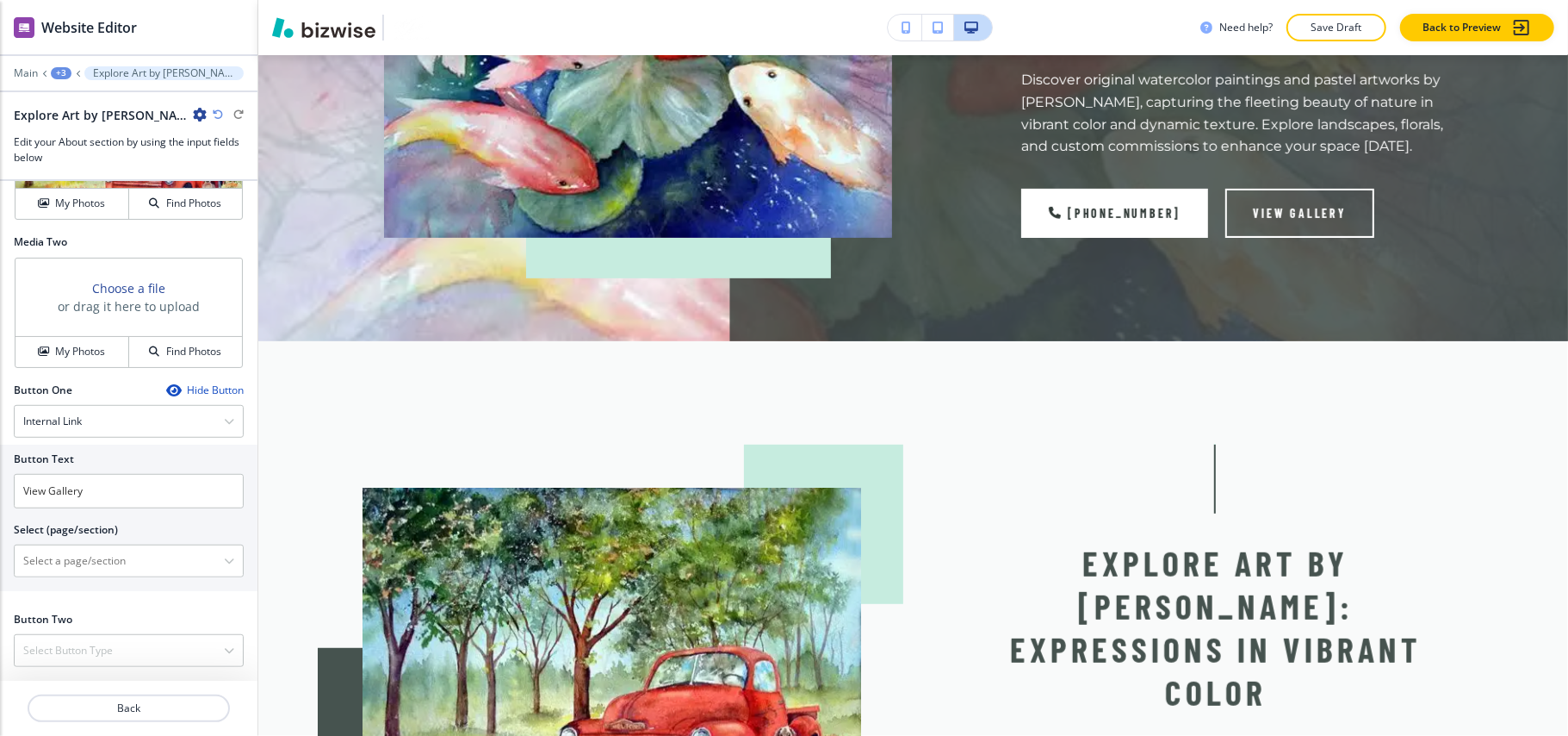
scroll to position [310, 0]
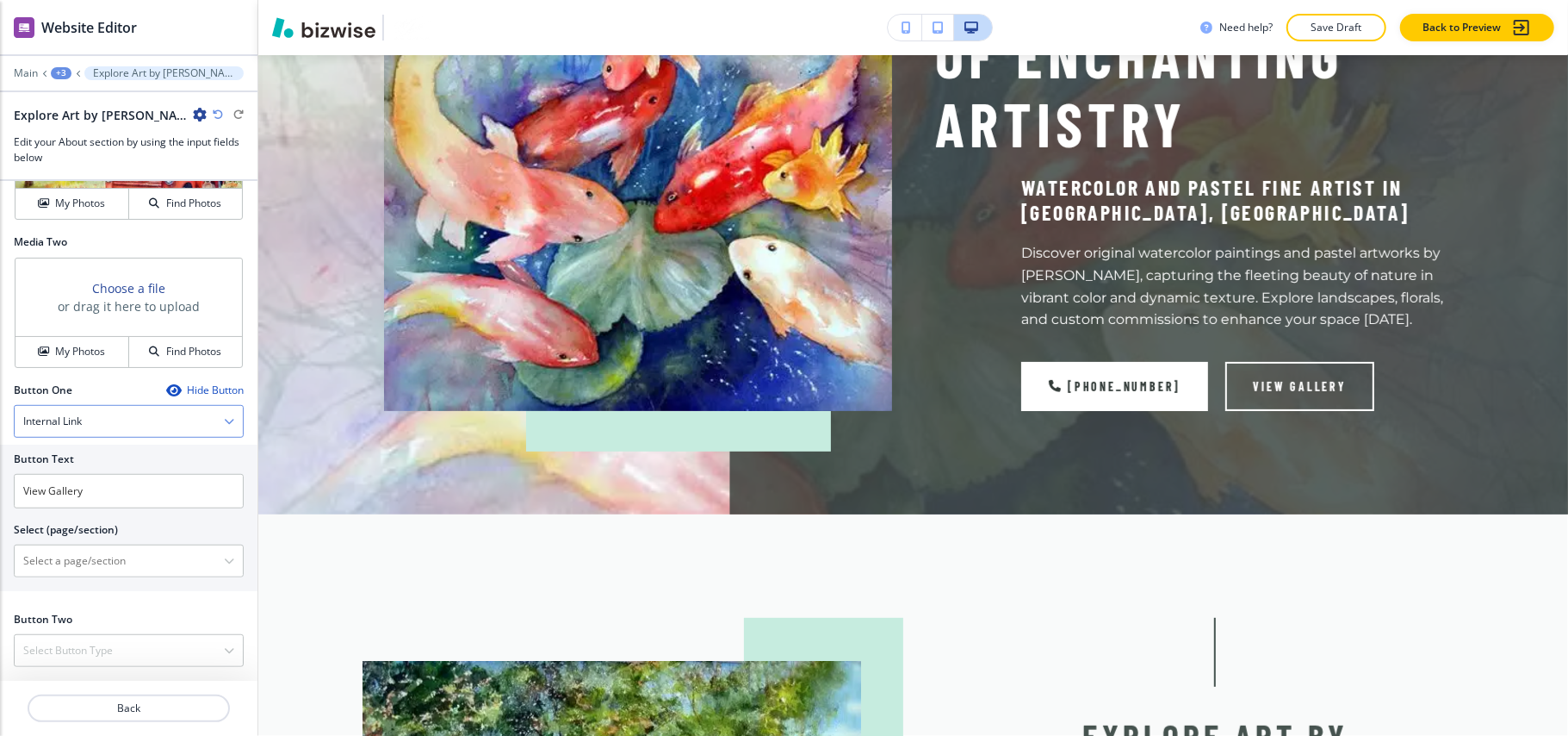
click at [101, 415] on div "Internal Link" at bounding box center [129, 421] width 228 height 31
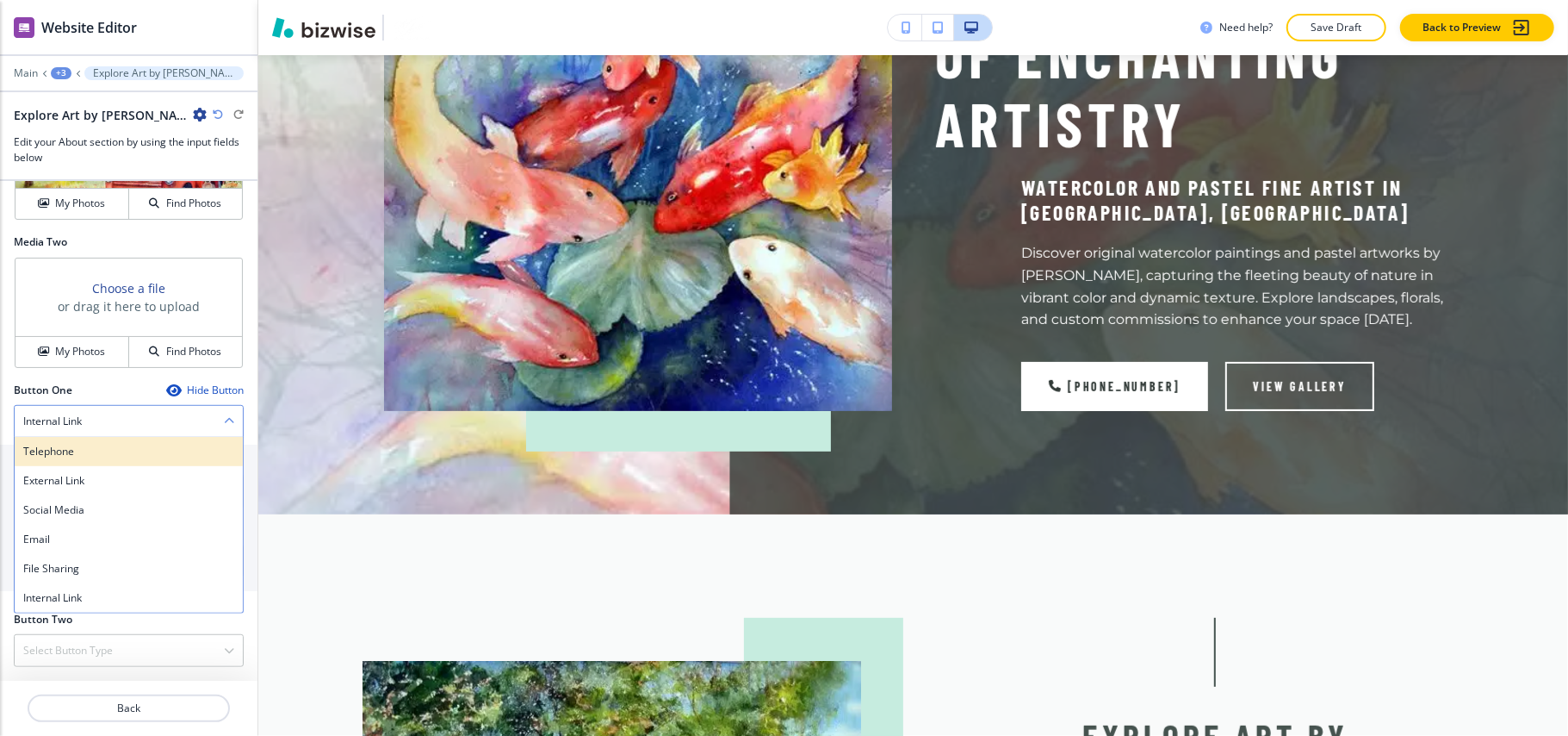
click at [84, 445] on h4 "Telephone" at bounding box center [129, 451] width 211 height 16
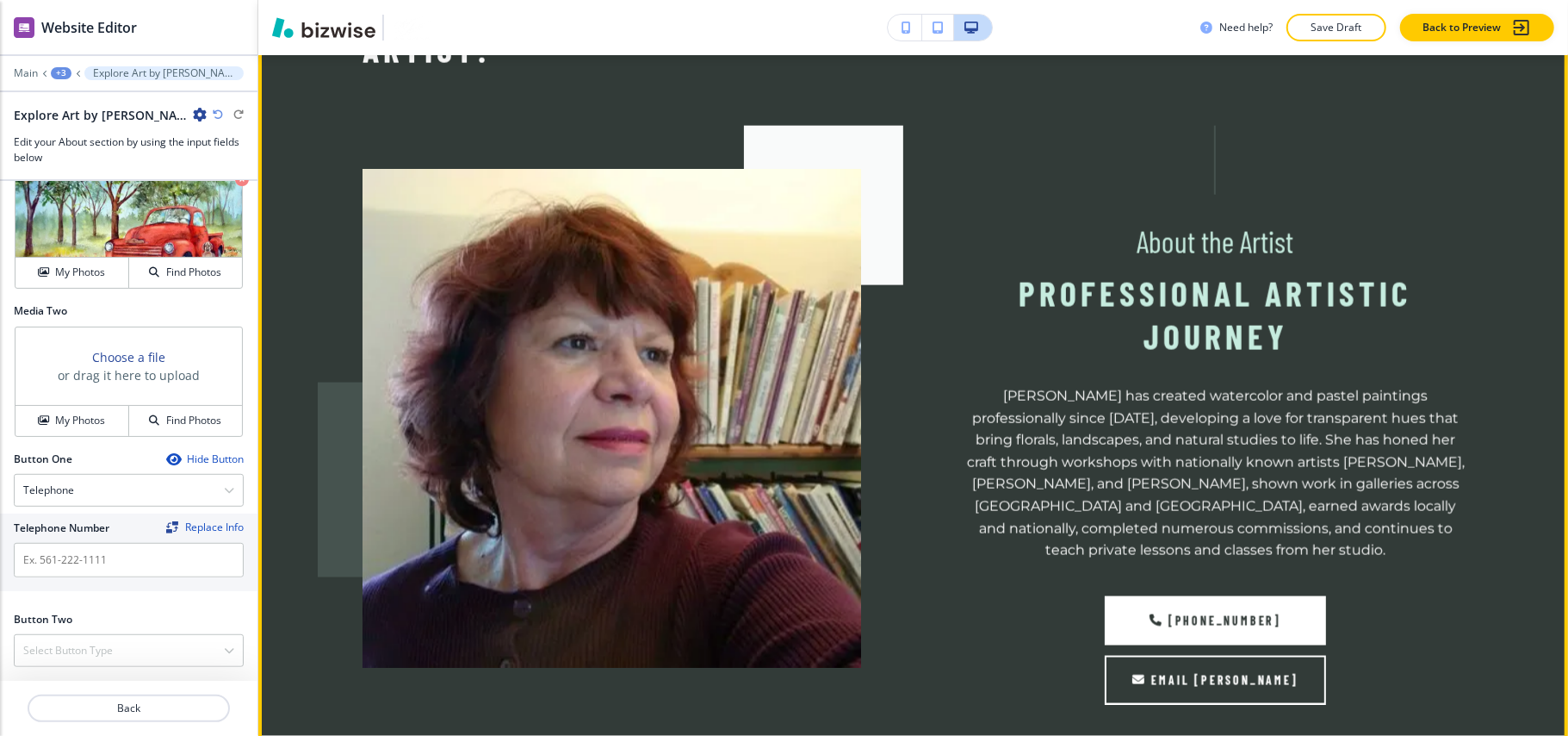
scroll to position [1379, 0]
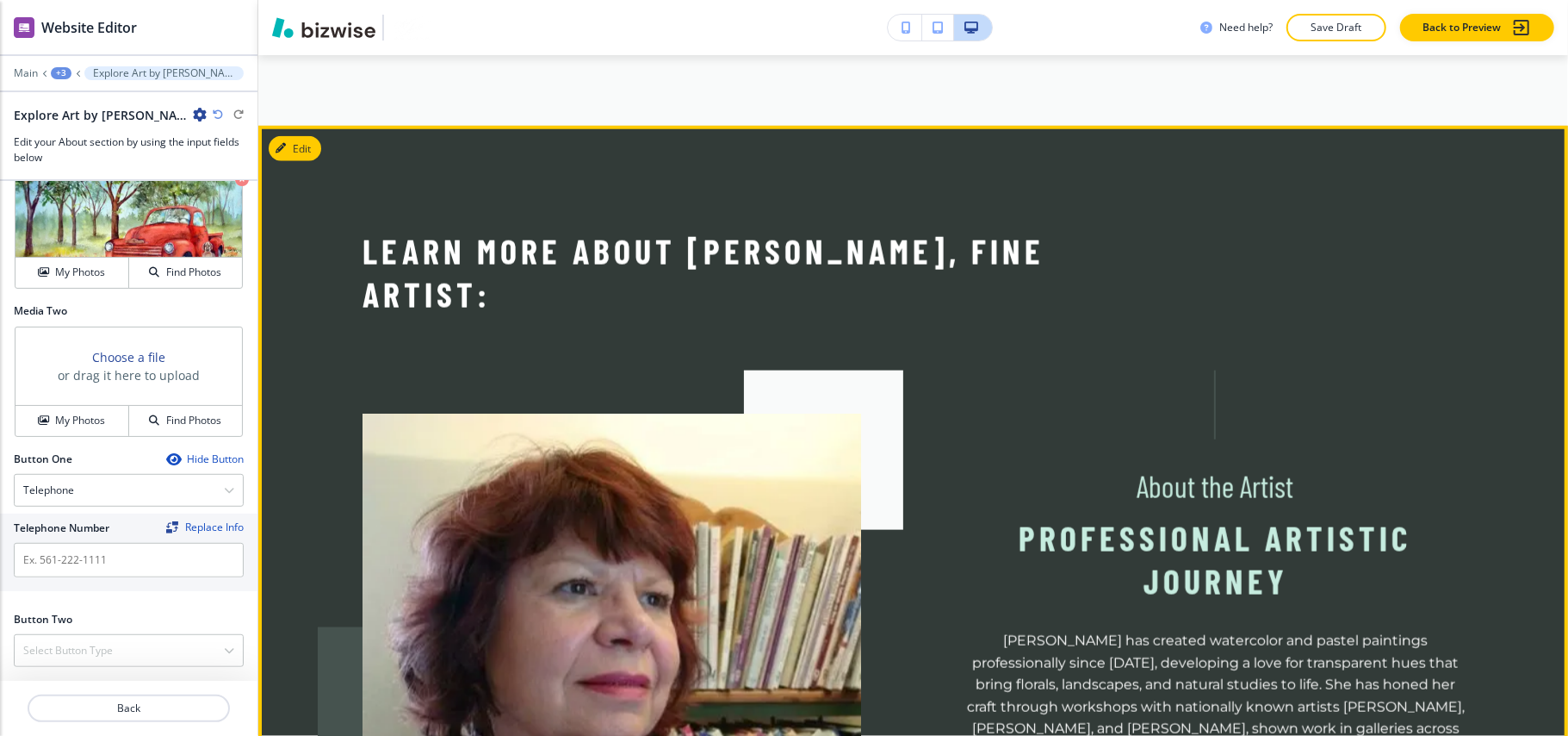
click at [315, 136] on button "Edit" at bounding box center [295, 149] width 53 height 26
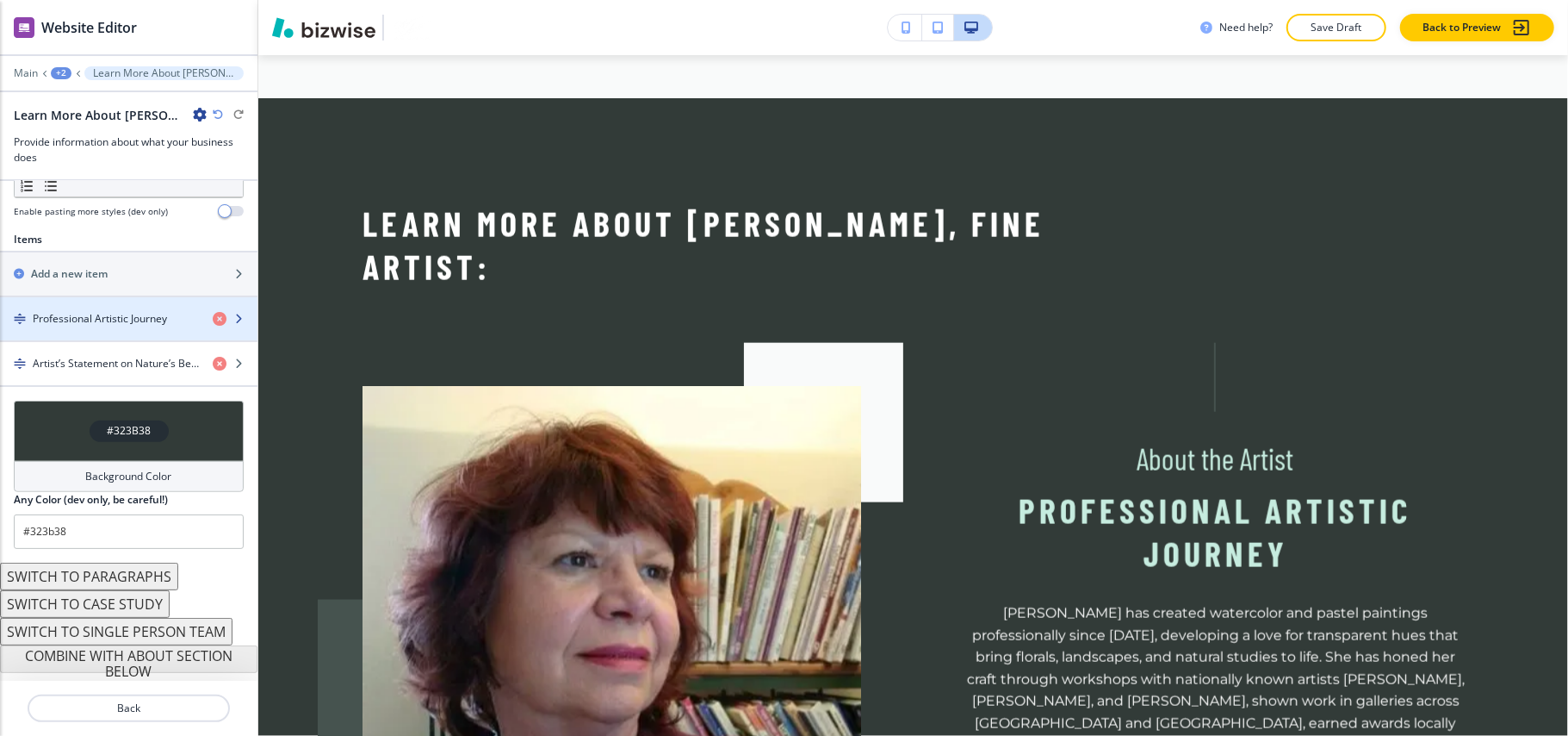
scroll to position [586, 0]
click at [111, 311] on h4 "Professional Artistic Journey" at bounding box center [99, 318] width 134 height 16
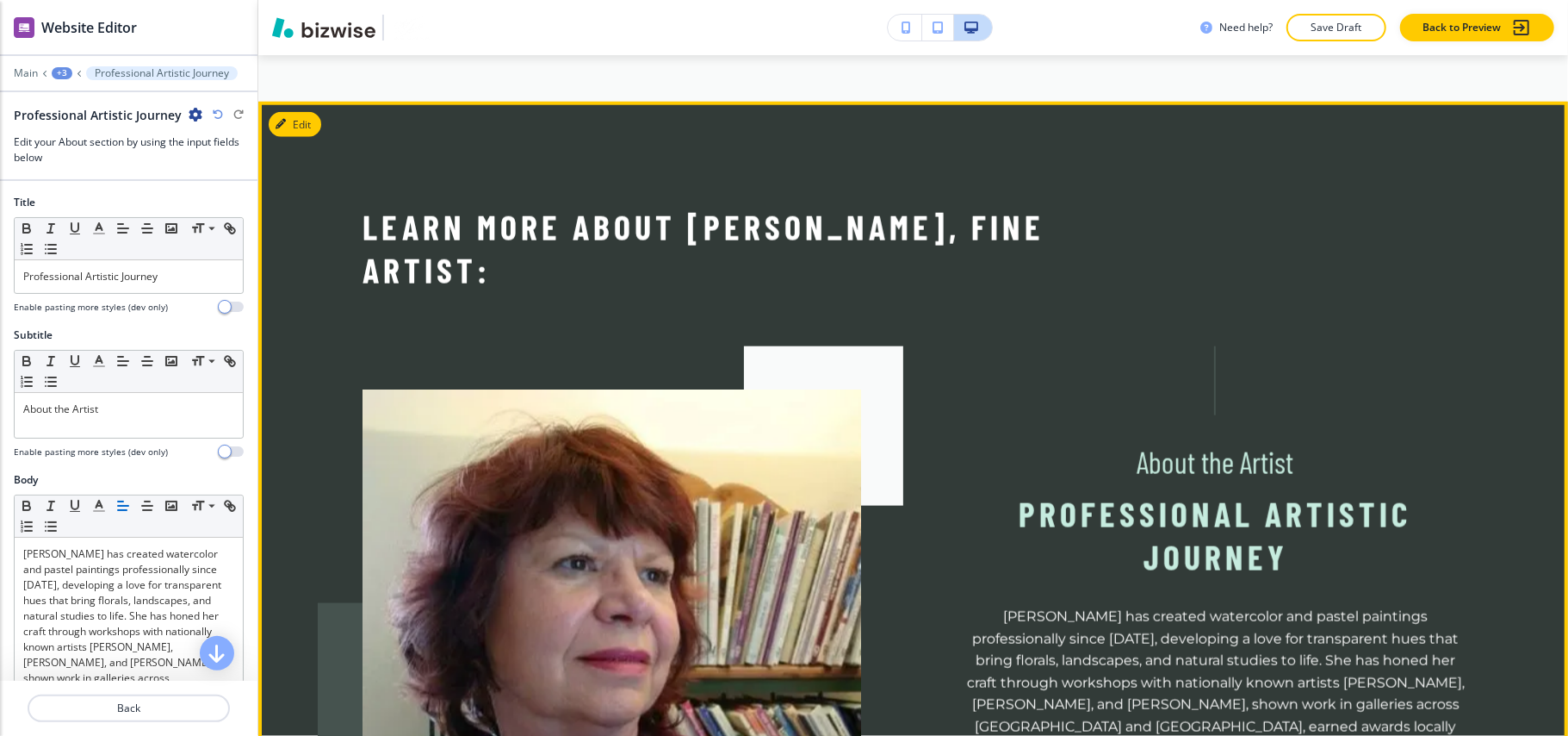
scroll to position [1406, 0]
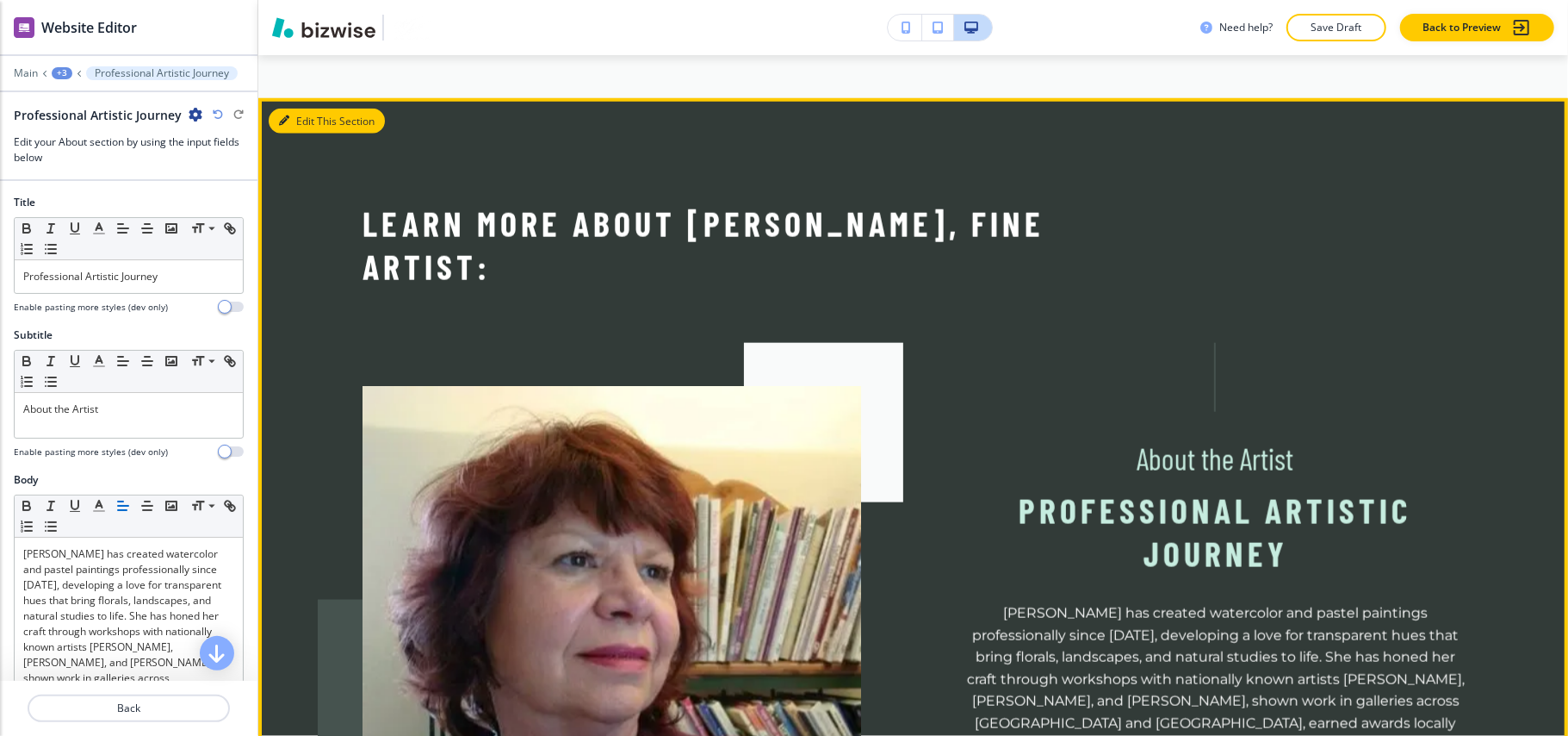
click at [298, 109] on button "Edit This Section" at bounding box center [327, 121] width 117 height 26
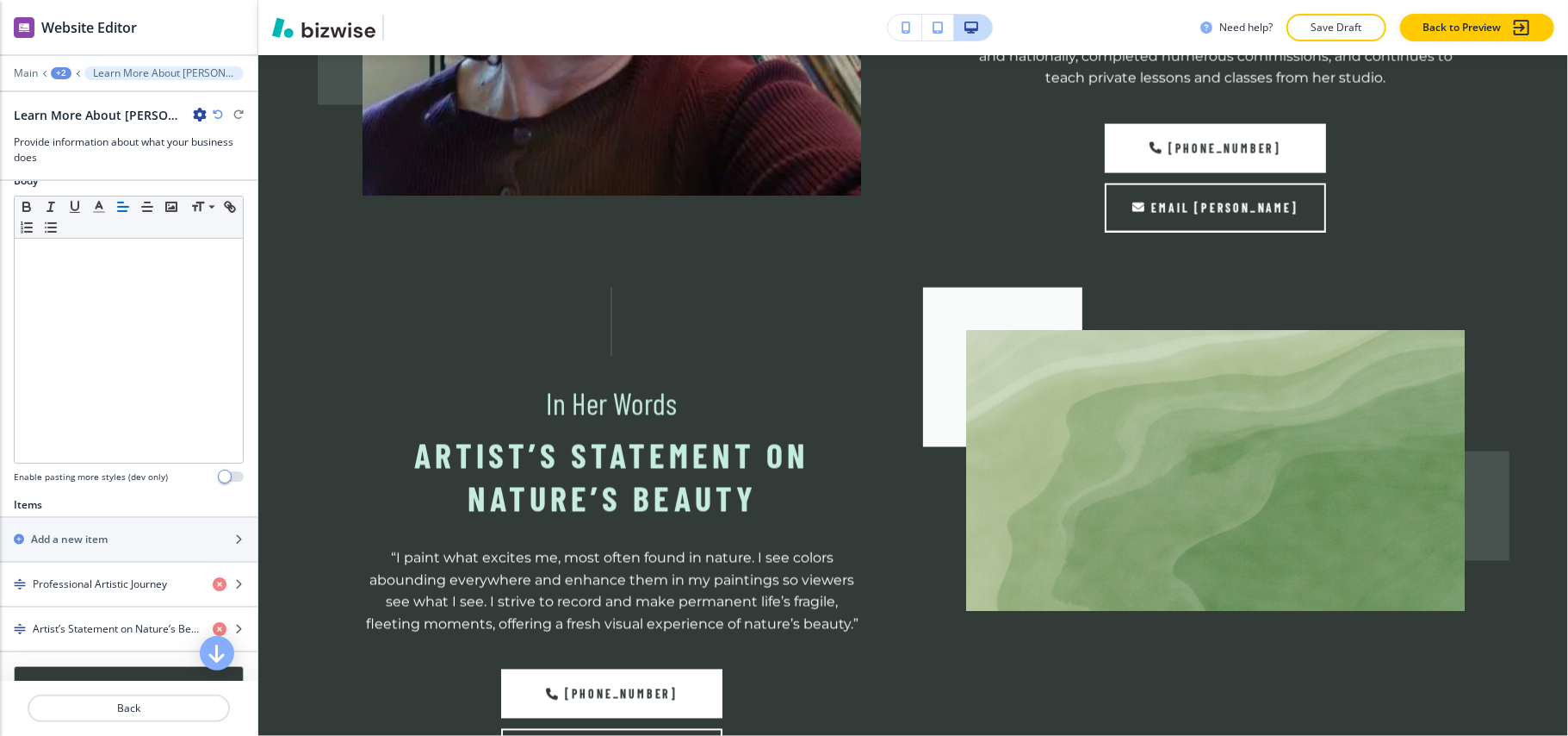
scroll to position [345, 0]
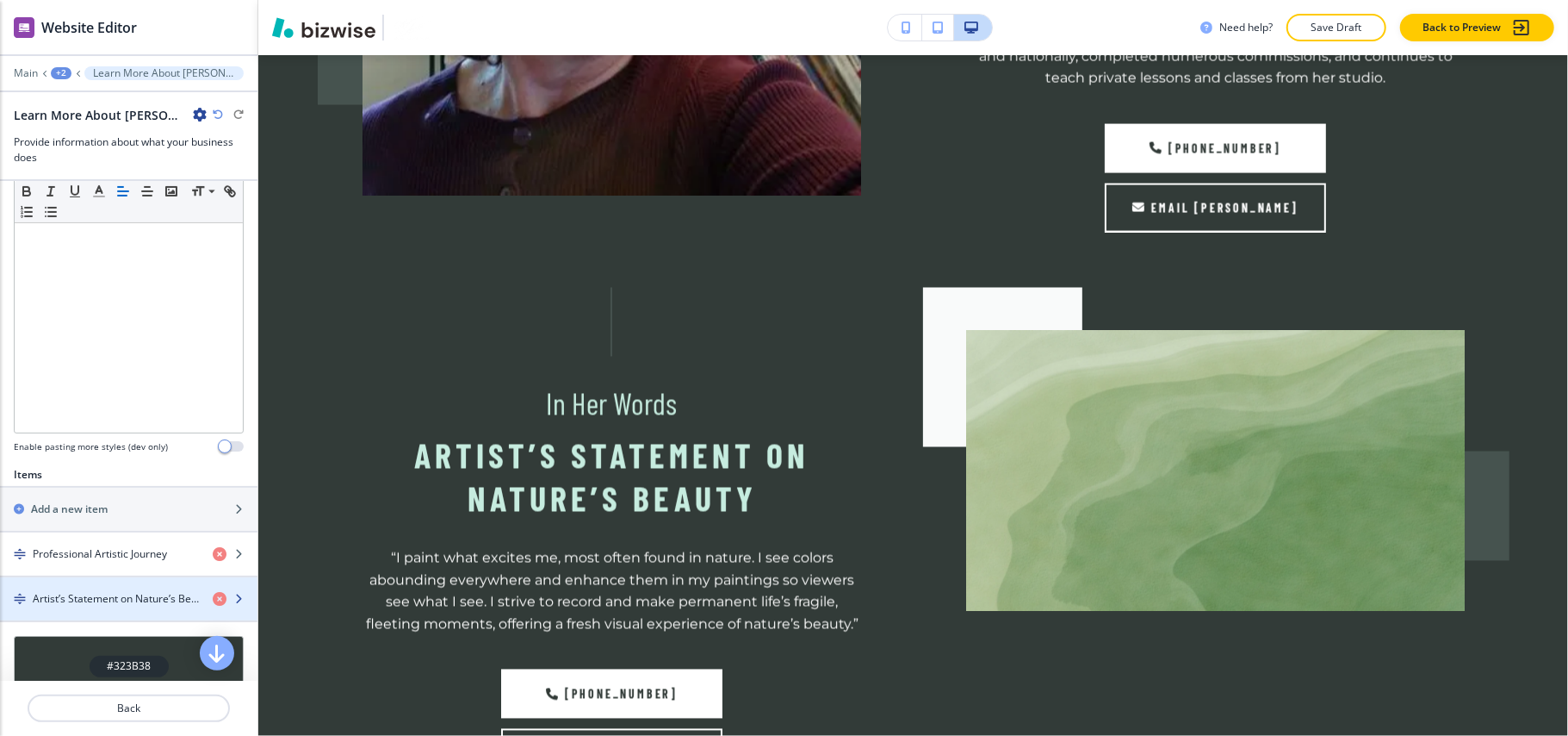
click at [87, 601] on h4 "Artist’s Statement on Nature’s Beauty" at bounding box center [116, 598] width 166 height 16
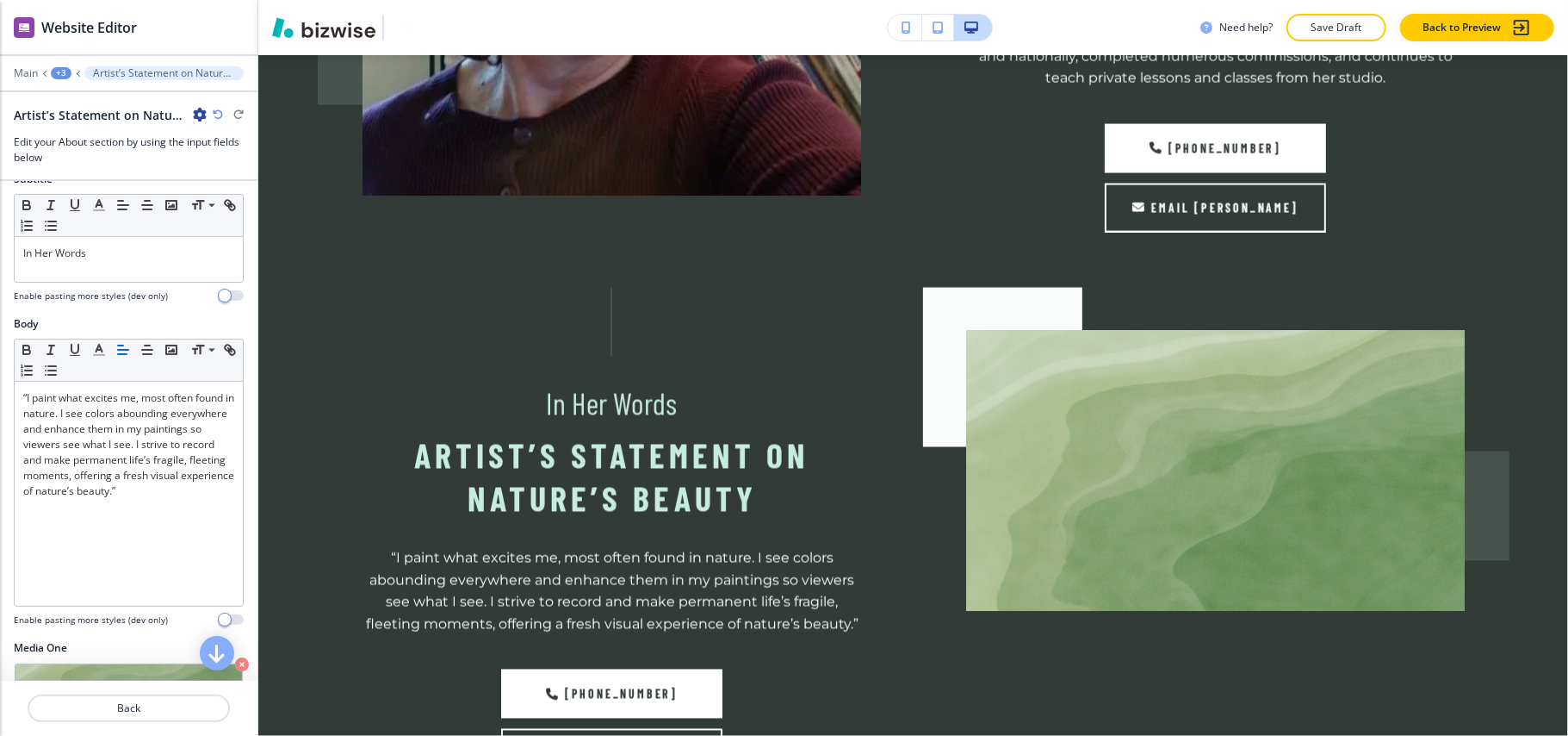
scroll to position [460, 0]
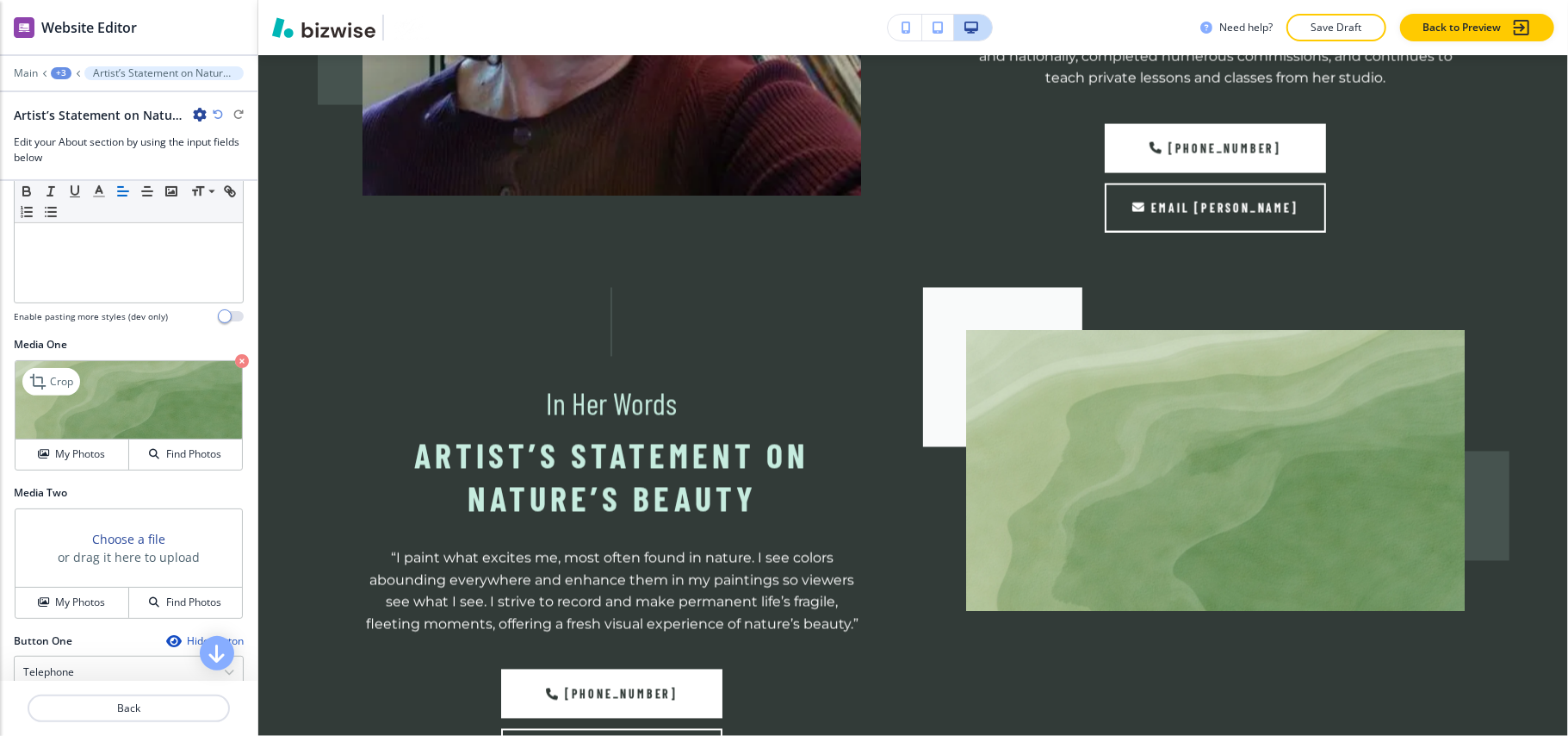
click at [235, 360] on icon "button" at bounding box center [242, 360] width 14 height 14
